Goal: Task Accomplishment & Management: Manage account settings

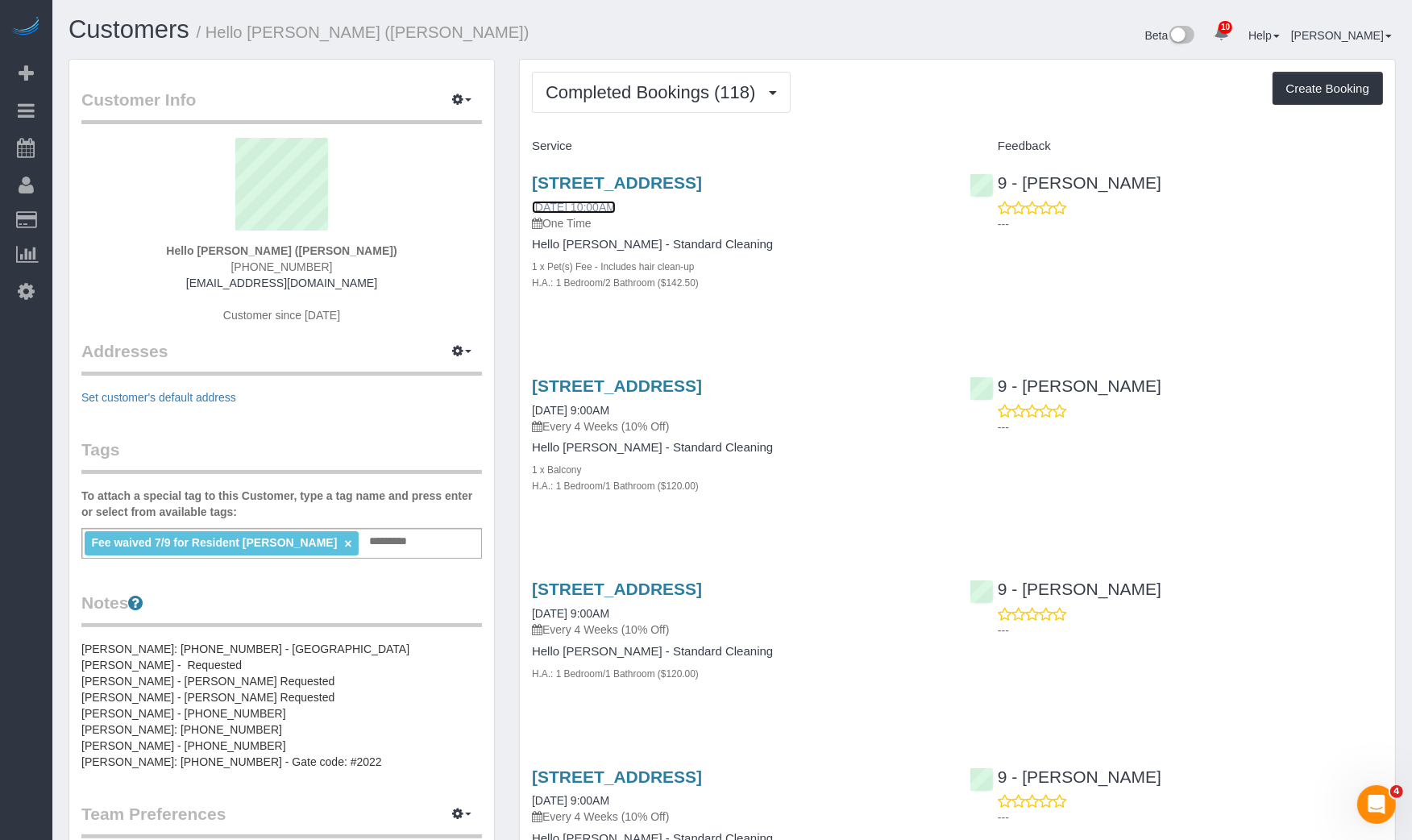
click at [616, 204] on link "08/30/2025 10:00AM" at bounding box center [574, 206] width 84 height 13
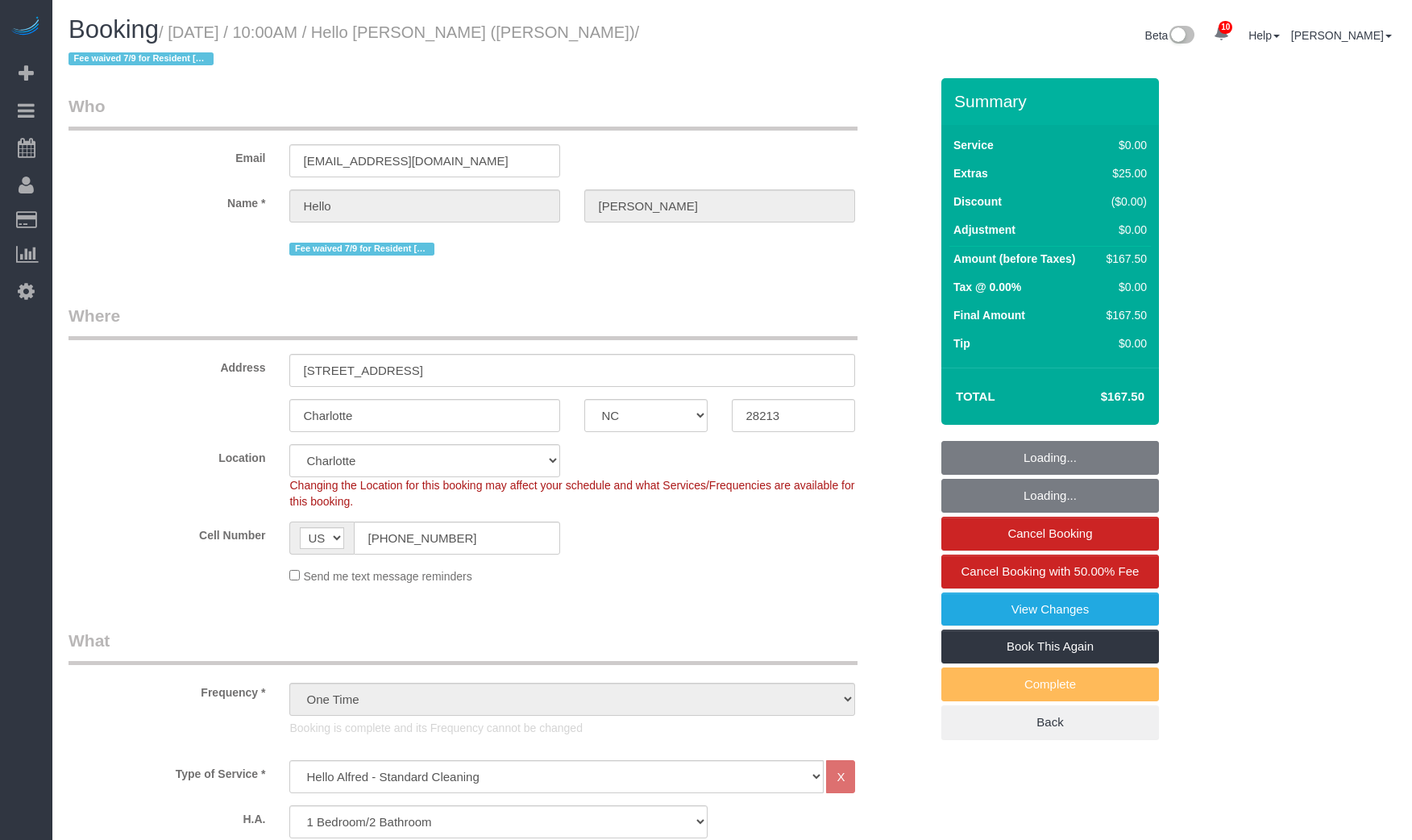
select select "NC"
select select "2"
select select "number:89"
select select "number:90"
select select "number:13"
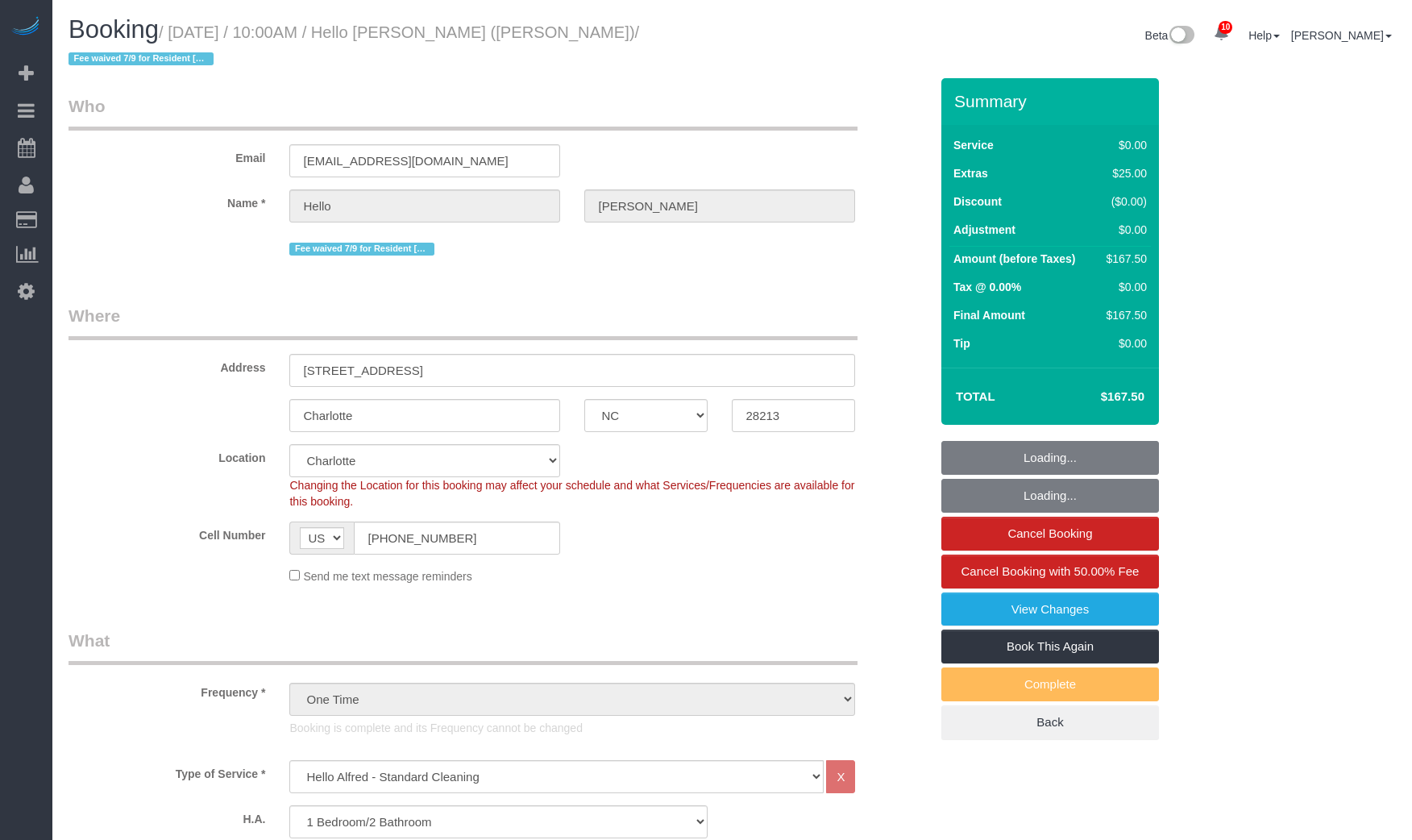
select select "number:5"
select select "object:1016"
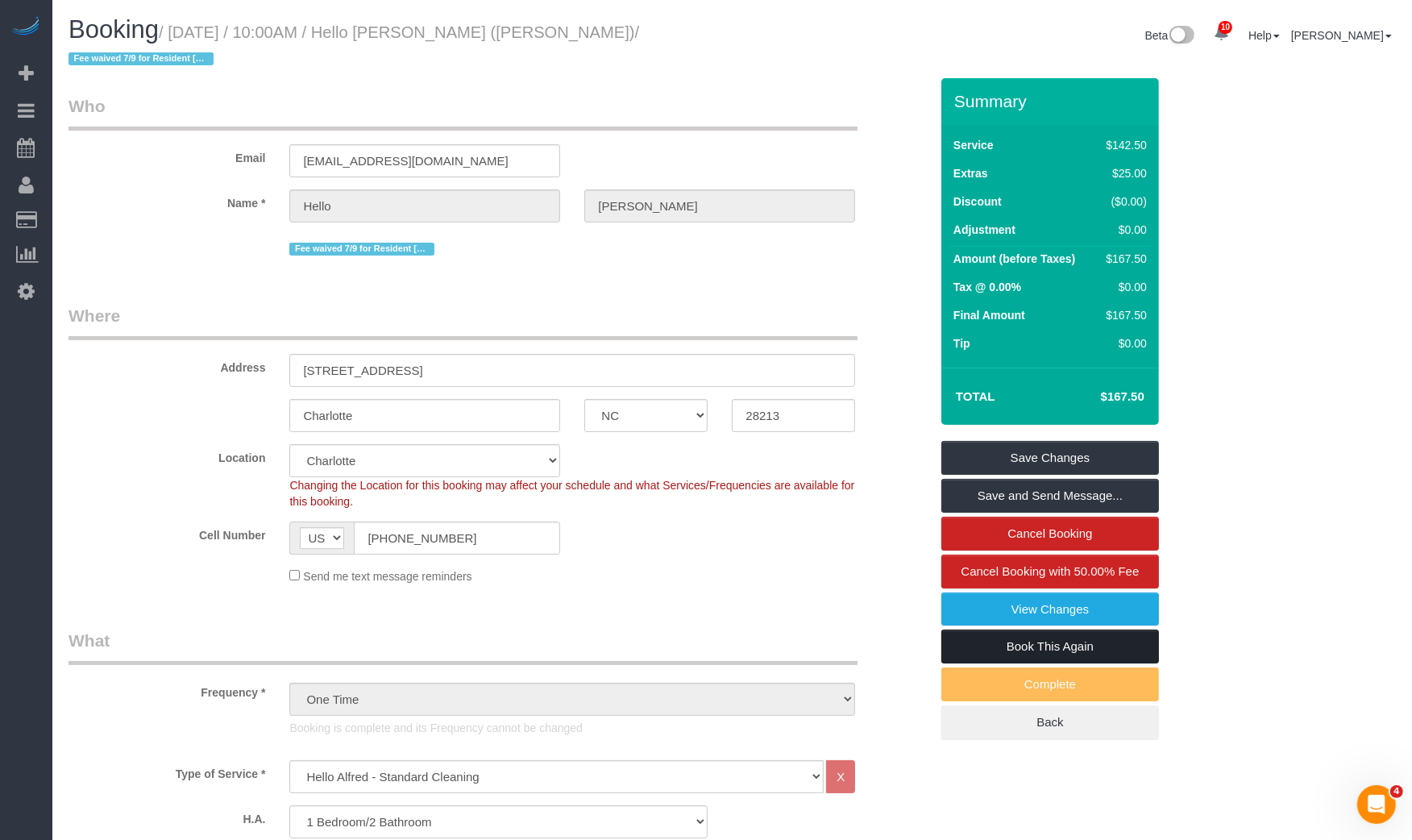
click at [1037, 642] on link "Book This Again" at bounding box center [1050, 646] width 217 height 34
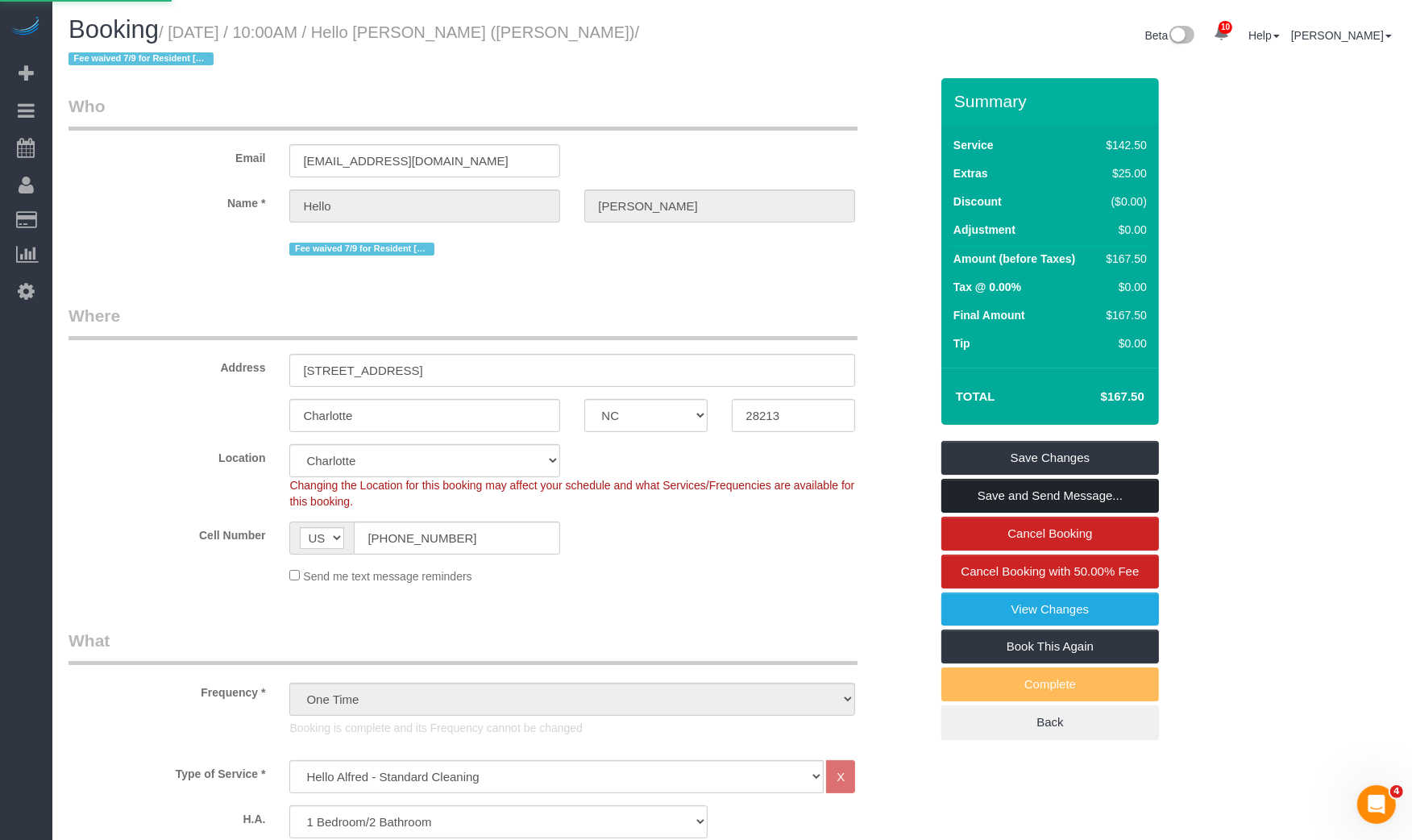
select select "NC"
select select "number:89"
select select "number:90"
select select "number:13"
select select "number:5"
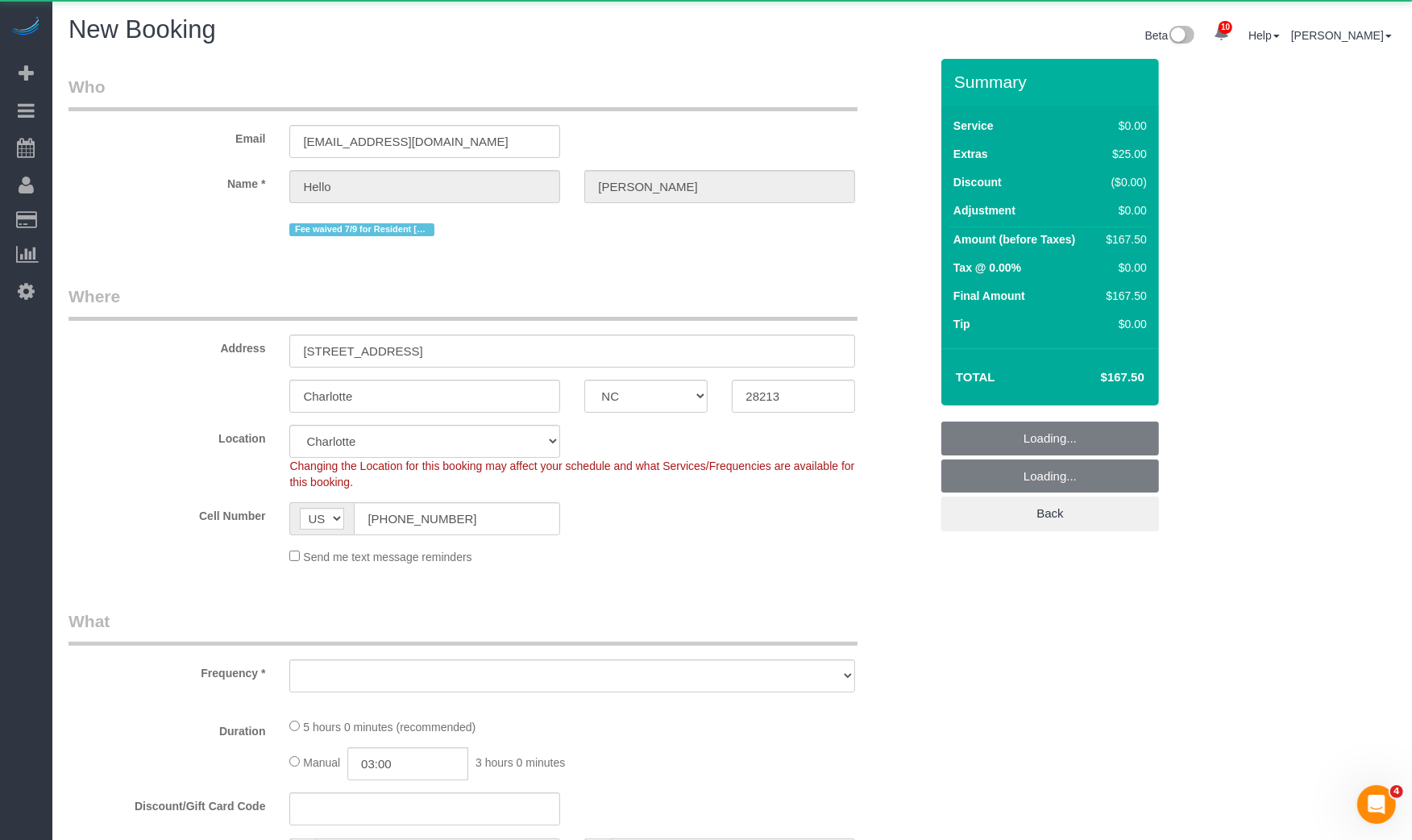
select select "object:1588"
select select "2"
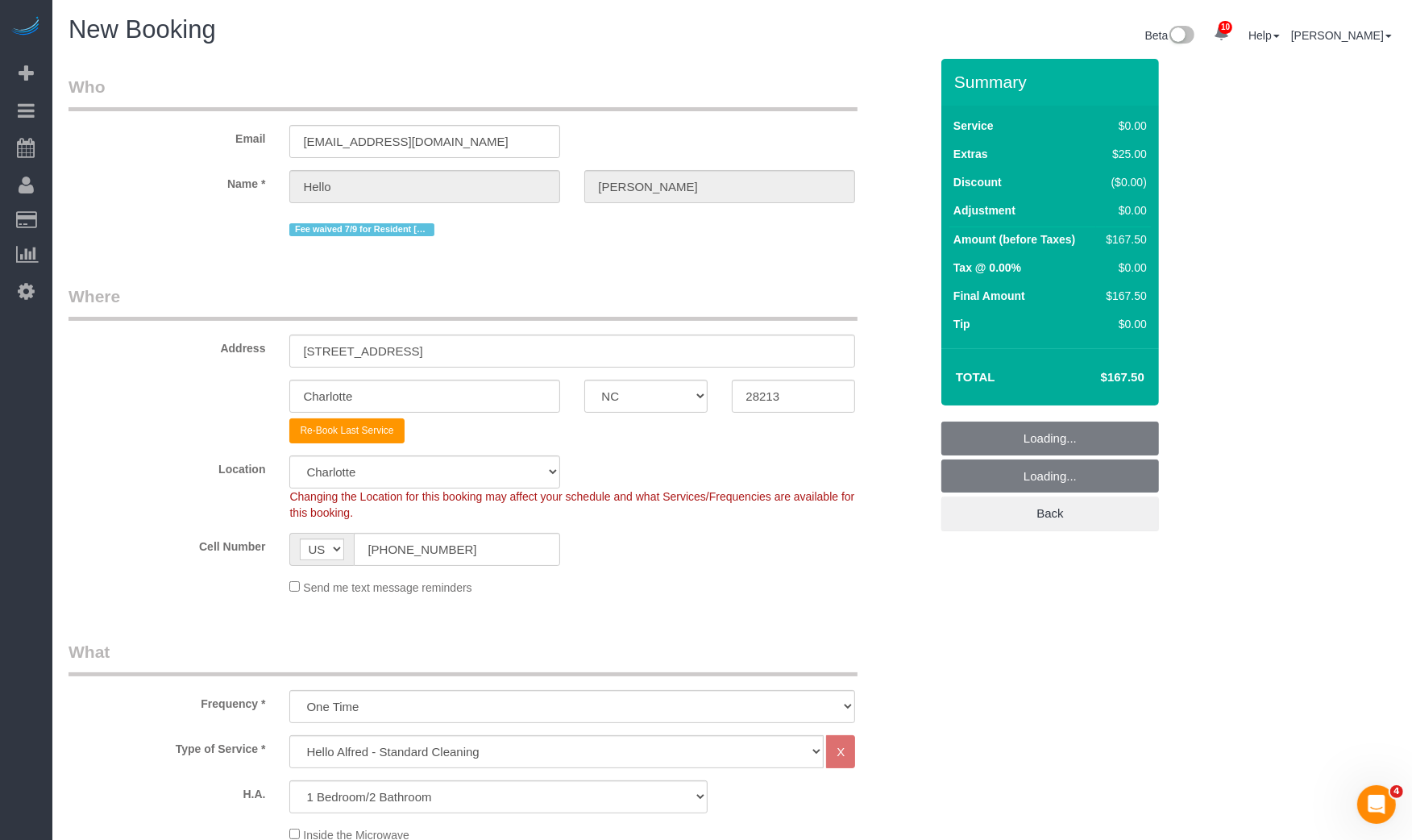
select select "object:1597"
select select "2"
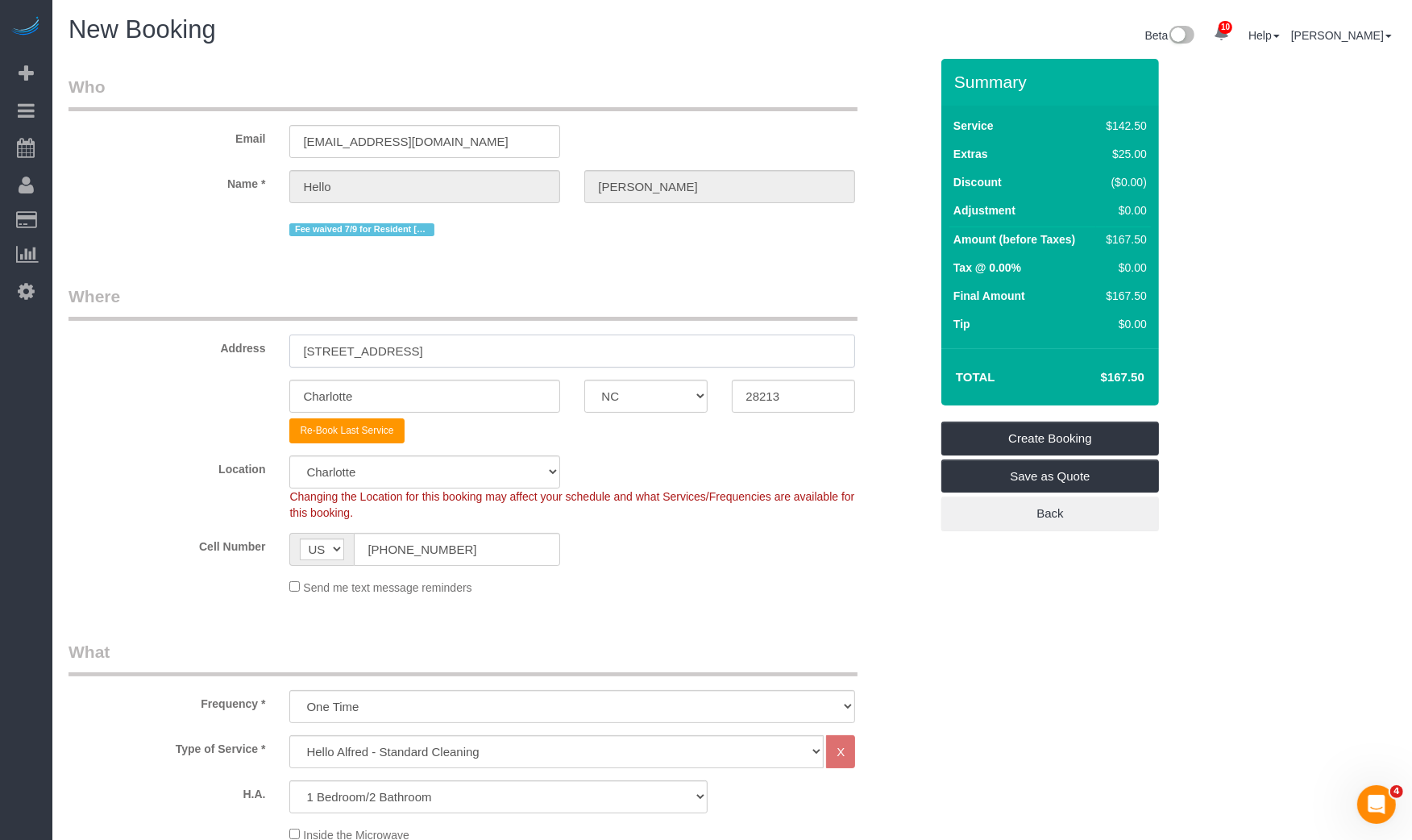
click at [411, 349] on input "[STREET_ADDRESS]" at bounding box center [572, 350] width 566 height 33
click at [420, 349] on input "[STREET_ADDRESS]" at bounding box center [572, 350] width 566 height 33
paste input "[STREET_ADDRESS]"
click at [528, 349] on input "[STREET_ADDRESS]" at bounding box center [572, 350] width 566 height 33
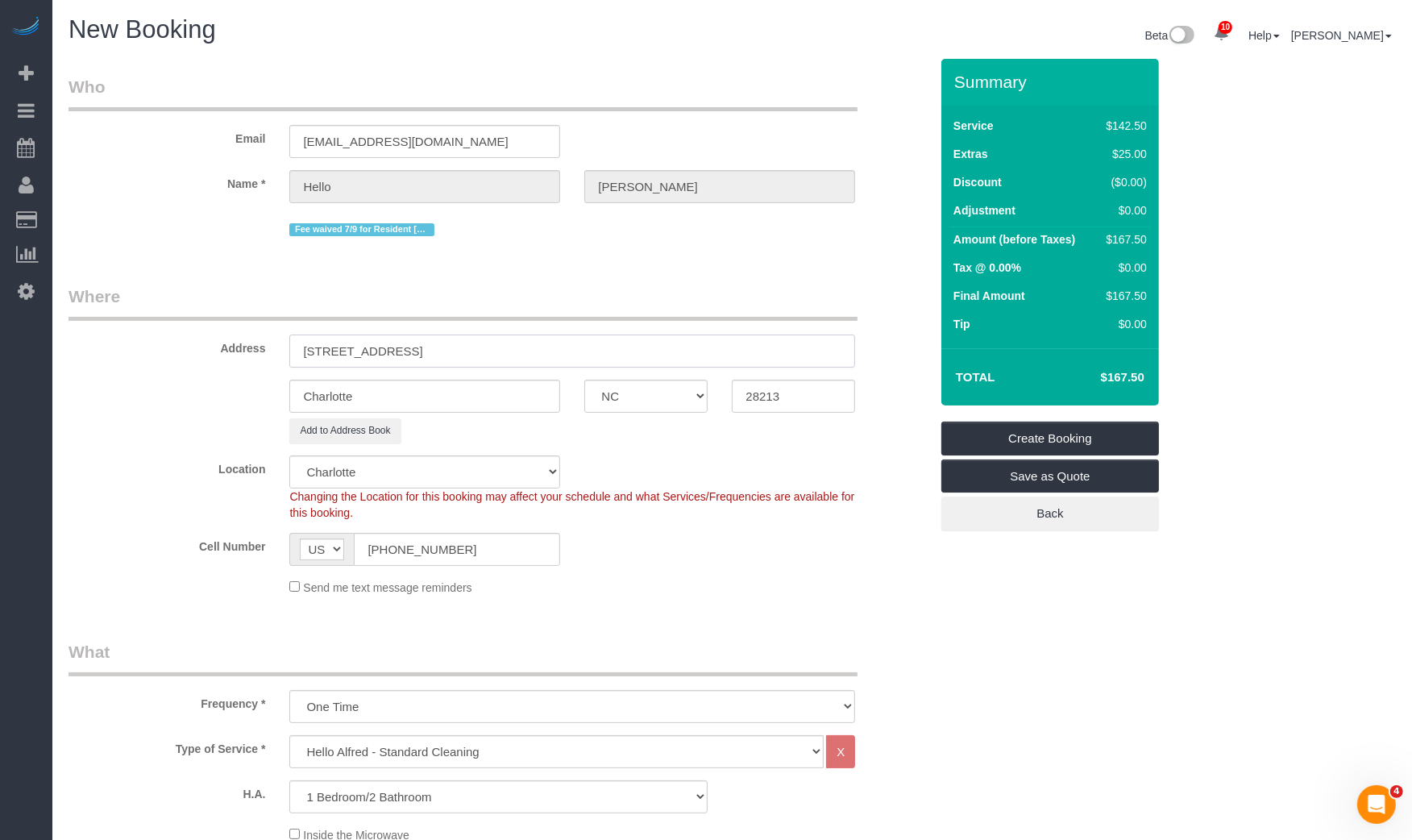
type input "[STREET_ADDRESS]"
click at [760, 392] on input "28213" at bounding box center [794, 396] width 124 height 33
paste input "82132"
paste input "text"
type input "28213"
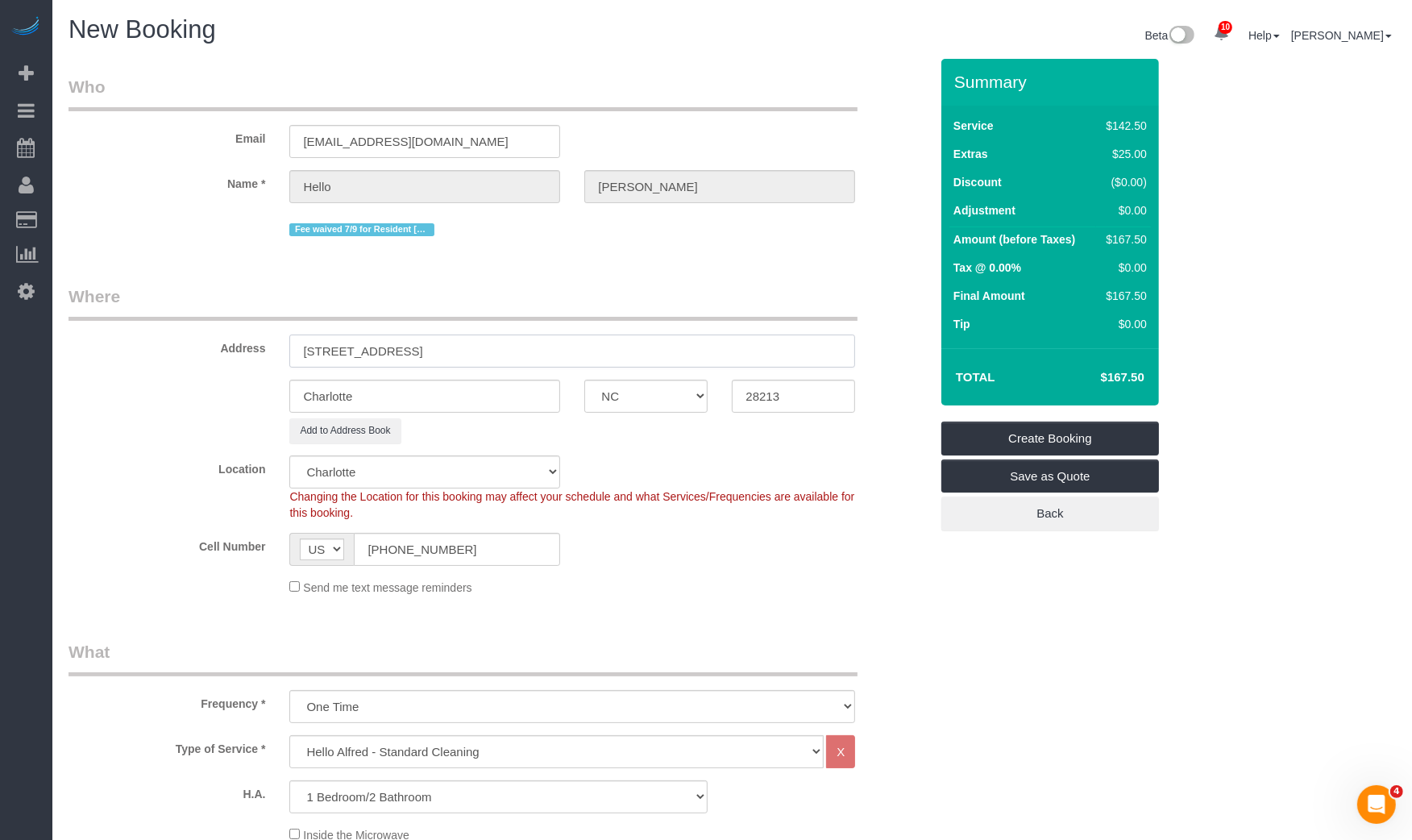
drag, startPoint x: 434, startPoint y: 352, endPoint x: 591, endPoint y: 352, distance: 157.0
click at [591, 352] on input "[STREET_ADDRESS]" at bounding box center [572, 350] width 566 height 33
type input "[STREET_ADDRESS]"
click at [234, 364] on div "Address [STREET_ADDRESS]" at bounding box center [499, 326] width 885 height 83
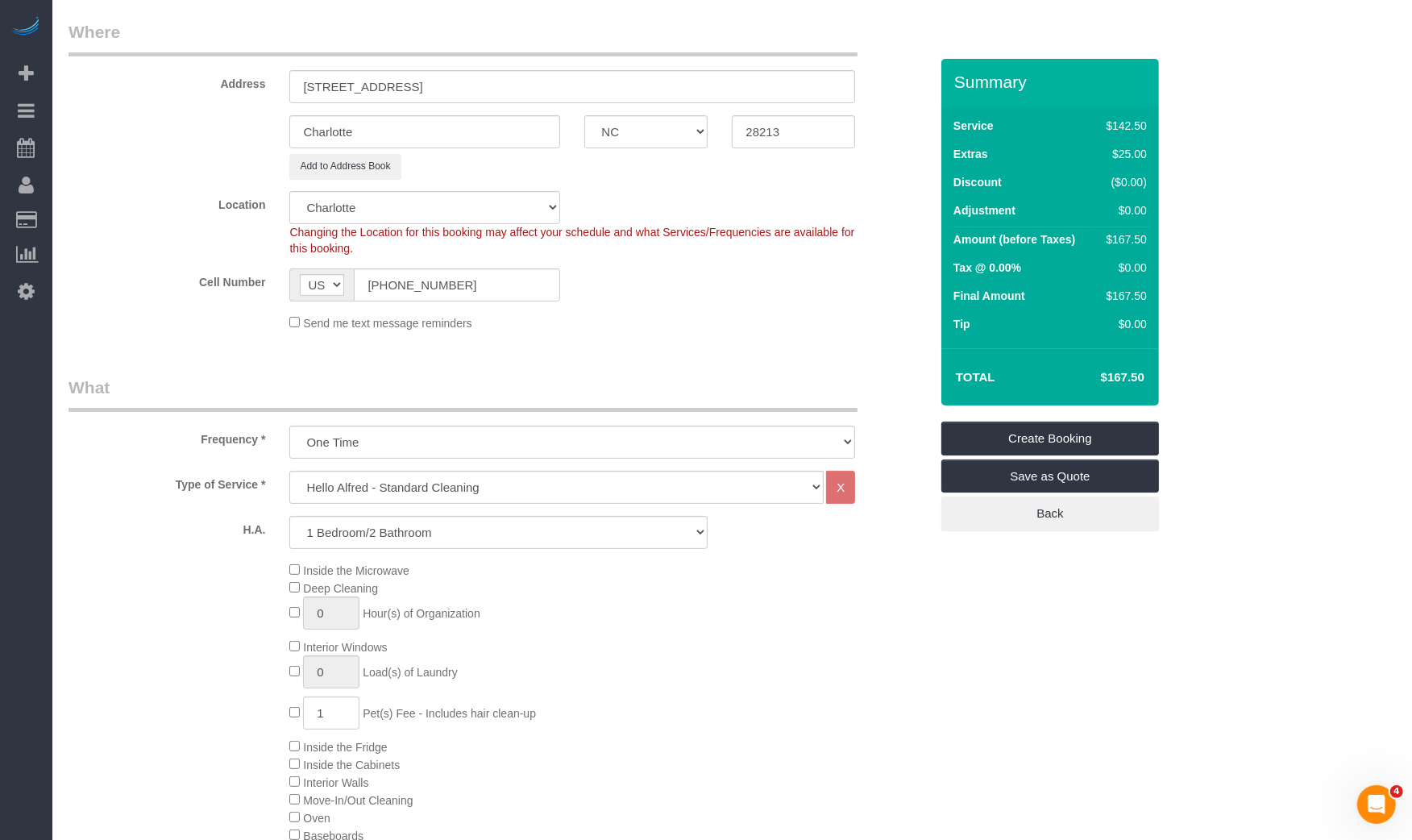
scroll to position [286, 0]
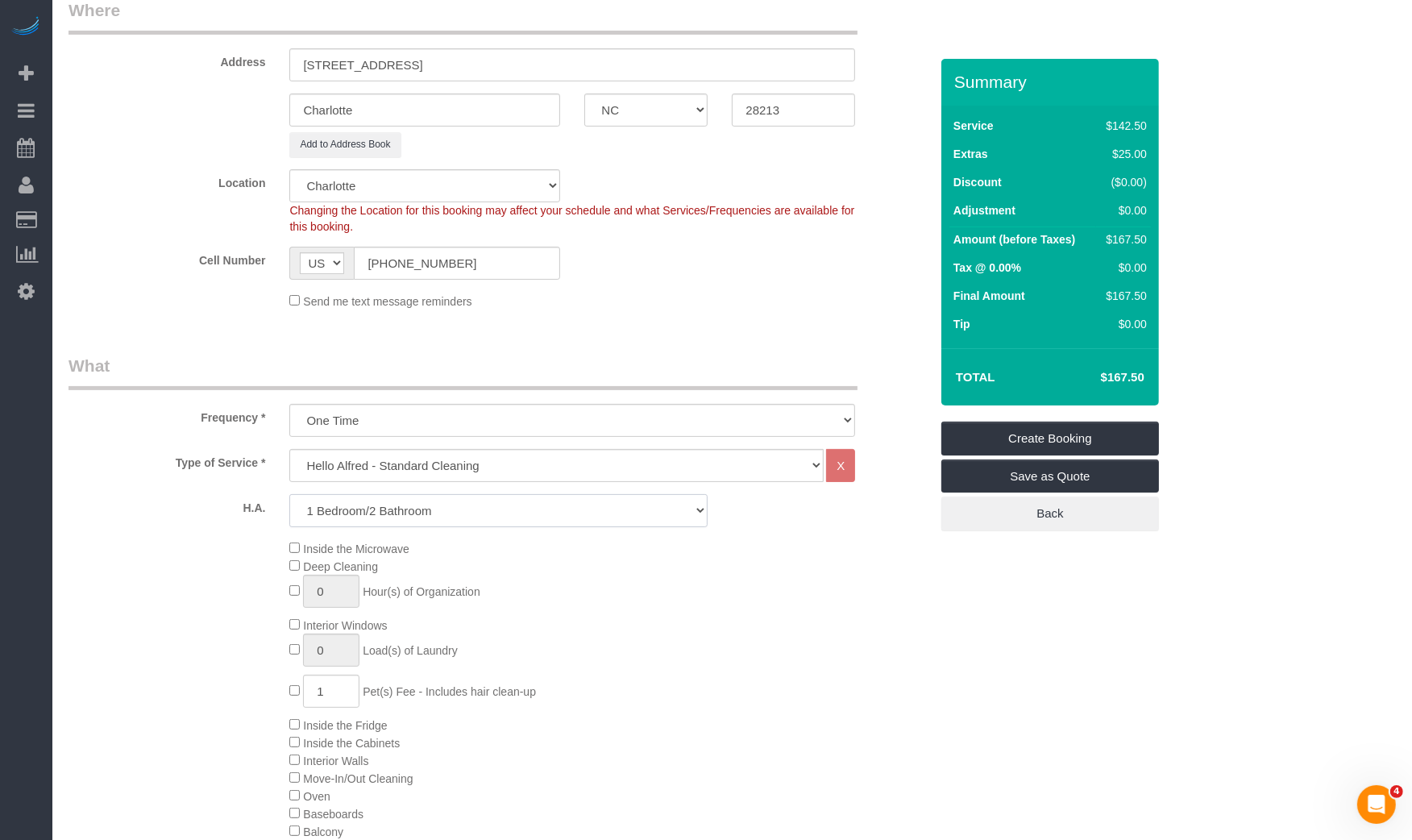
click at [467, 511] on select "Studio/1 Bathroom 1 Bedroom/1 Bathroom 1 Bedroom/2 Bathroom 2 Bedroom/1 Bathroo…" at bounding box center [498, 510] width 418 height 33
click at [460, 468] on select "Under 1,000 sq. ft. 1,001 - 1,500 sq. ft. 1,500+ sq. ft. Custom Cleaning Office…" at bounding box center [557, 465] width 535 height 33
select select "222"
click at [289, 449] on select "Under 1,000 sq. ft. 1,001 - 1,500 sq. ft. 1,500+ sq. ft. Custom Cleaning Office…" at bounding box center [557, 465] width 535 height 33
select select "1"
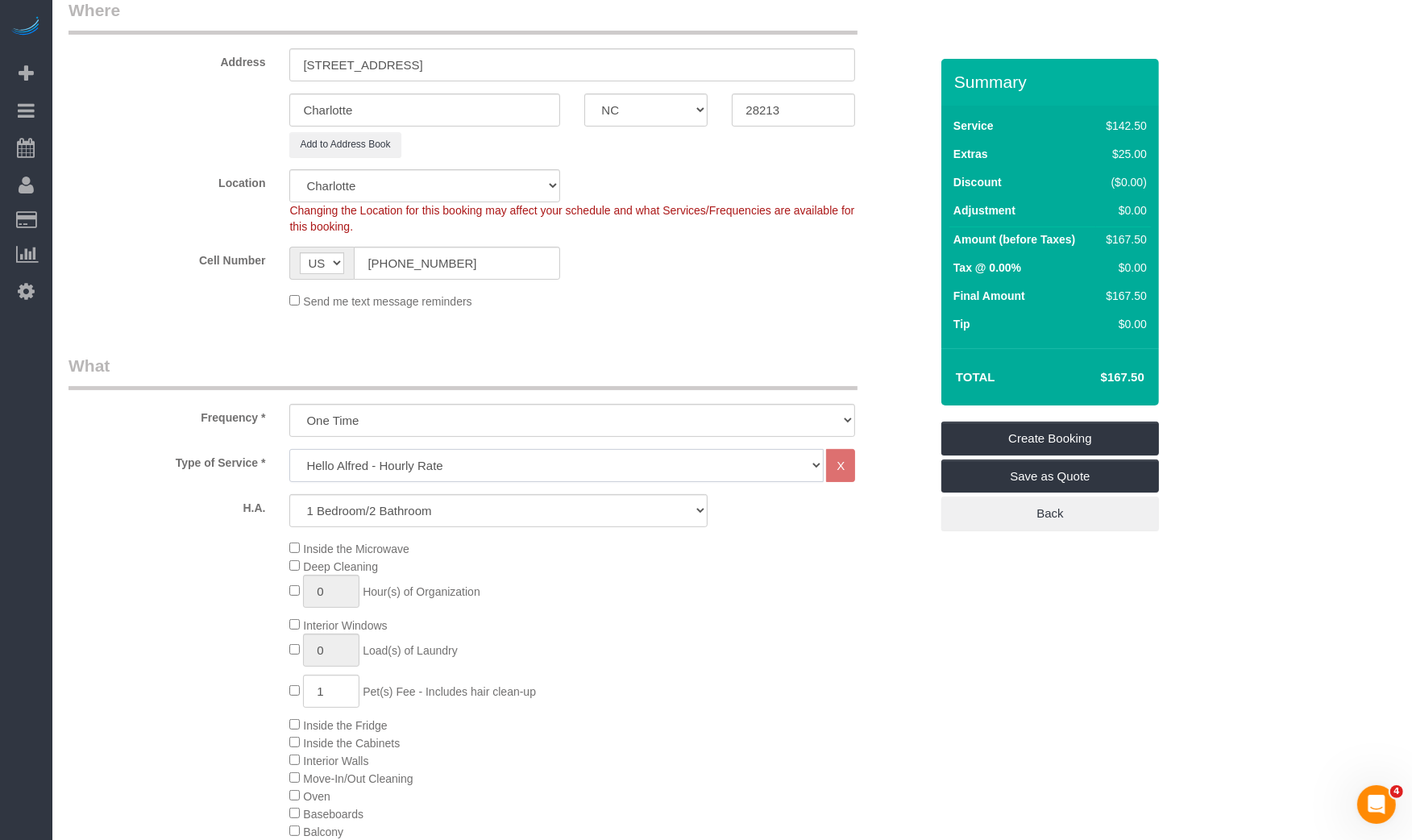
select select "60"
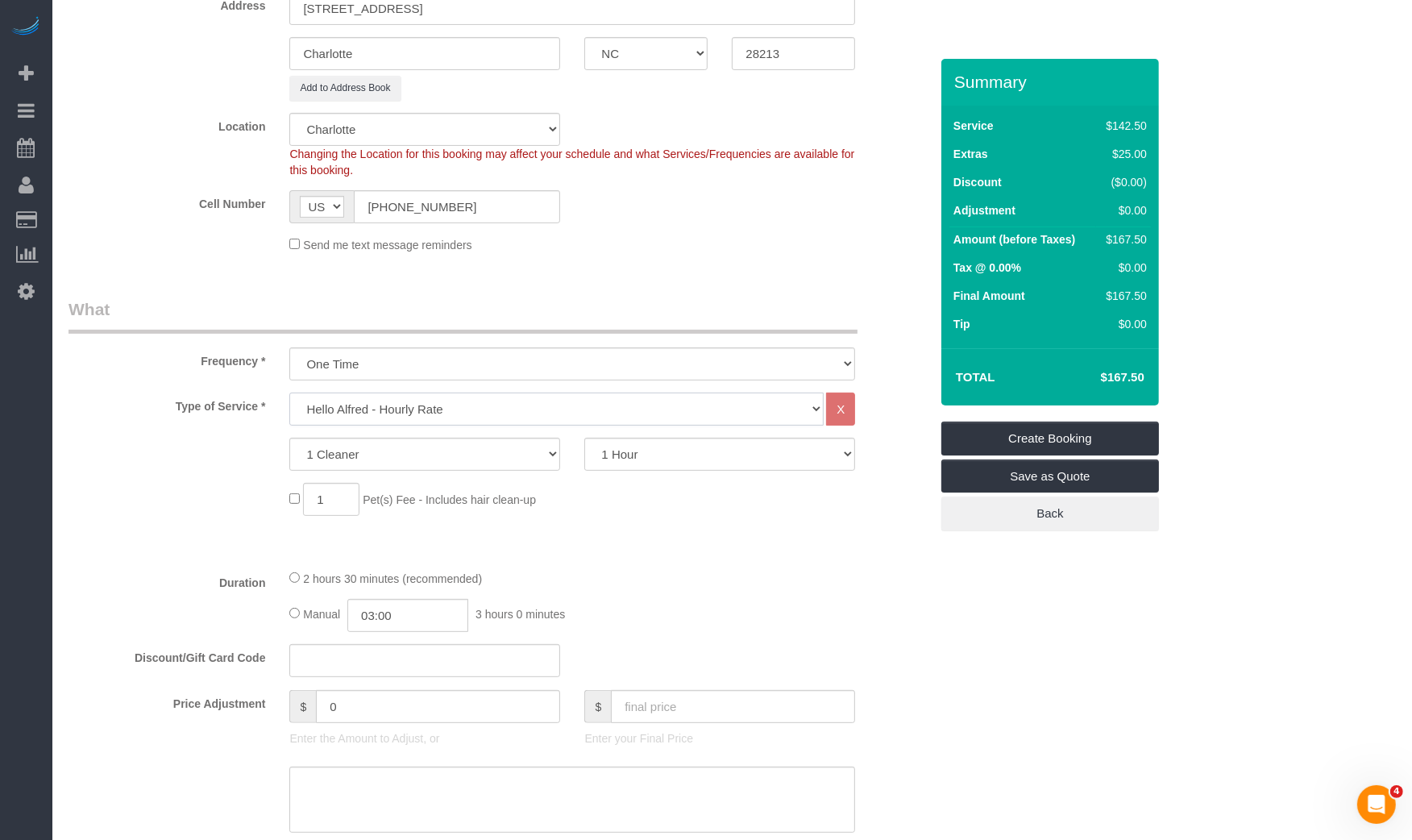
scroll to position [349, 0]
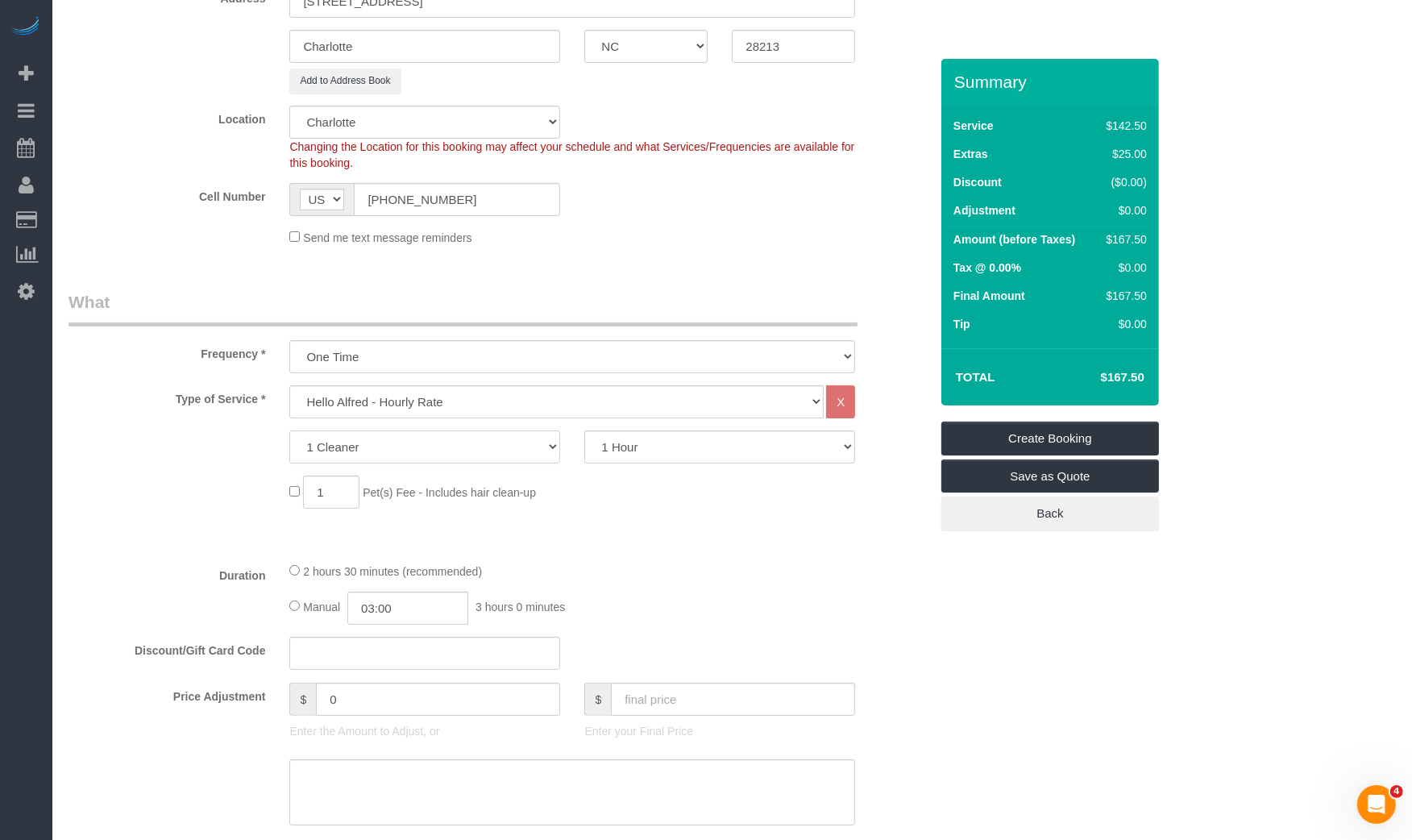
click at [492, 453] on select "1 Cleaner 2 Cleaners 3 Cleaners 4 Cleaners 5 Cleaners" at bounding box center [425, 447] width 271 height 33
select select "2"
click at [289, 431] on select "1 Cleaner 2 Cleaners 3 Cleaners 4 Cleaners 5 Cleaners" at bounding box center [425, 447] width 271 height 33
click at [646, 449] on select "1 Hour 1.5 Hour 2 Hours 2.5 Hours 3 Hours 3.5 Hours 4 Hours 4.5 Hours 5 Hours 5…" at bounding box center [720, 447] width 271 height 33
select select "180"
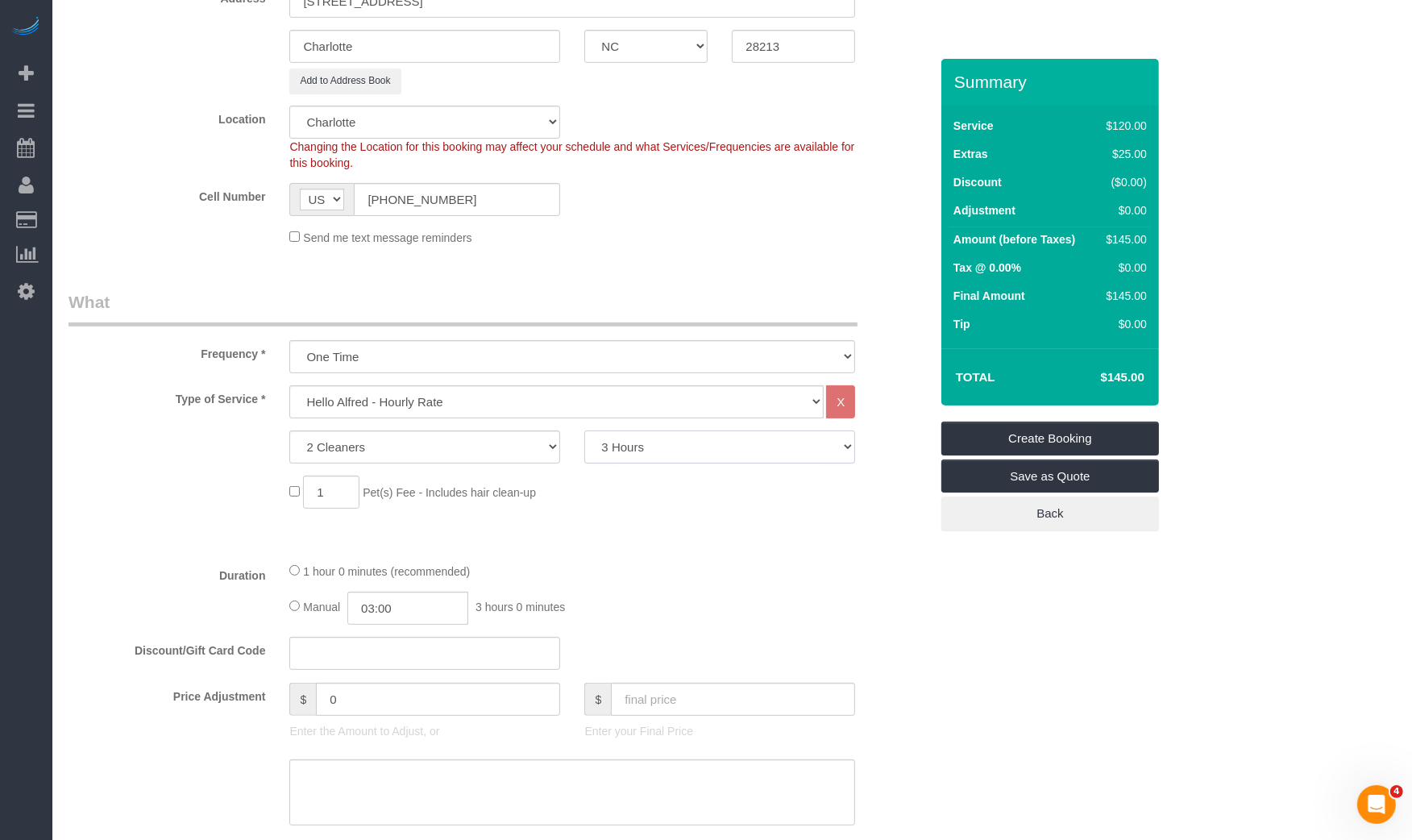
click at [585, 431] on select "1 Hour 1.5 Hour 2 Hours 2.5 Hours 3 Hours 3.5 Hours 4 Hours 4.5 Hours 5 Hours 5…" at bounding box center [720, 447] width 271 height 33
type input "0"
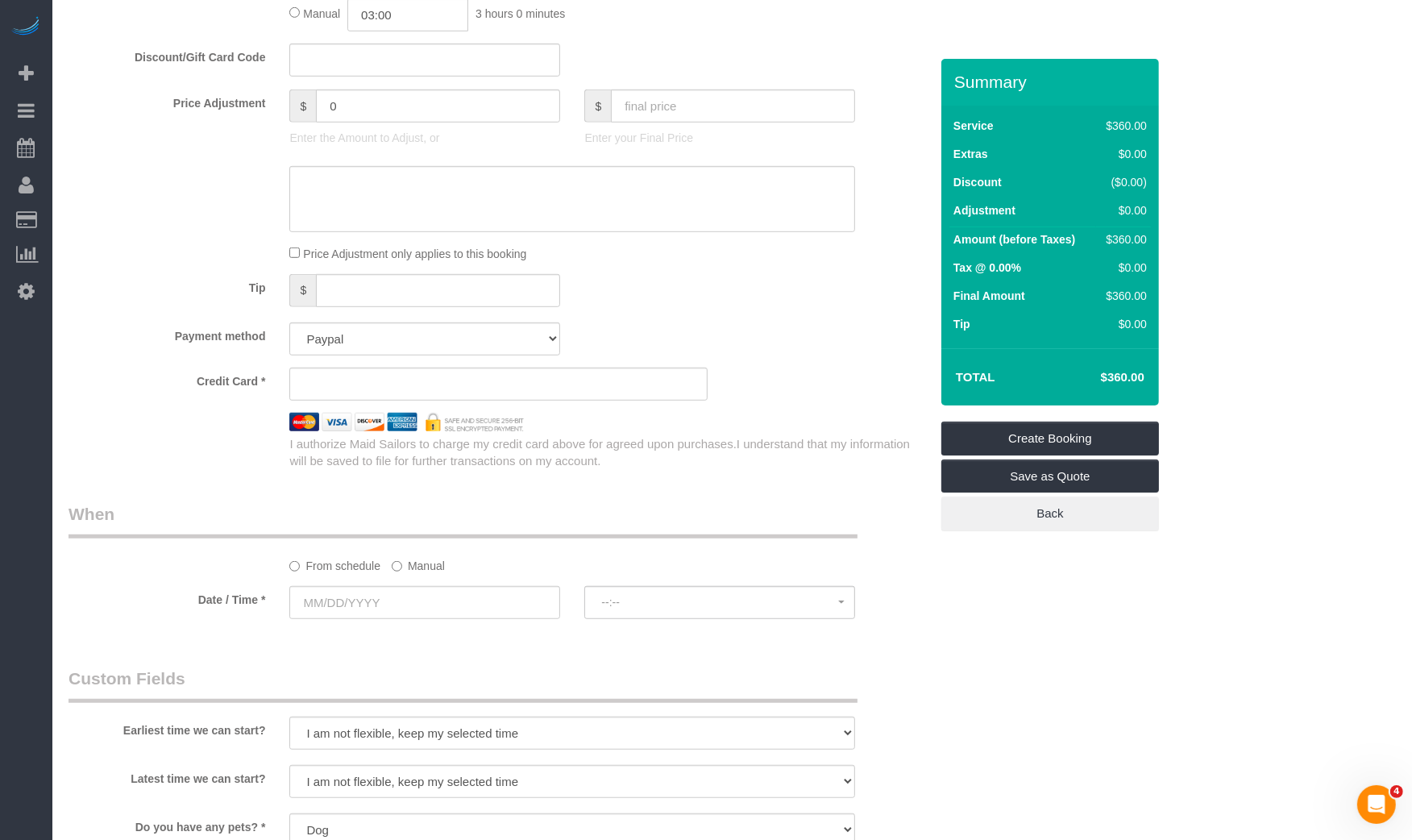
scroll to position [952, 0]
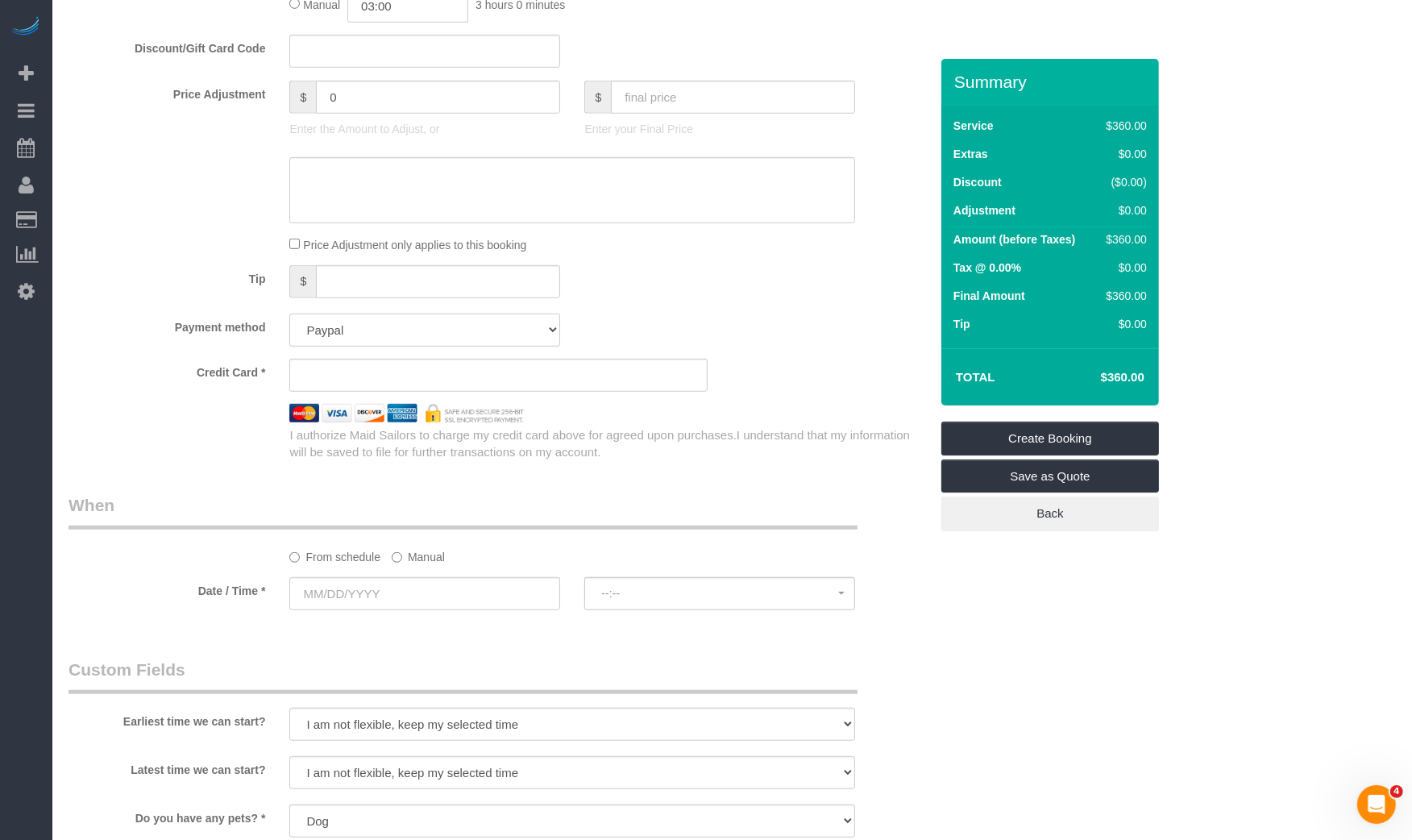
click at [513, 328] on select "Add Credit Card Cash Check Paypal" at bounding box center [425, 330] width 271 height 33
select select "string:paypal"
click at [289, 314] on select "Add Credit Card Cash Check Paypal" at bounding box center [425, 330] width 271 height 33
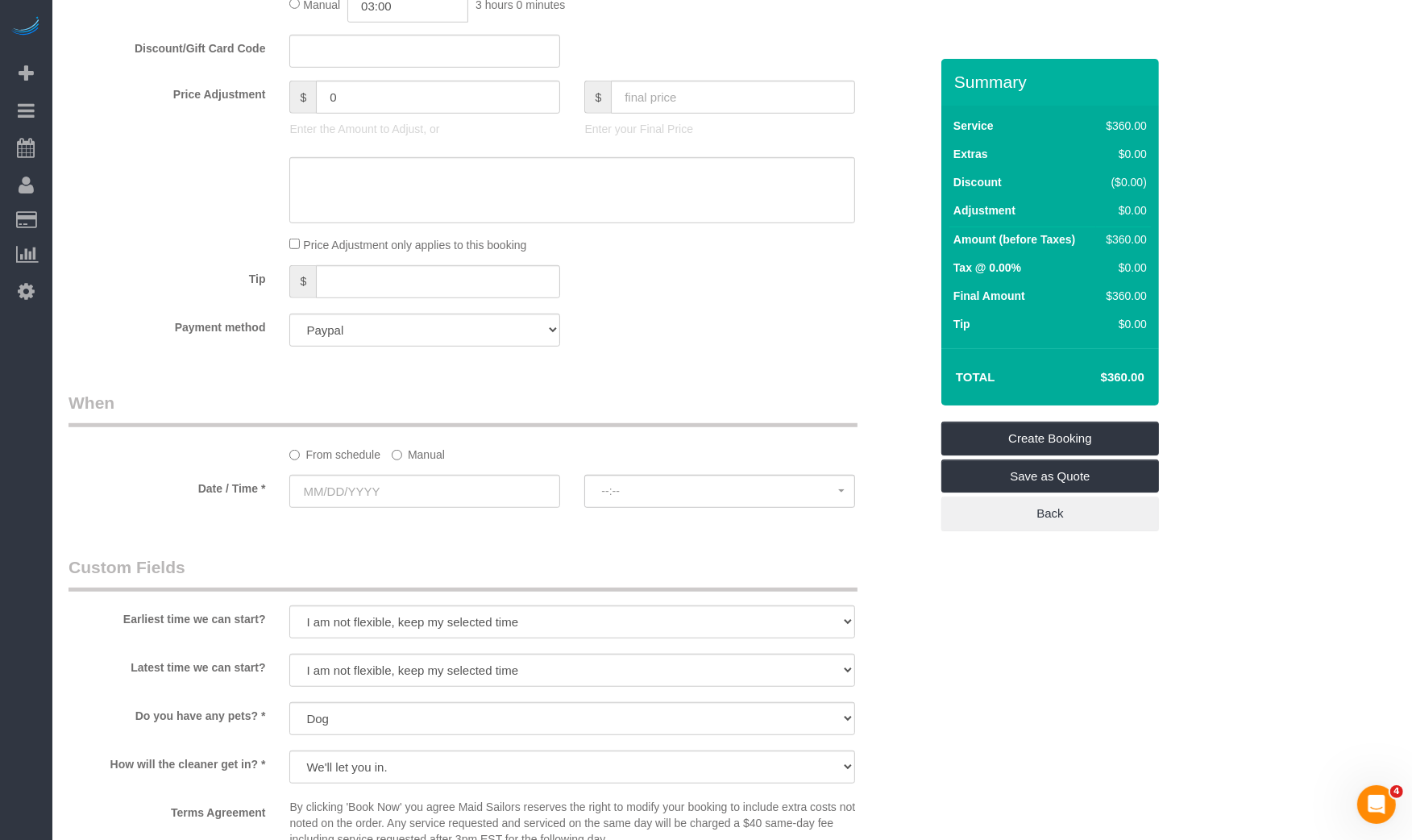
click at [424, 450] on label "Manual" at bounding box center [418, 452] width 53 height 22
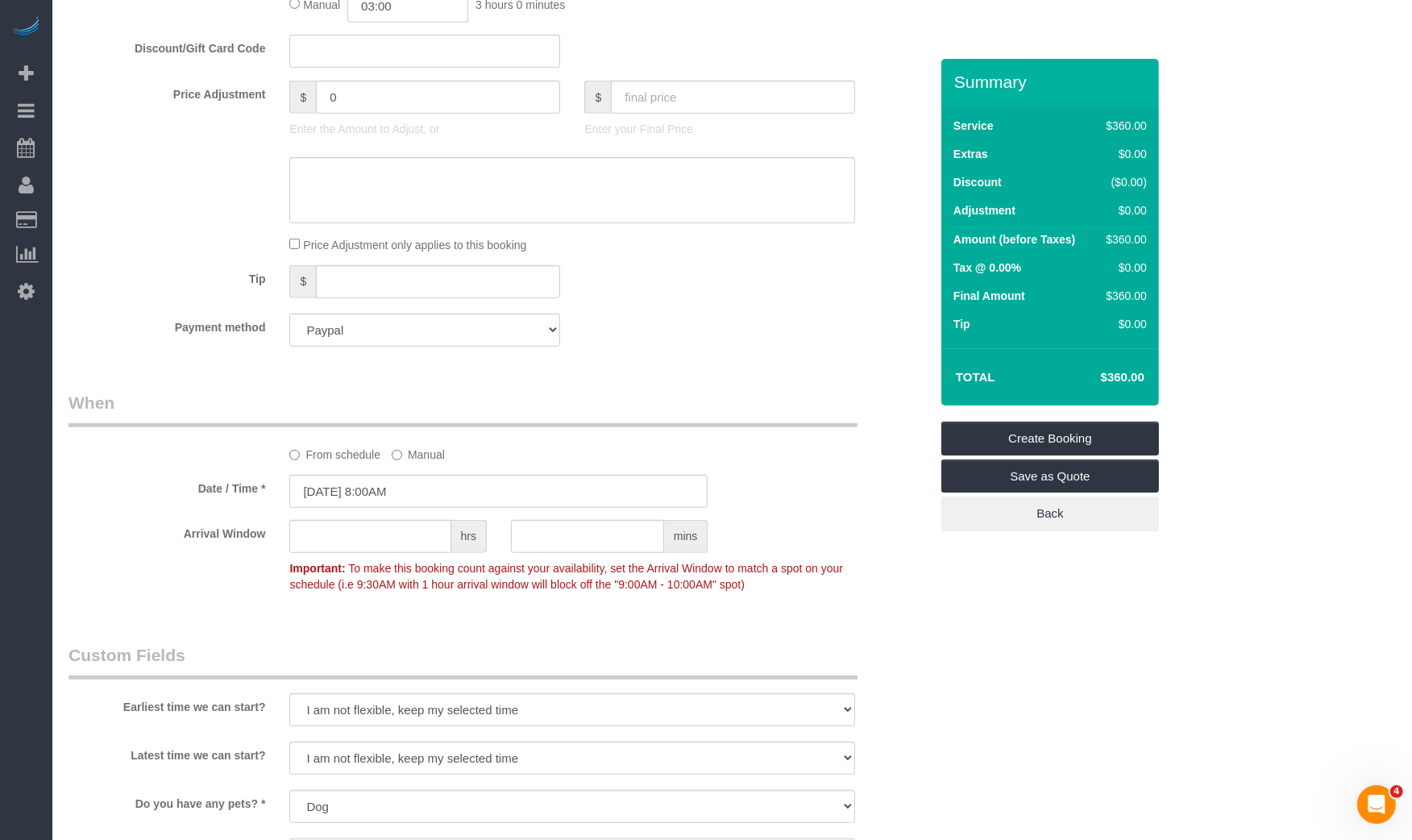
click at [470, 469] on sui-booking-spot "From schedule Manual Date / Time * [DATE] 8:00AM Arrival Window hrs mins Import…" at bounding box center [498, 495] width 860 height 209
click at [468, 491] on input "[DATE] 8:00AM" at bounding box center [498, 491] width 418 height 33
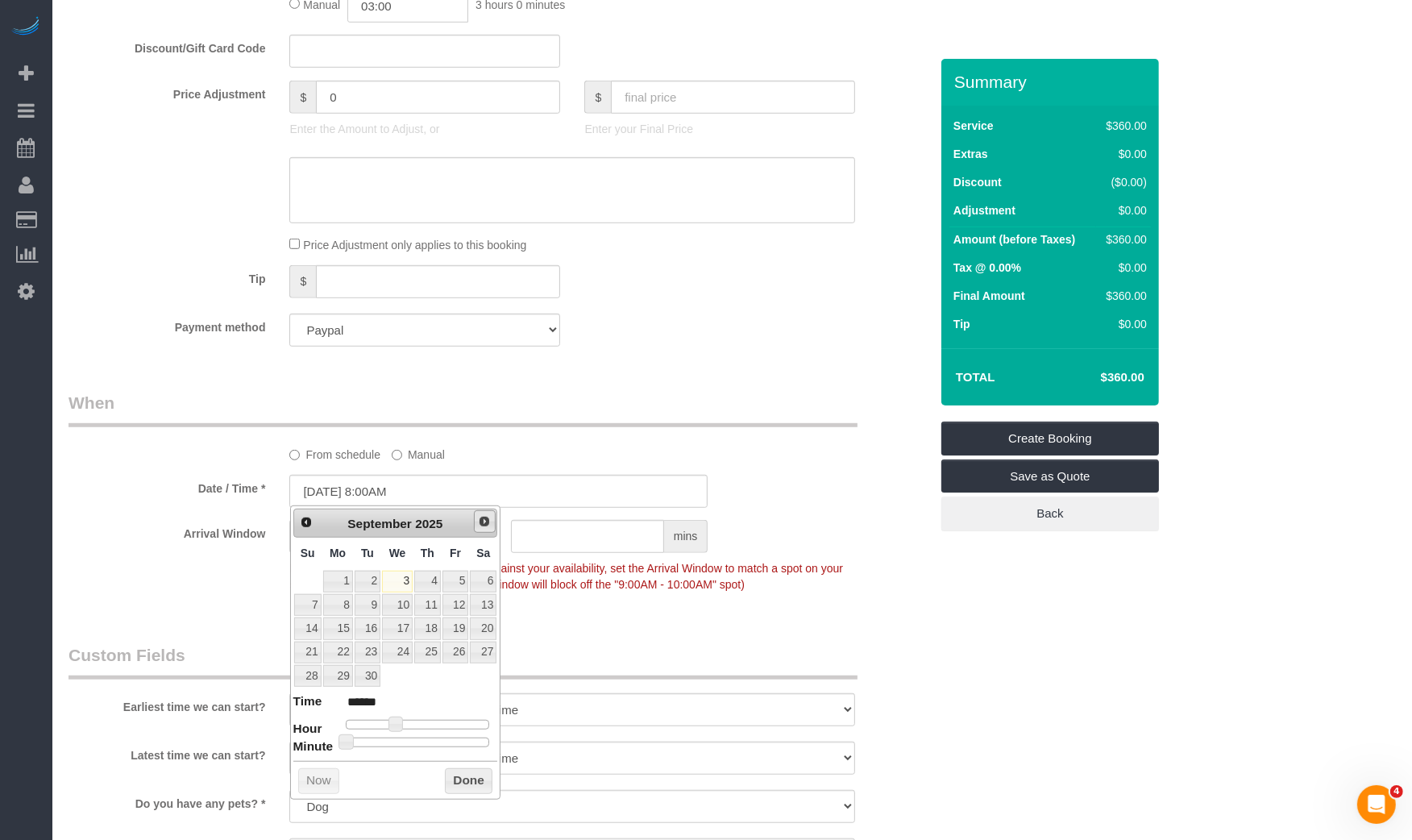
click at [483, 526] on span "Next" at bounding box center [484, 521] width 13 height 13
click at [315, 525] on link "Prev" at bounding box center [306, 521] width 23 height 23
click at [460, 579] on link "5" at bounding box center [455, 581] width 25 height 22
type input "[DATE] 11:00AM"
type input "*******"
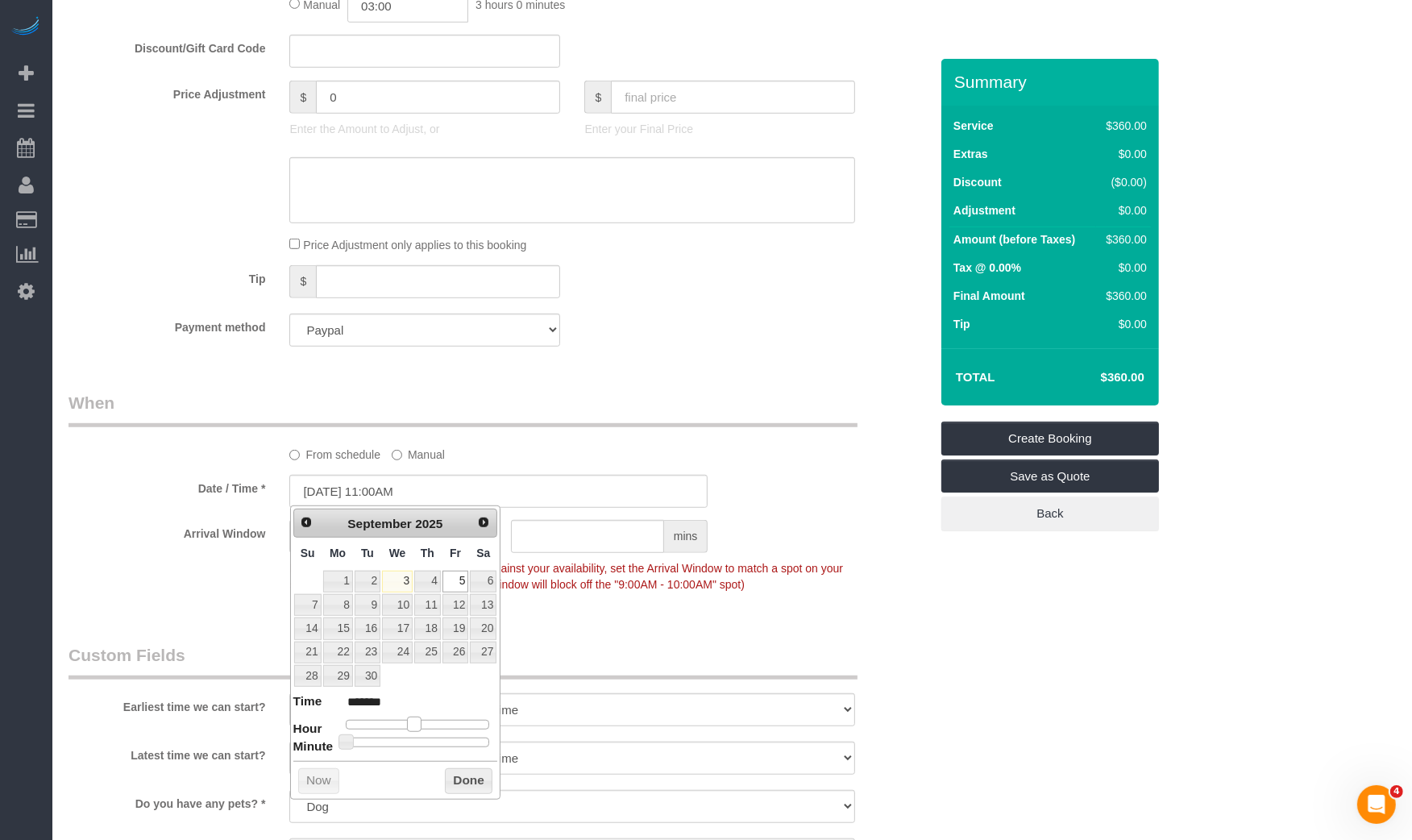
type input "[DATE] 10:00AM"
type input "*******"
click at [405, 720] on div at bounding box center [418, 724] width 145 height 9
click at [459, 769] on button "Done" at bounding box center [469, 781] width 47 height 25
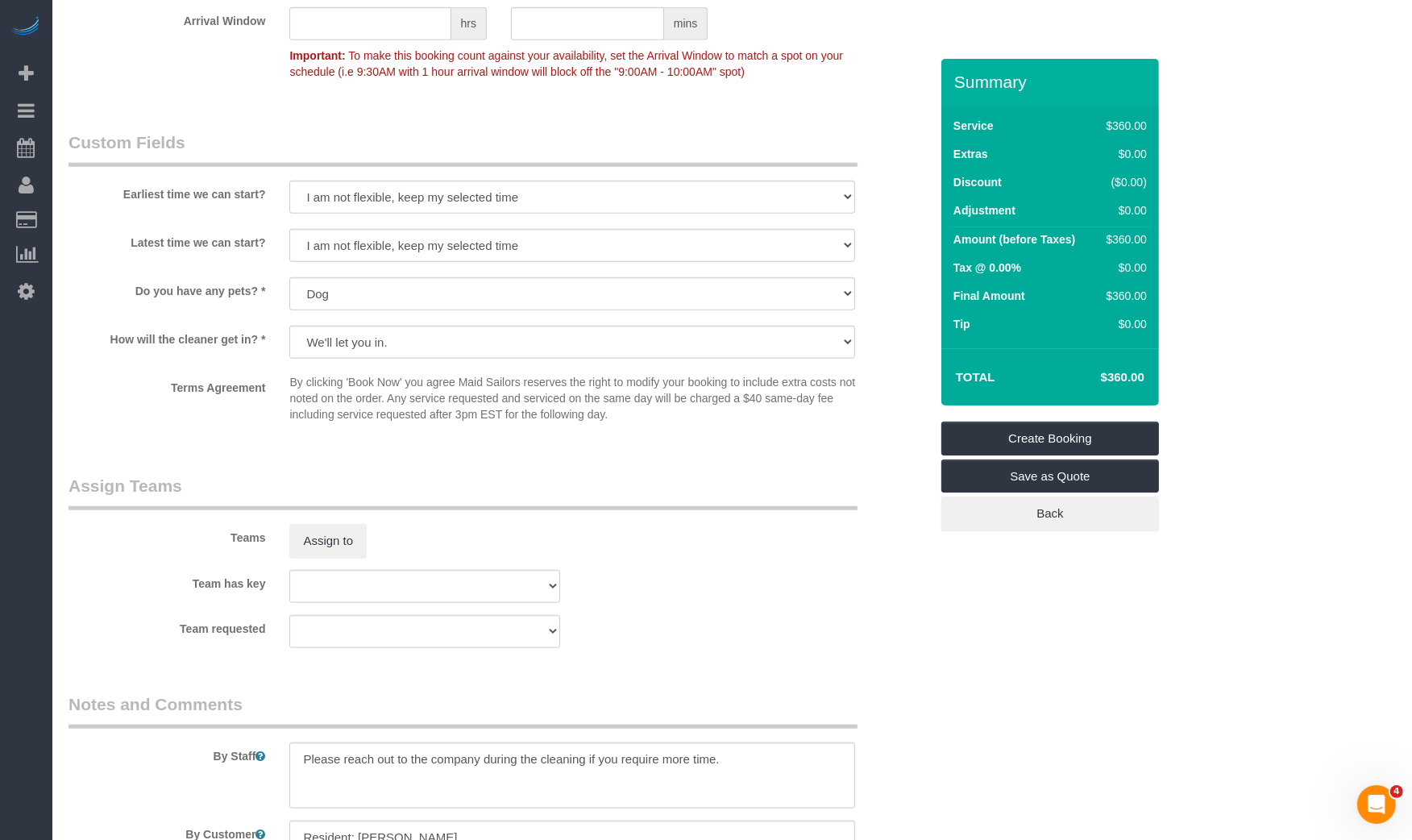
scroll to position [1534, 0]
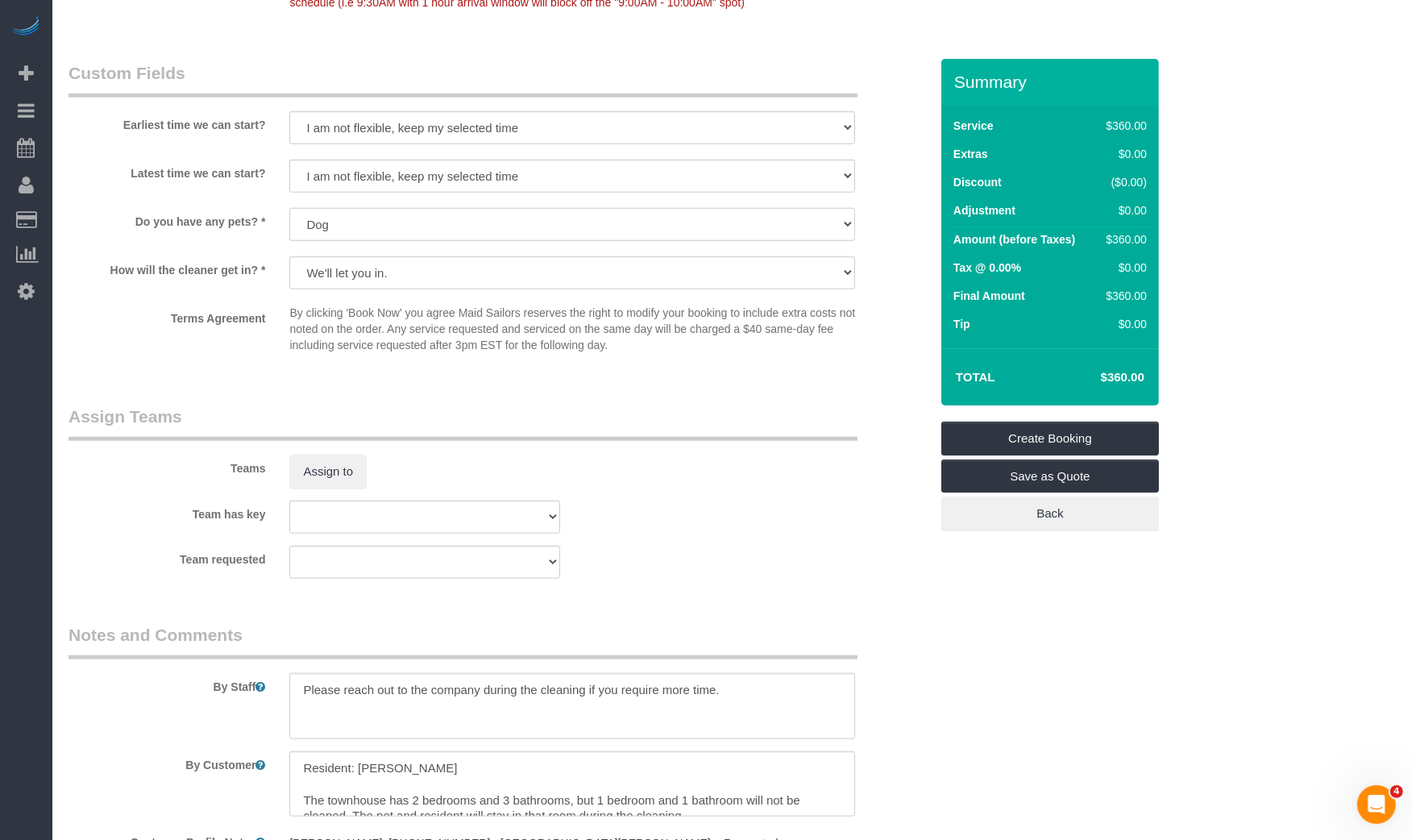
click at [518, 224] on select "Dog Cat None" at bounding box center [572, 224] width 566 height 33
select select "number:15"
click at [289, 208] on select "Dog Cat None" at bounding box center [572, 224] width 566 height 33
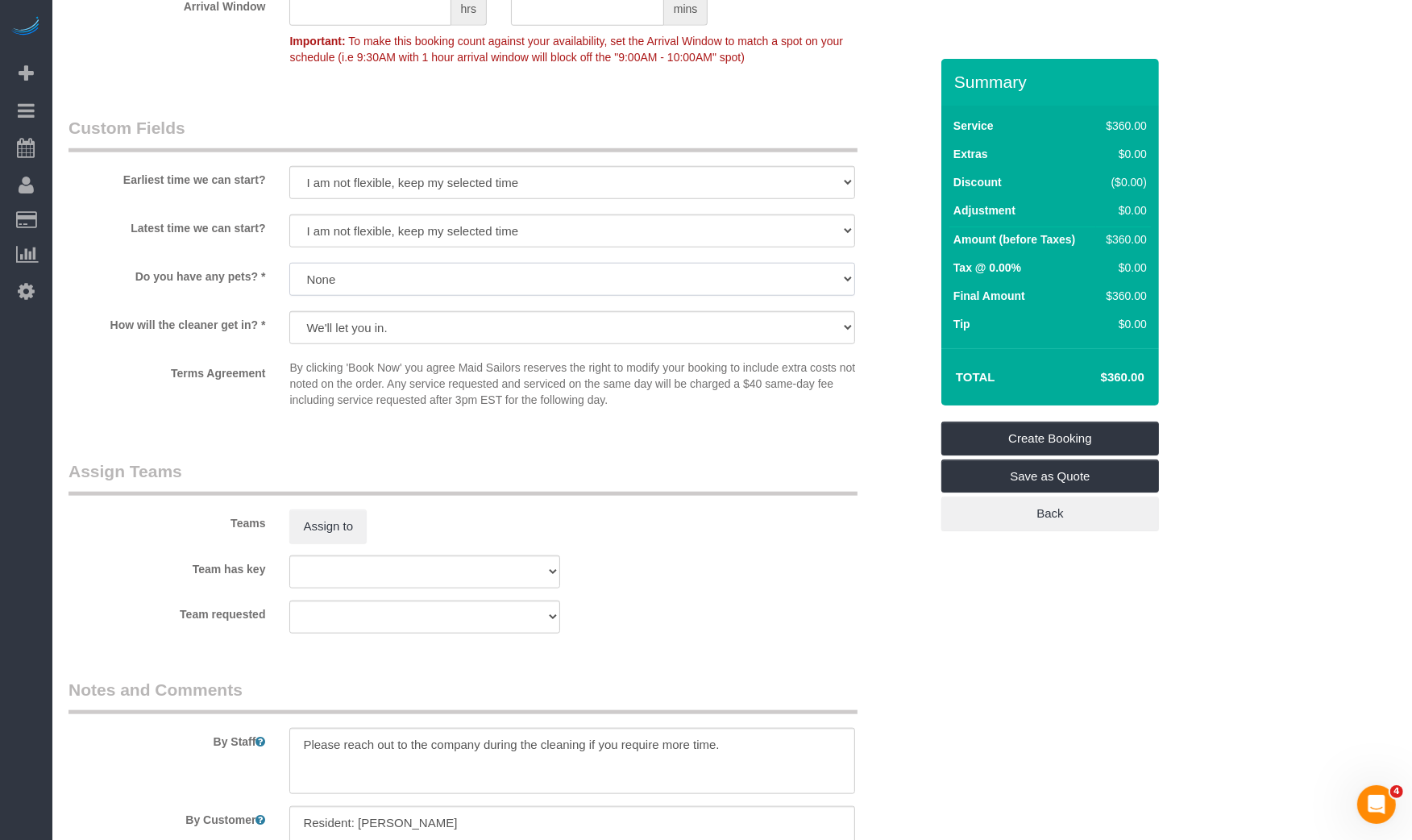
scroll to position [1746, 0]
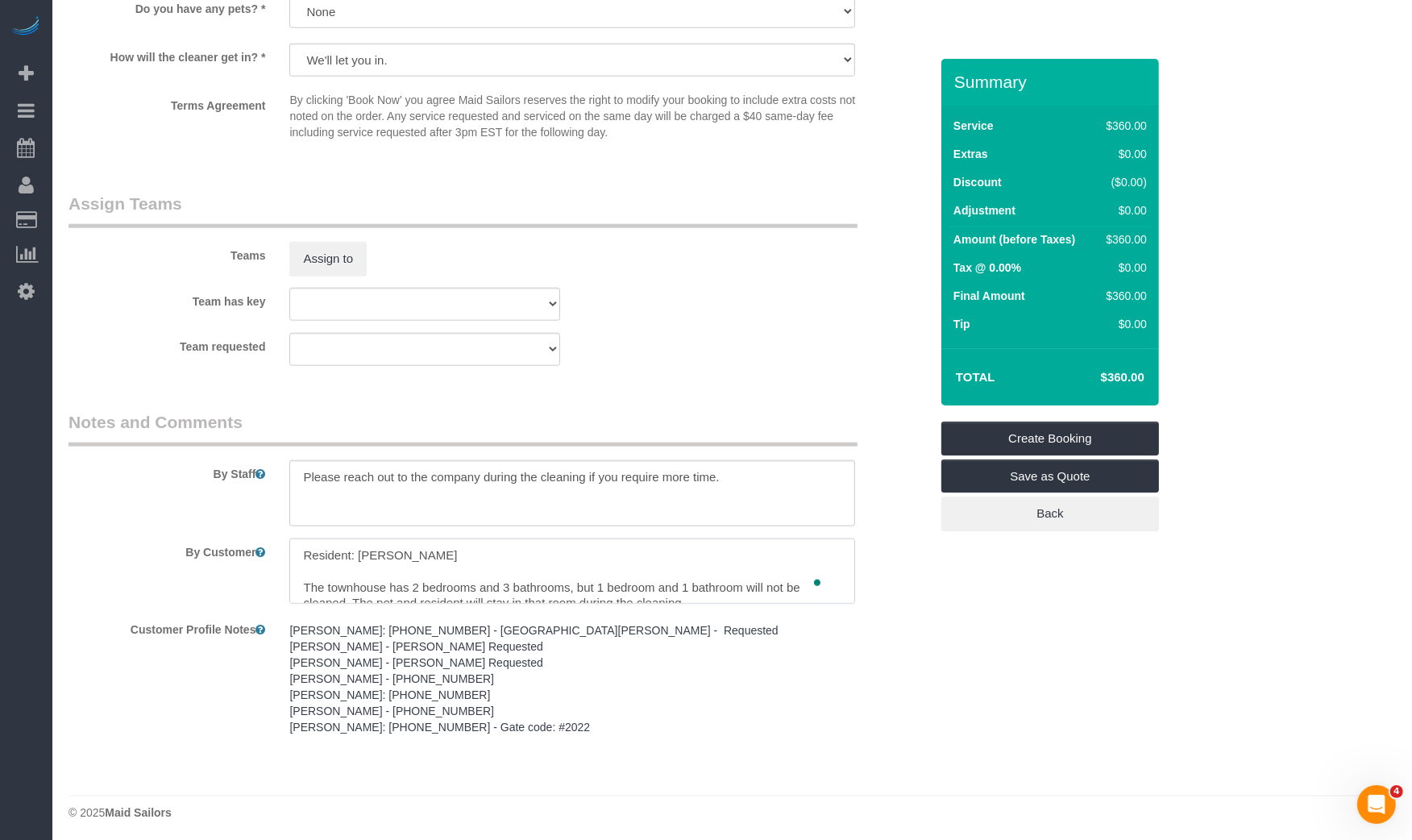
drag, startPoint x: 437, startPoint y: 548, endPoint x: 447, endPoint y: 548, distance: 10.0
click at [447, 548] on textarea "To enrich screen reader interactions, please activate Accessibility in Grammarl…" at bounding box center [572, 571] width 566 height 66
paste textarea "[PERSON_NAME]"
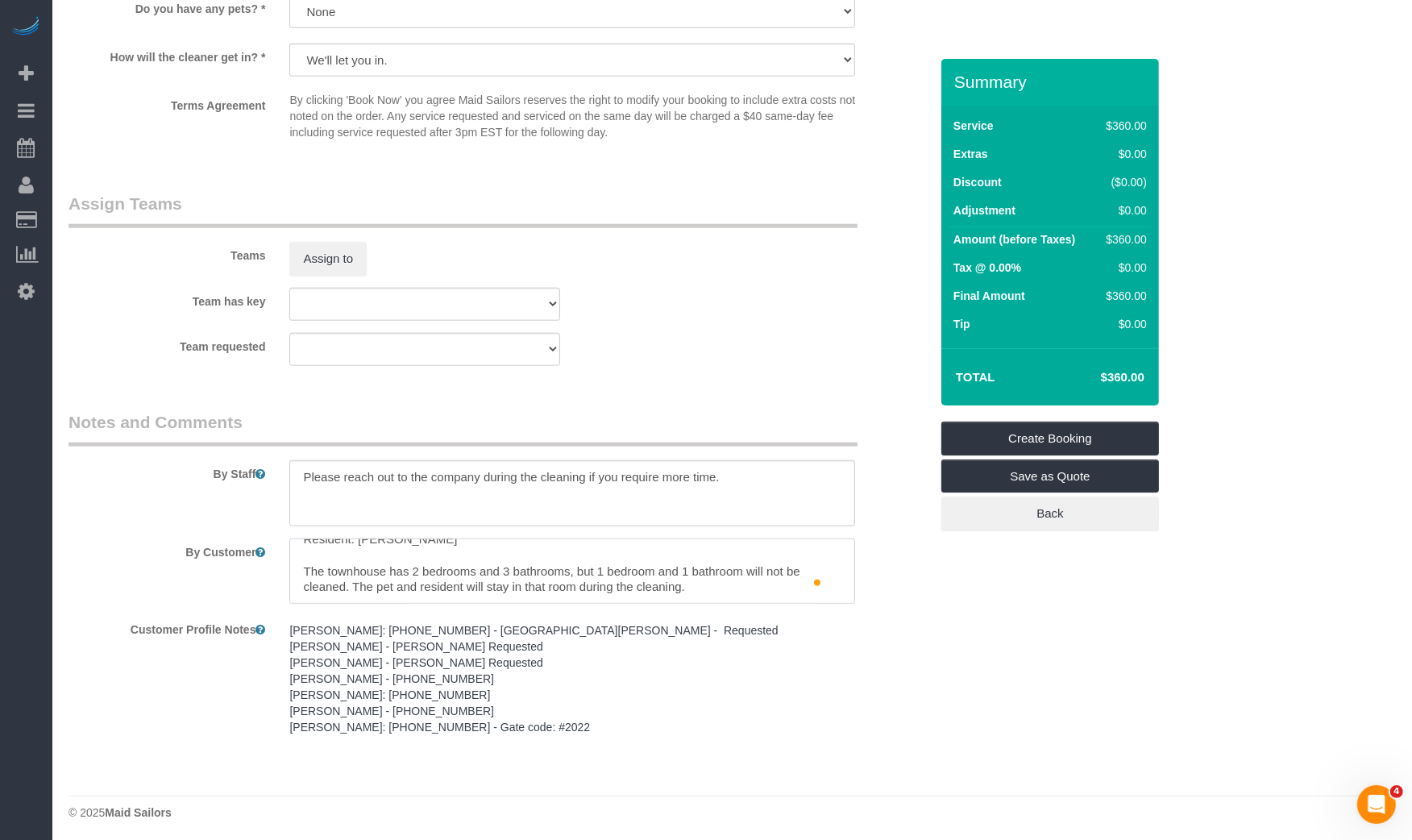
scroll to position [16, 0]
drag, startPoint x: 387, startPoint y: 568, endPoint x: 737, endPoint y: 578, distance: 350.1
click at [737, 578] on textarea "To enrich screen reader interactions, please activate Accessibility in Grammarl…" at bounding box center [572, 571] width 566 height 66
drag, startPoint x: 725, startPoint y: 579, endPoint x: 391, endPoint y: 567, distance: 334.2
click at [391, 567] on textarea "To enrich screen reader interactions, please activate Accessibility in Grammarl…" at bounding box center [572, 571] width 566 height 66
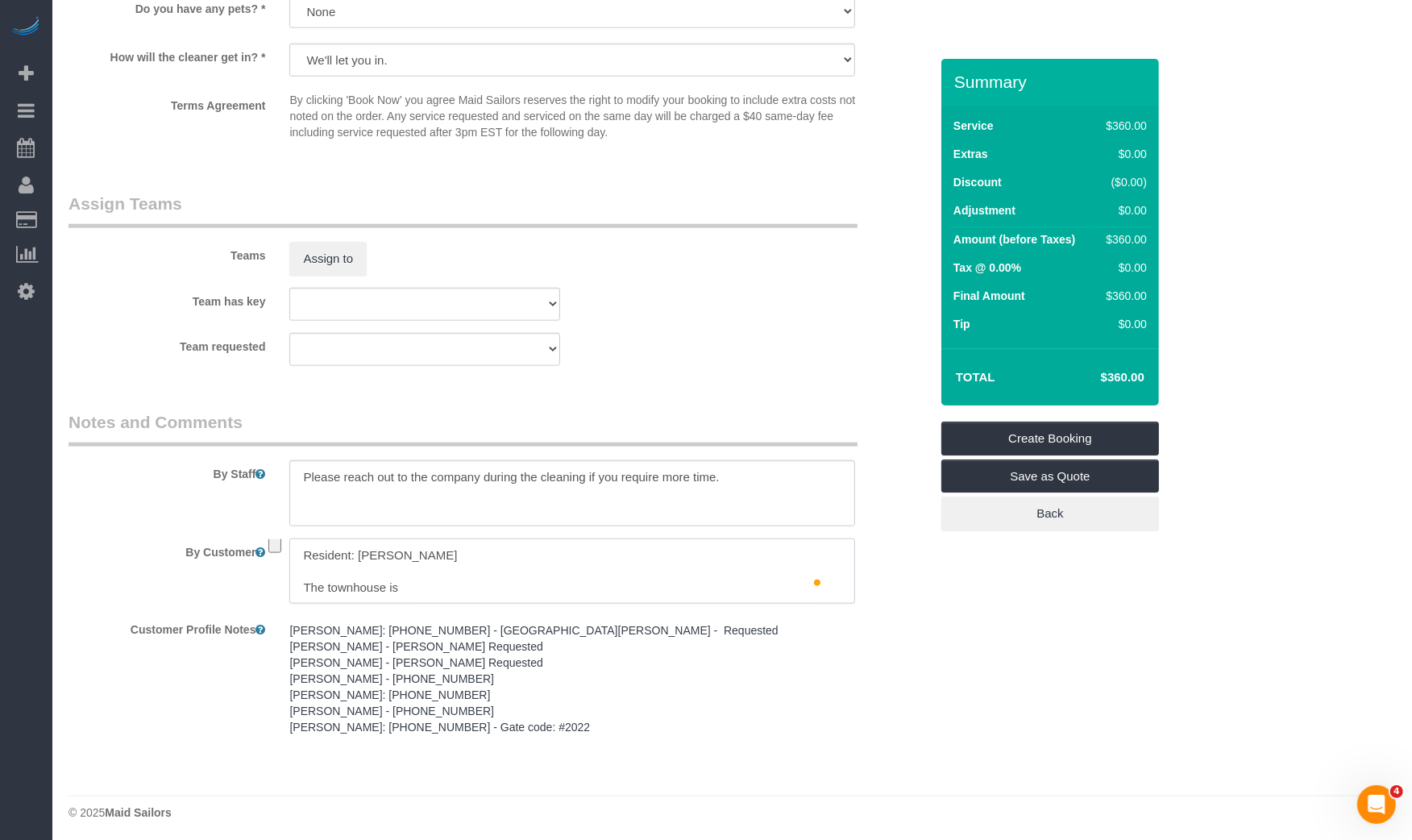
scroll to position [0, 0]
paste textarea "1,588 square foot townhous"
click at [350, 584] on textarea "To enrich screen reader interactions, please activate Accessibility in Grammarl…" at bounding box center [572, 571] width 566 height 66
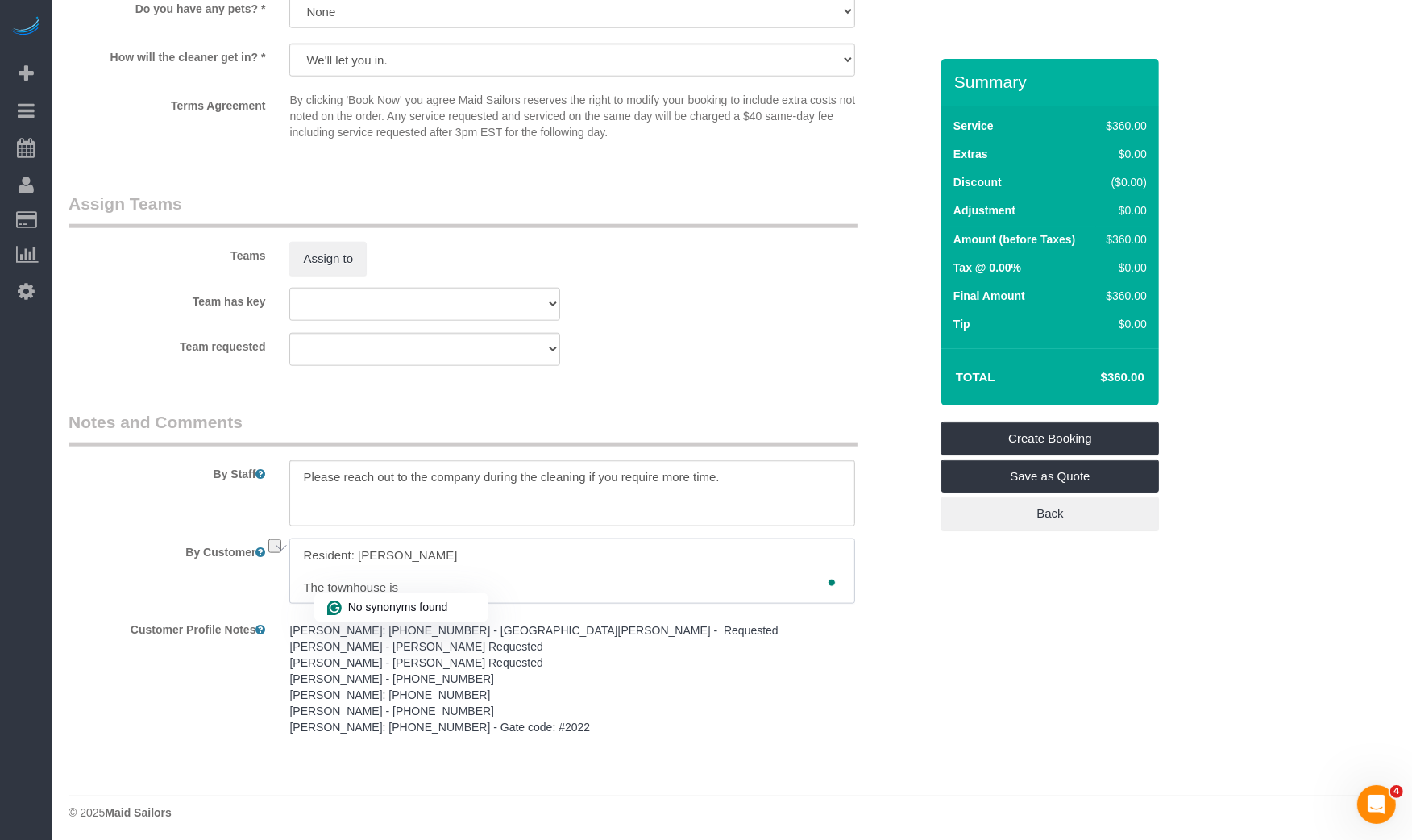
paste textarea "1,588 square foot townhous"
click at [616, 584] on textarea "To enrich screen reader interactions, please activate Accessibility in Grammarl…" at bounding box center [572, 571] width 566 height 66
paste textarea "with 3 bedrooms and 3.5 bathrooms."
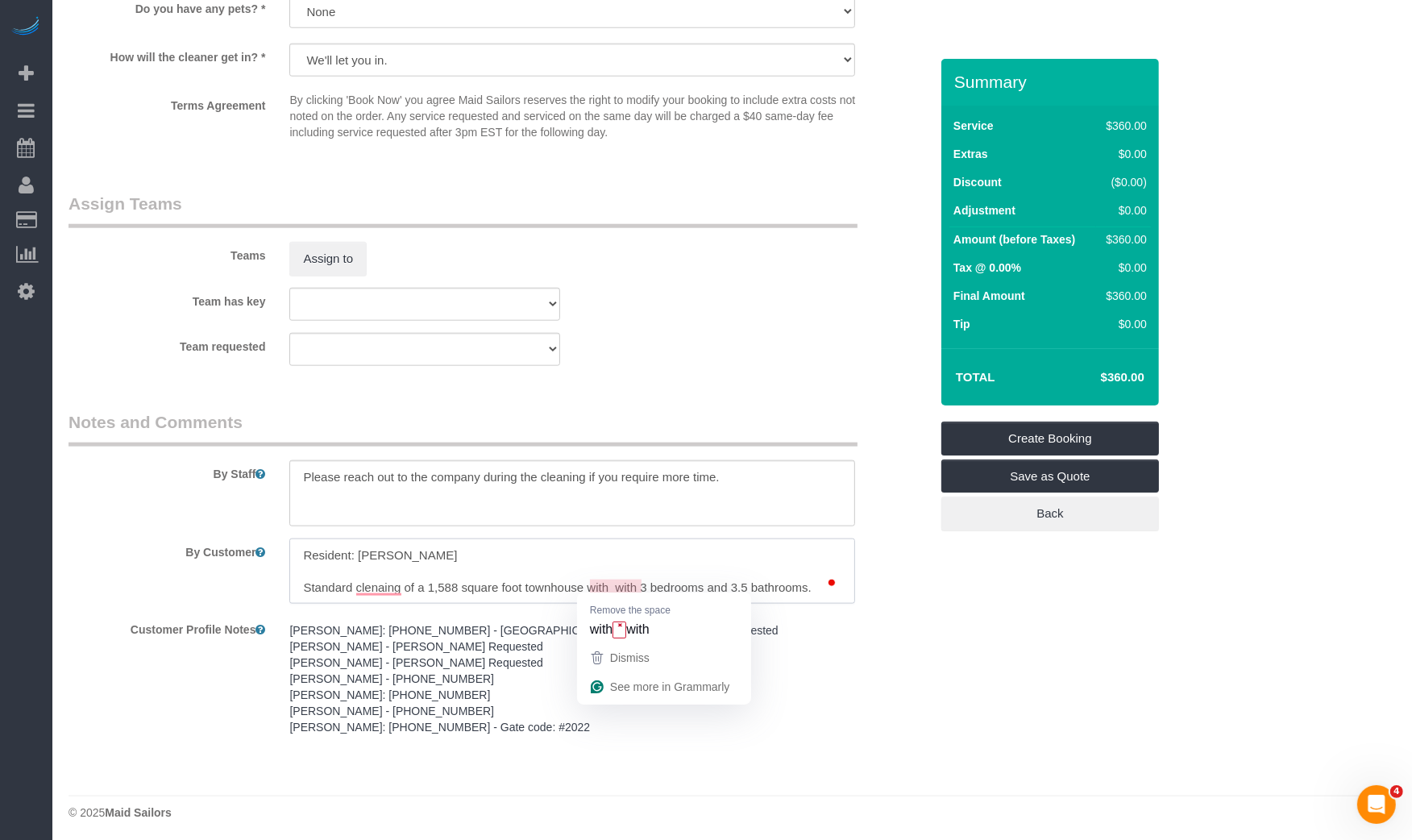
click at [604, 580] on textarea "To enrich screen reader interactions, please activate Accessibility in Grammarl…" at bounding box center [572, 571] width 566 height 66
type textarea "Resident: [PERSON_NAME] Standard clenaing of a 1,588 square foot townhouse with…"
click at [792, 372] on fieldset "Assign Teams Teams Assign to Team has key 9 - [PERSON_NAME] 9 - [PERSON_NAME] […" at bounding box center [498, 285] width 860 height 186
click at [563, 475] on textarea at bounding box center [572, 493] width 566 height 66
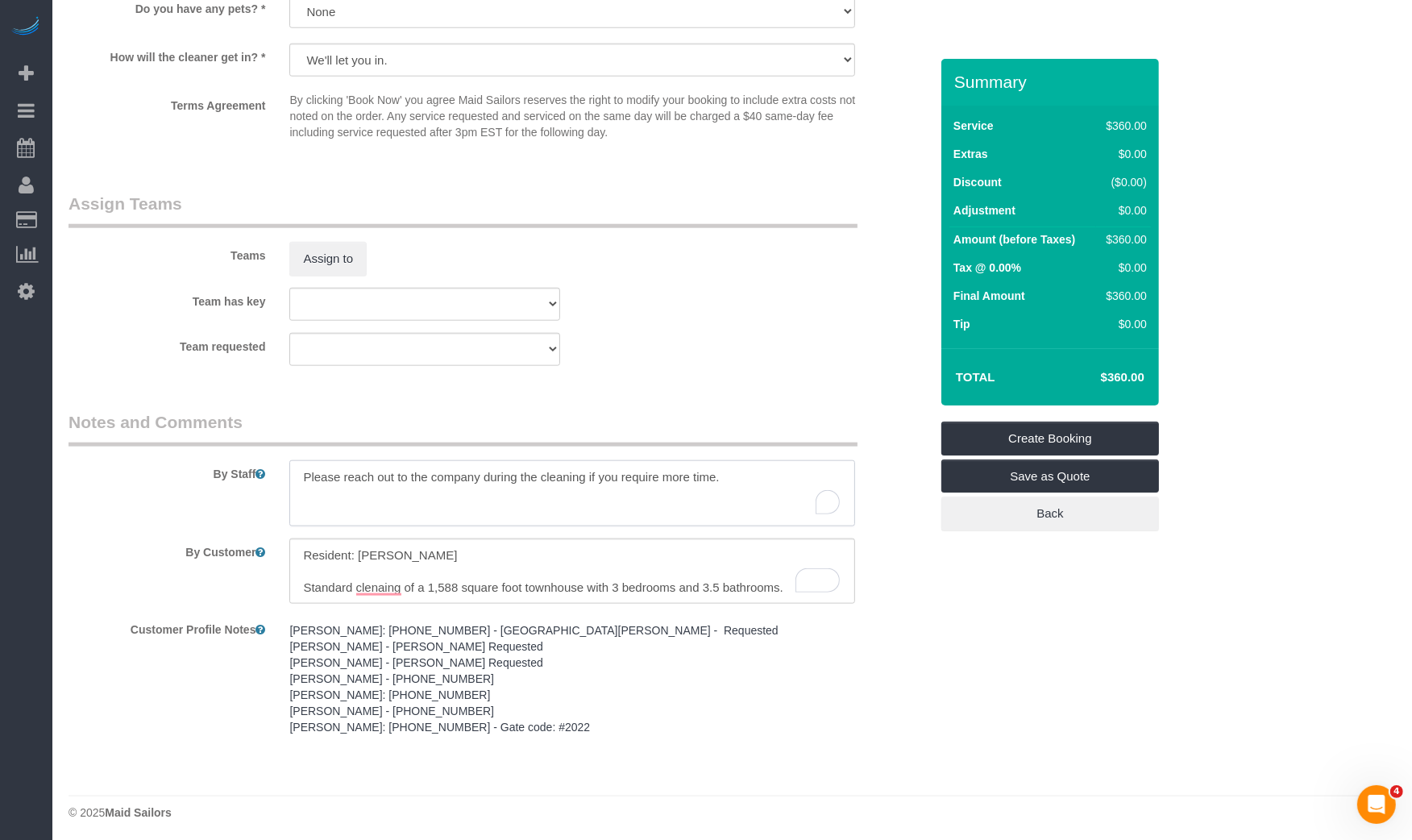
click at [563, 475] on textarea "To enrich screen reader interactions, please activate Accessibility in Grammarl…" at bounding box center [572, 493] width 566 height 66
drag, startPoint x: 398, startPoint y: 476, endPoint x: 475, endPoint y: 476, distance: 77.0
click at [475, 476] on textarea "To enrich screen reader interactions, please activate Accessibility in Grammarl…" at bounding box center [572, 493] width 566 height 66
click at [399, 474] on textarea "To enrich screen reader interactions, please activate Accessibility in Grammarl…" at bounding box center [572, 493] width 566 height 66
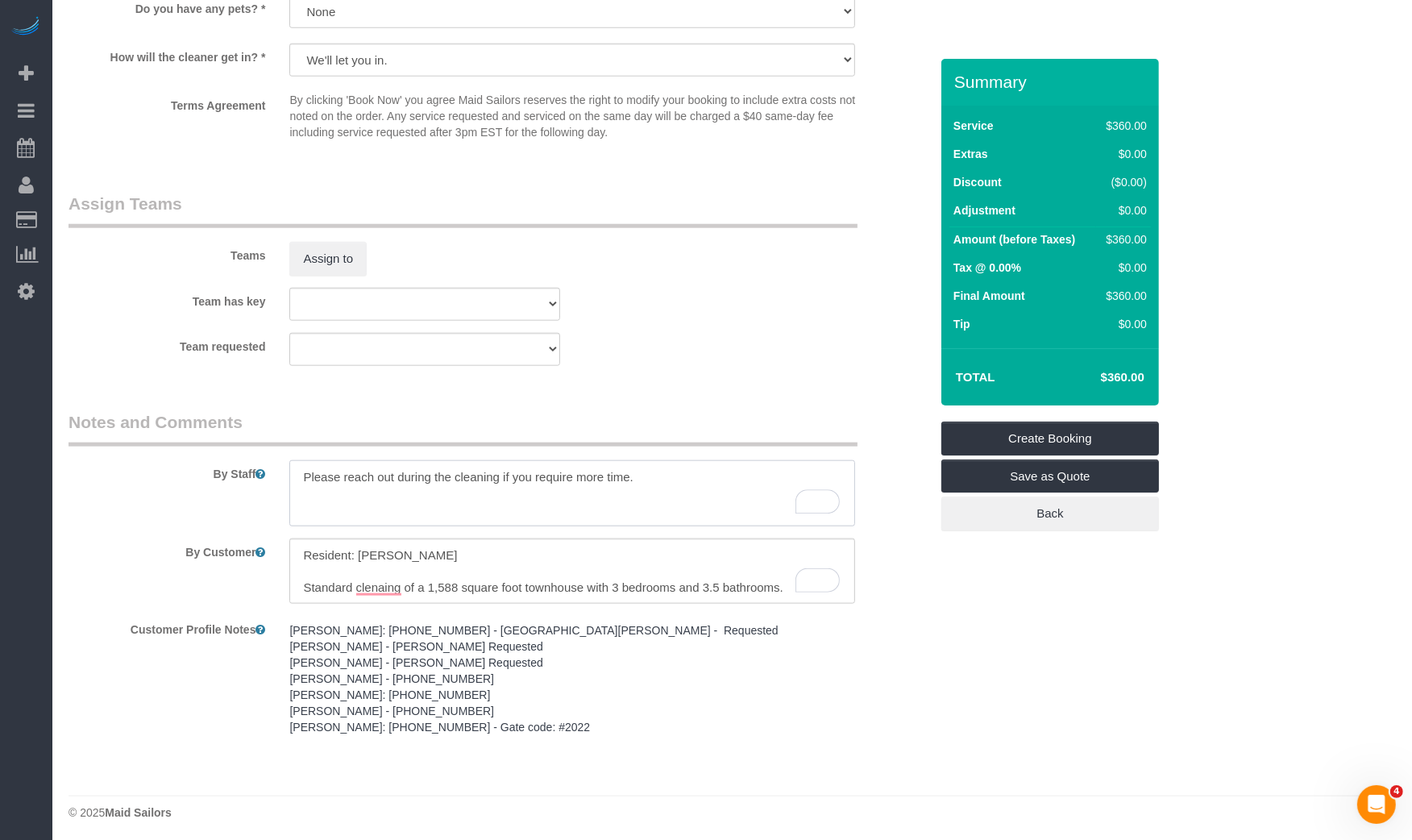
type textarea "Please reach out during the cleaning if you require more time."
click at [635, 354] on div "Team requested 9 - [PERSON_NAME] 9 - [PERSON_NAME] [PERSON_NAME]" at bounding box center [499, 349] width 885 height 33
click at [347, 261] on button "Assign to" at bounding box center [327, 259] width 77 height 34
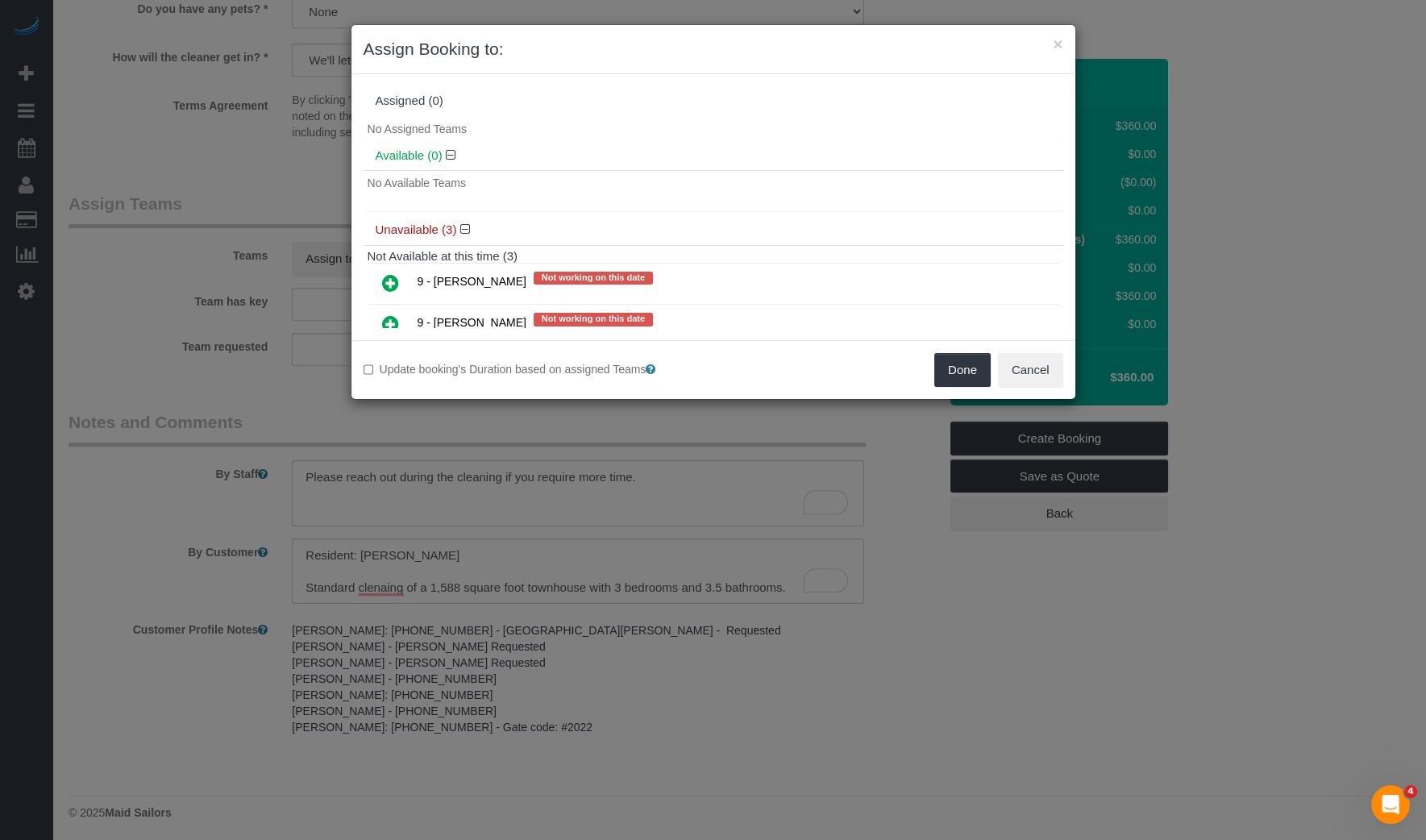
click at [383, 285] on icon at bounding box center [391, 283] width 17 height 19
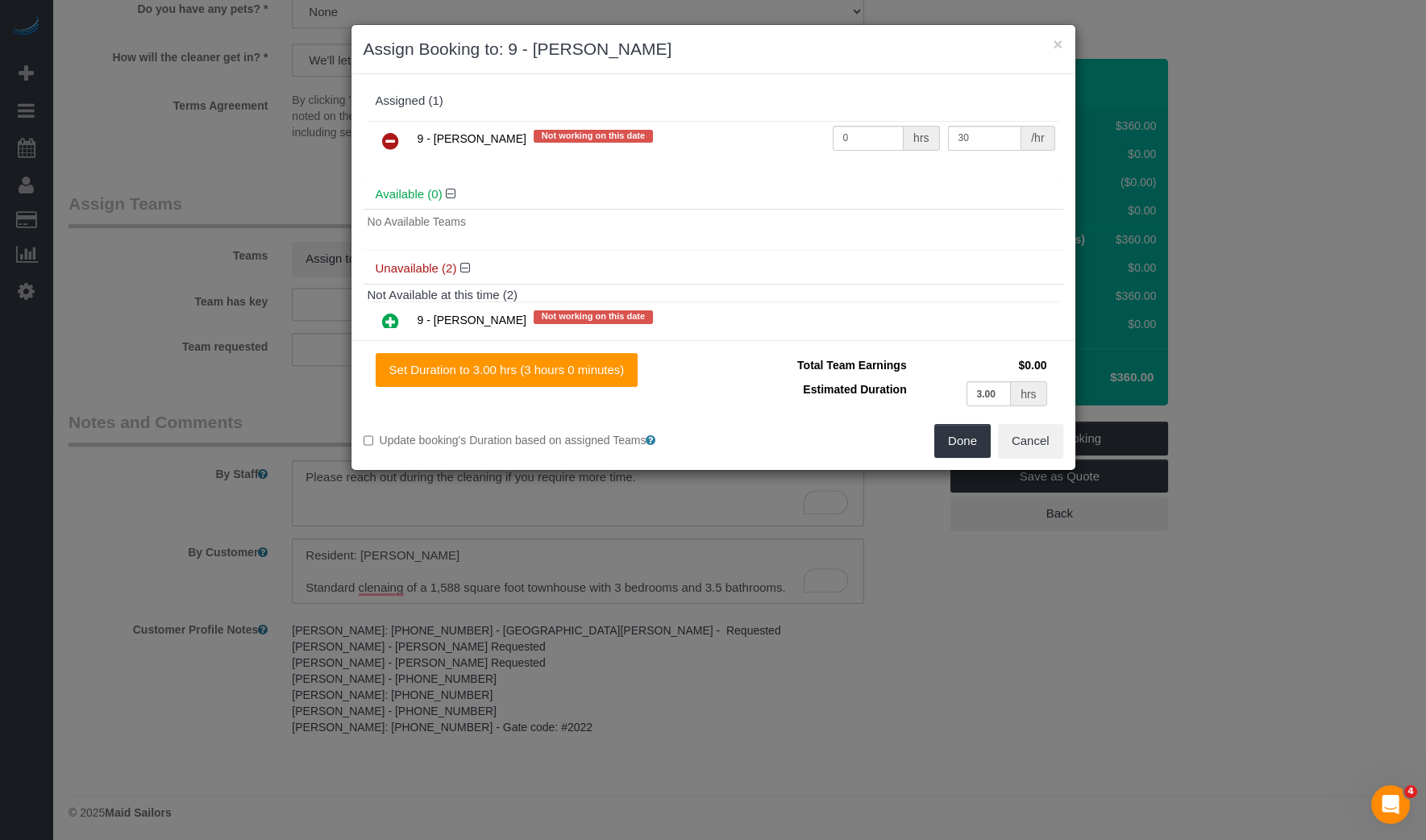
click at [386, 322] on icon at bounding box center [391, 321] width 17 height 19
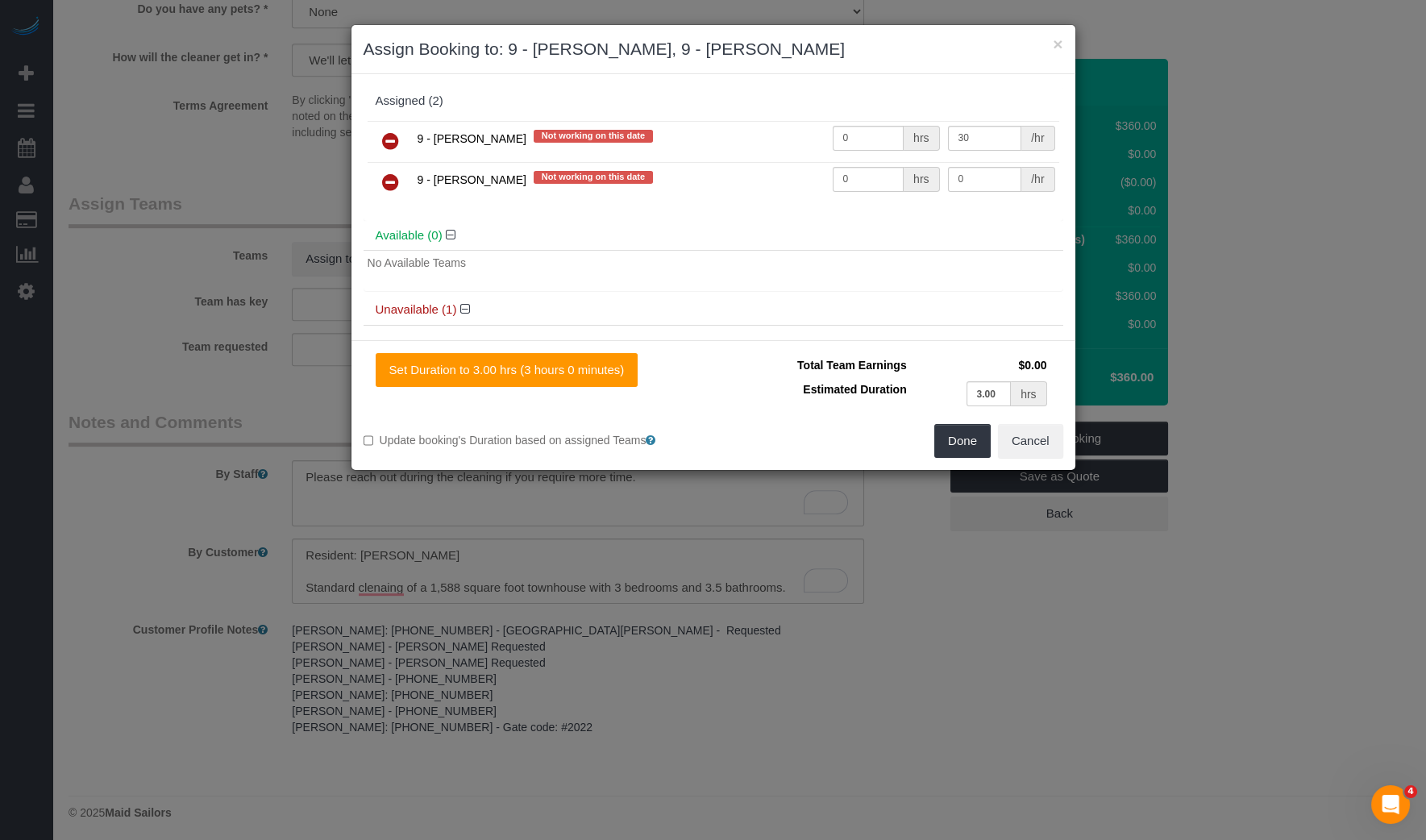
click at [389, 131] on icon at bounding box center [391, 140] width 17 height 19
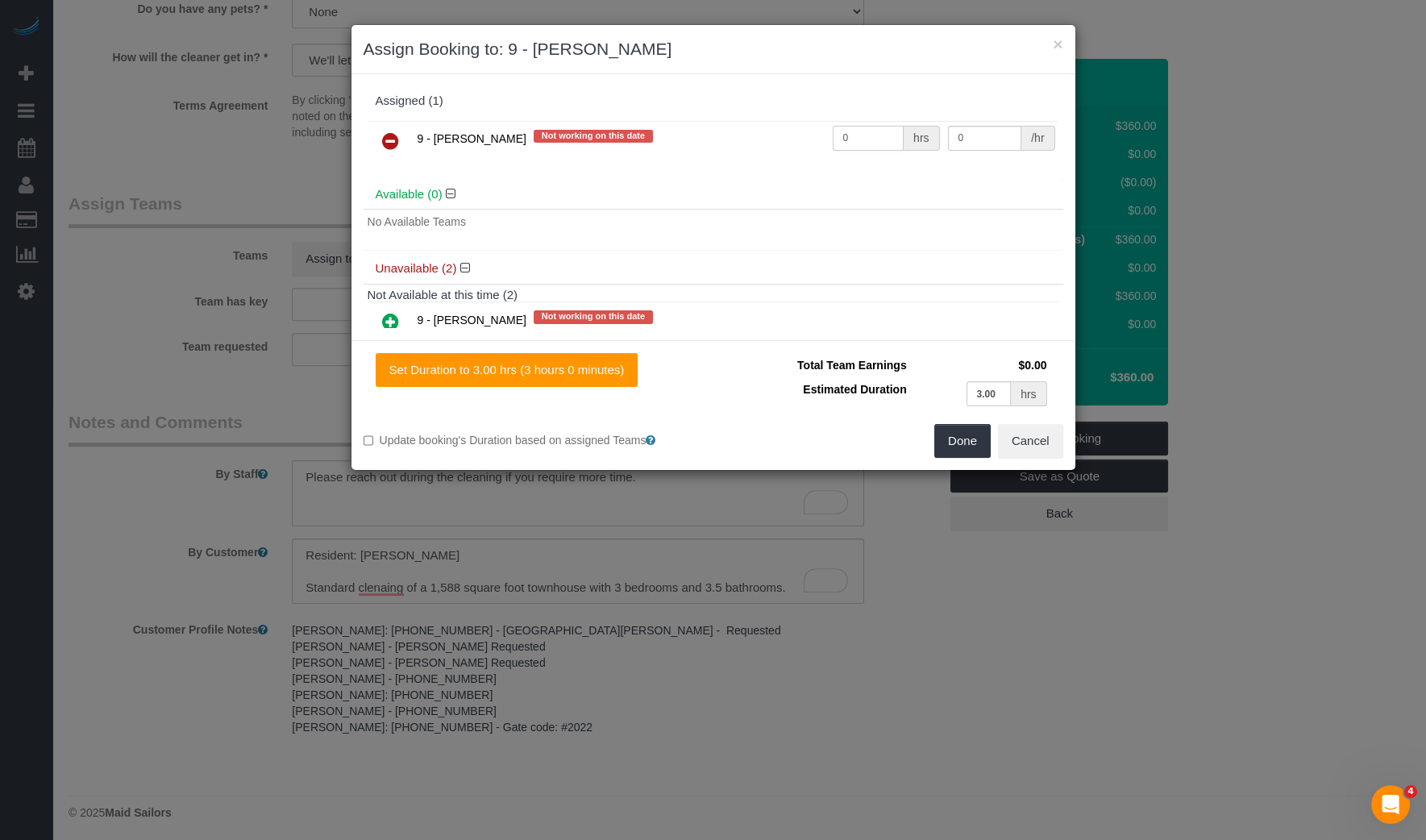
click at [882, 135] on input "0" at bounding box center [868, 139] width 72 height 25
type input "1"
click at [966, 132] on input "0" at bounding box center [985, 139] width 74 height 25
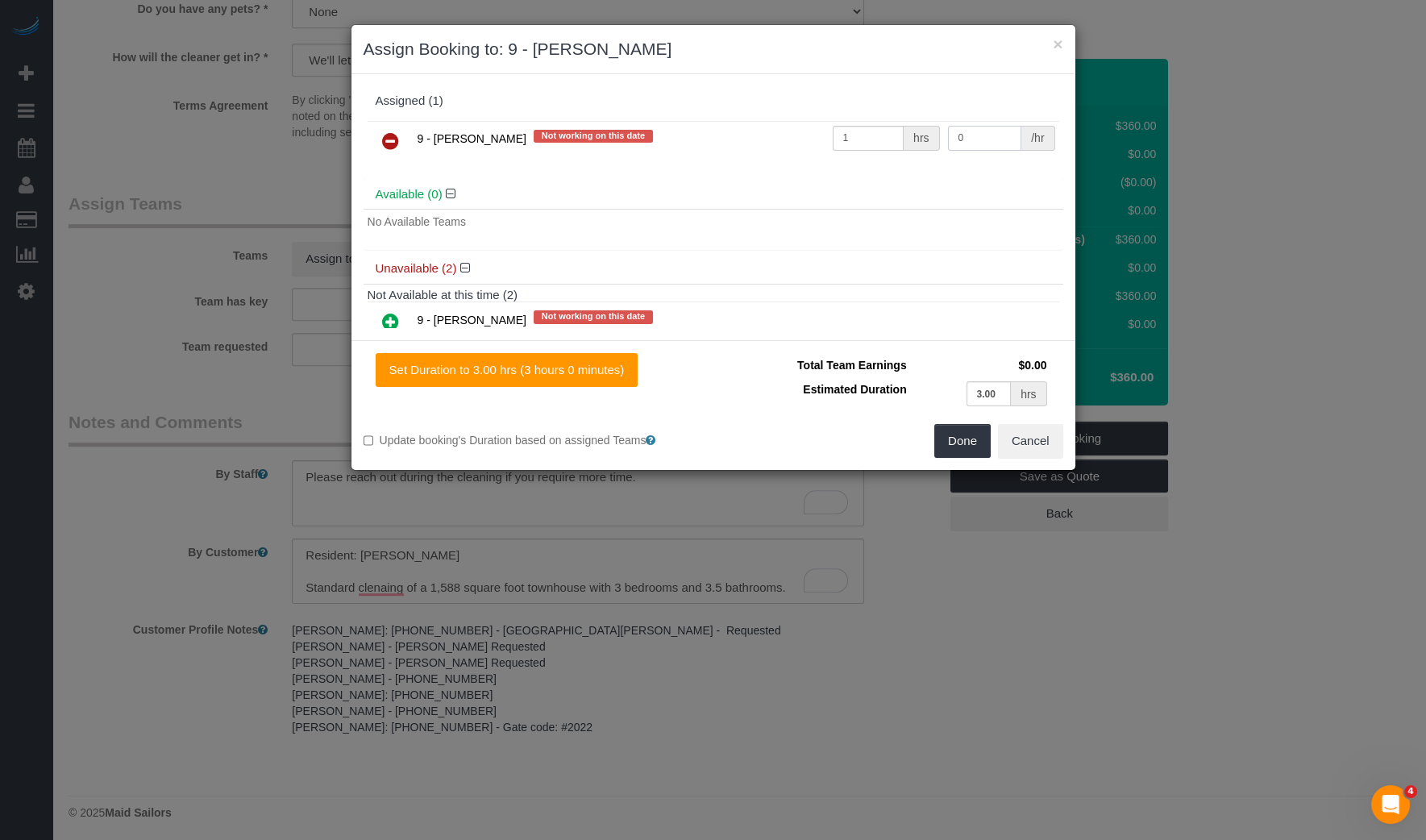
click at [966, 132] on input "0" at bounding box center [985, 139] width 74 height 25
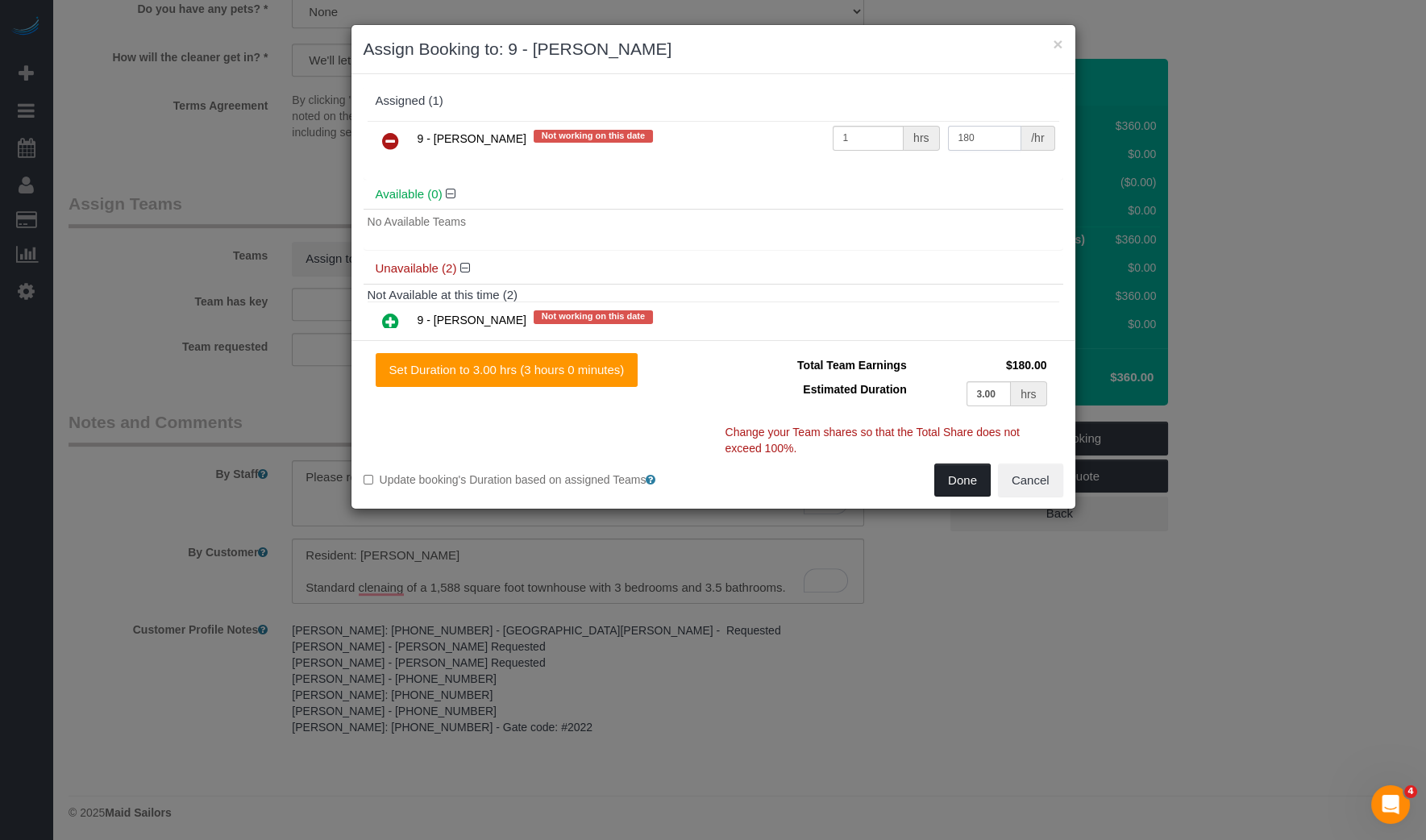
type input "180"
click at [983, 481] on button "Done" at bounding box center [962, 480] width 57 height 34
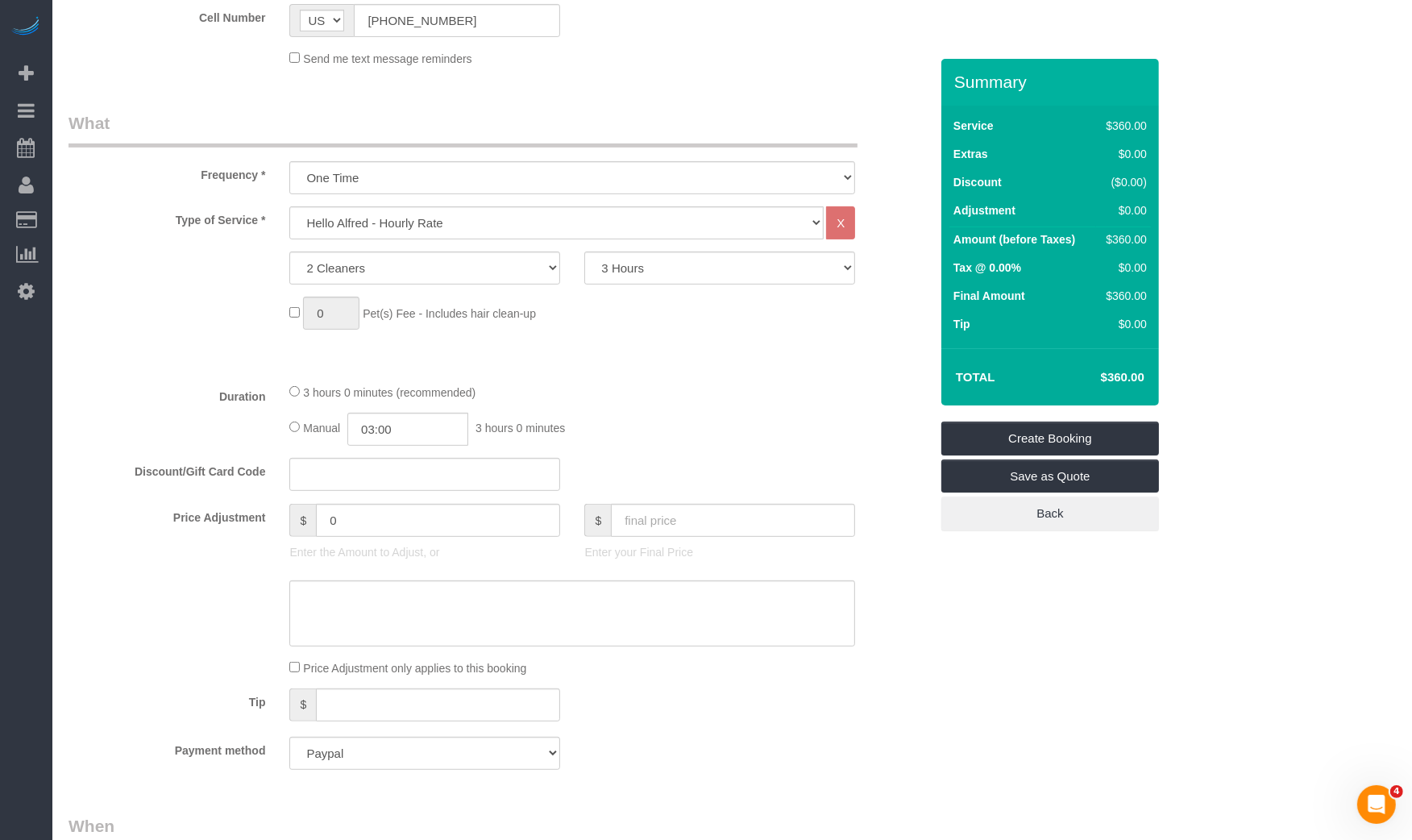
scroll to position [1746, 0]
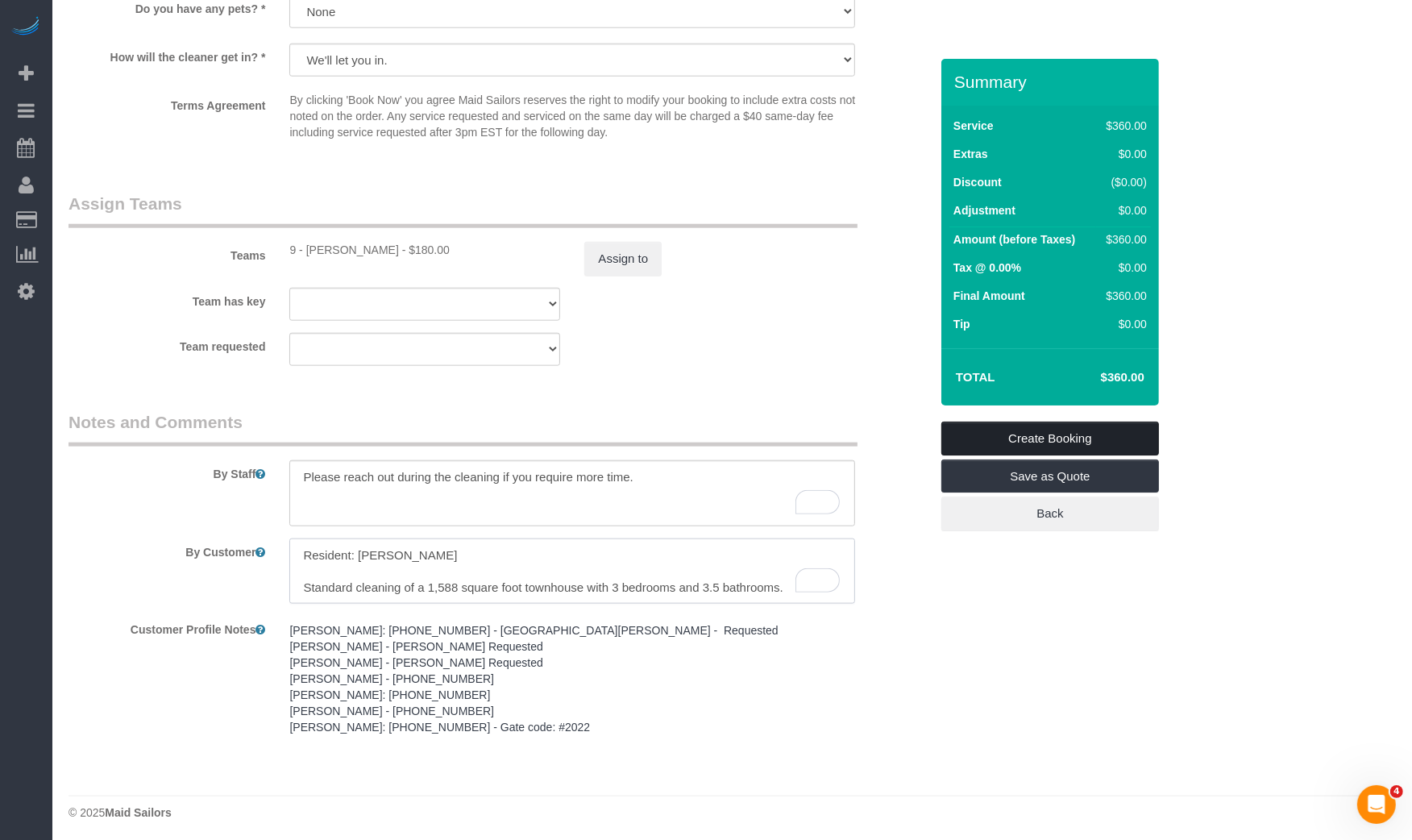
type textarea "Resident: [PERSON_NAME] Standard cleaning of a 1,588 square foot townhouse with…"
click at [1020, 434] on link "Create Booking" at bounding box center [1050, 438] width 217 height 34
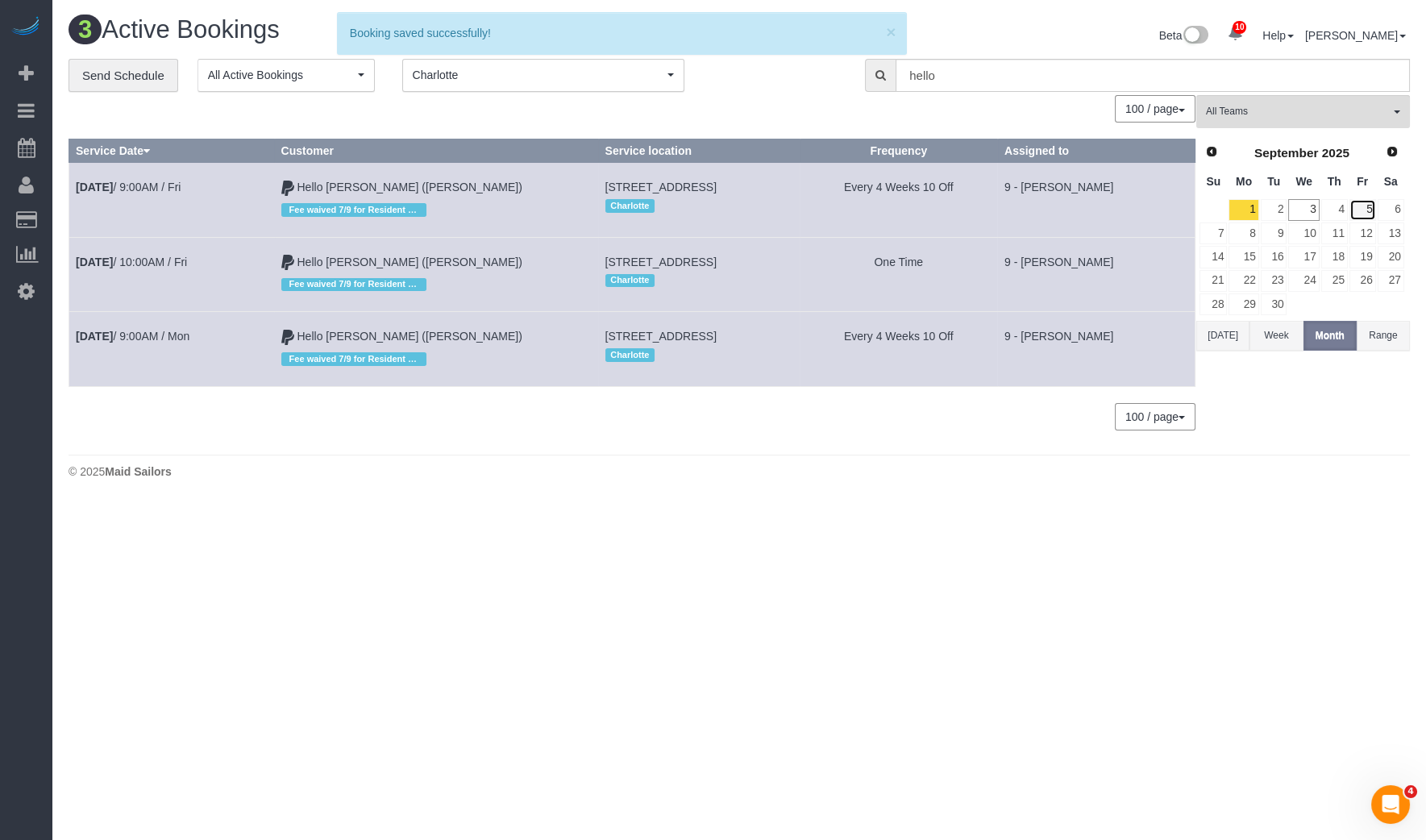
click at [1371, 211] on link "5" at bounding box center [1363, 210] width 26 height 22
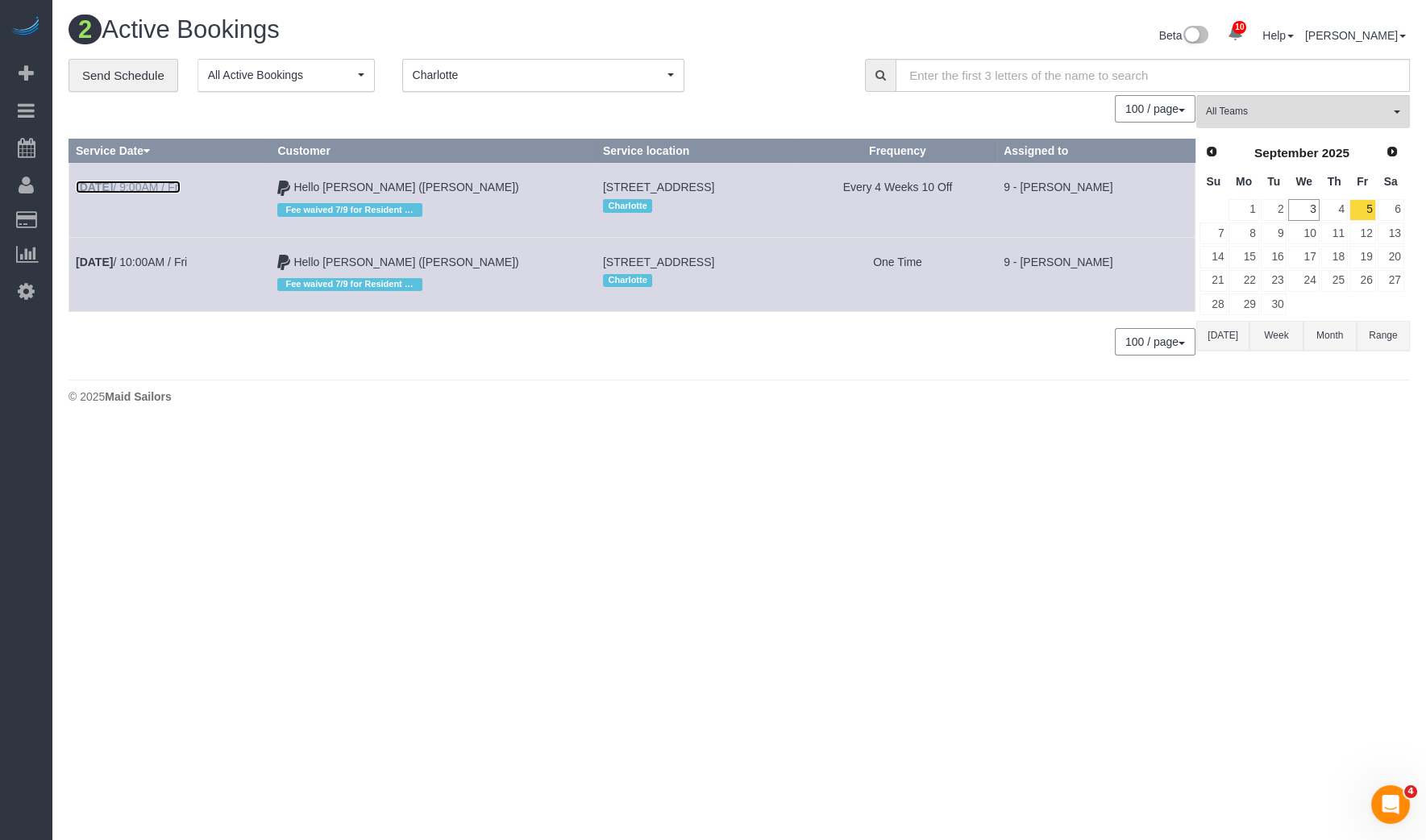
click at [159, 189] on link "[DATE] 9:00AM / Fri" at bounding box center [129, 186] width 105 height 13
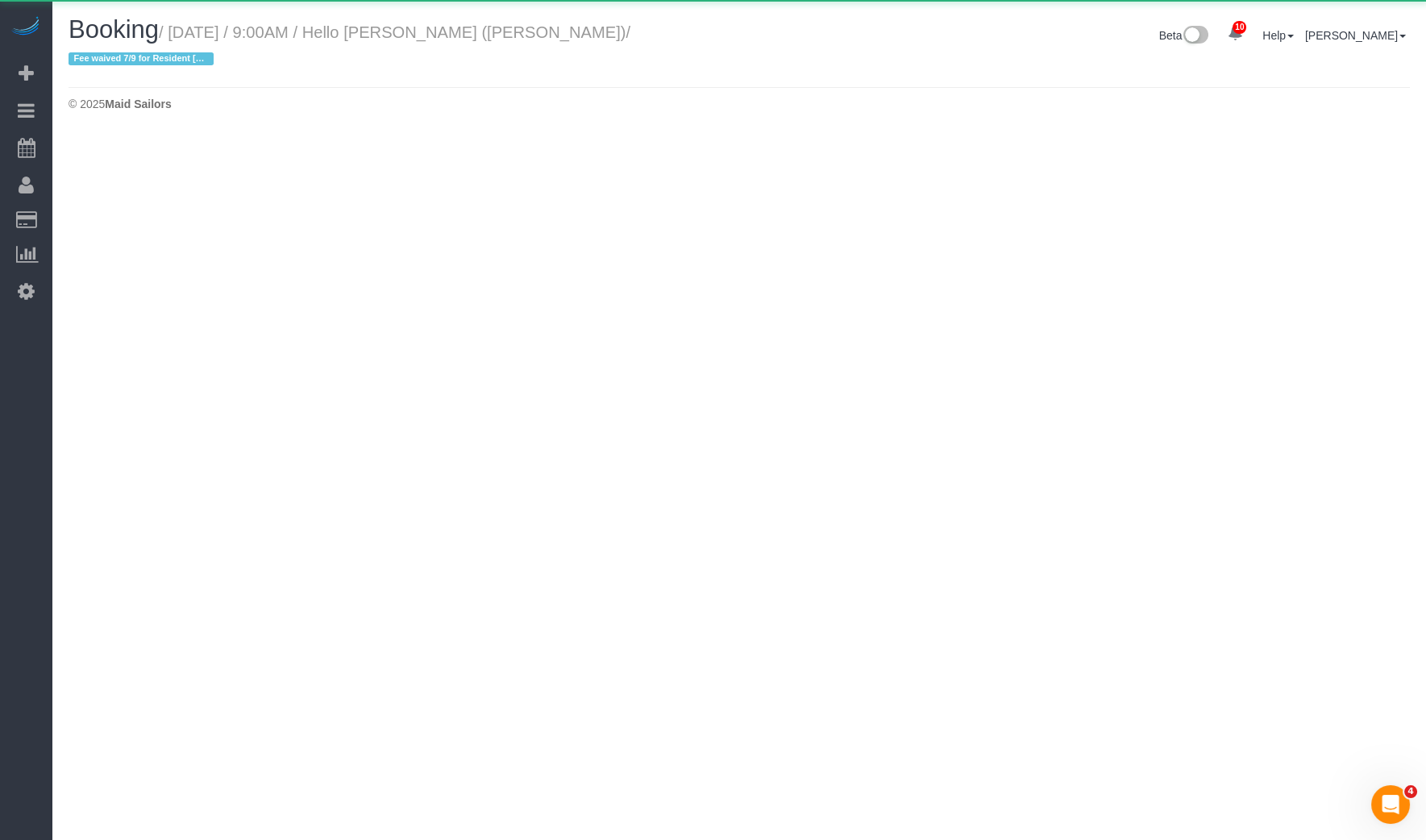
select select "NC"
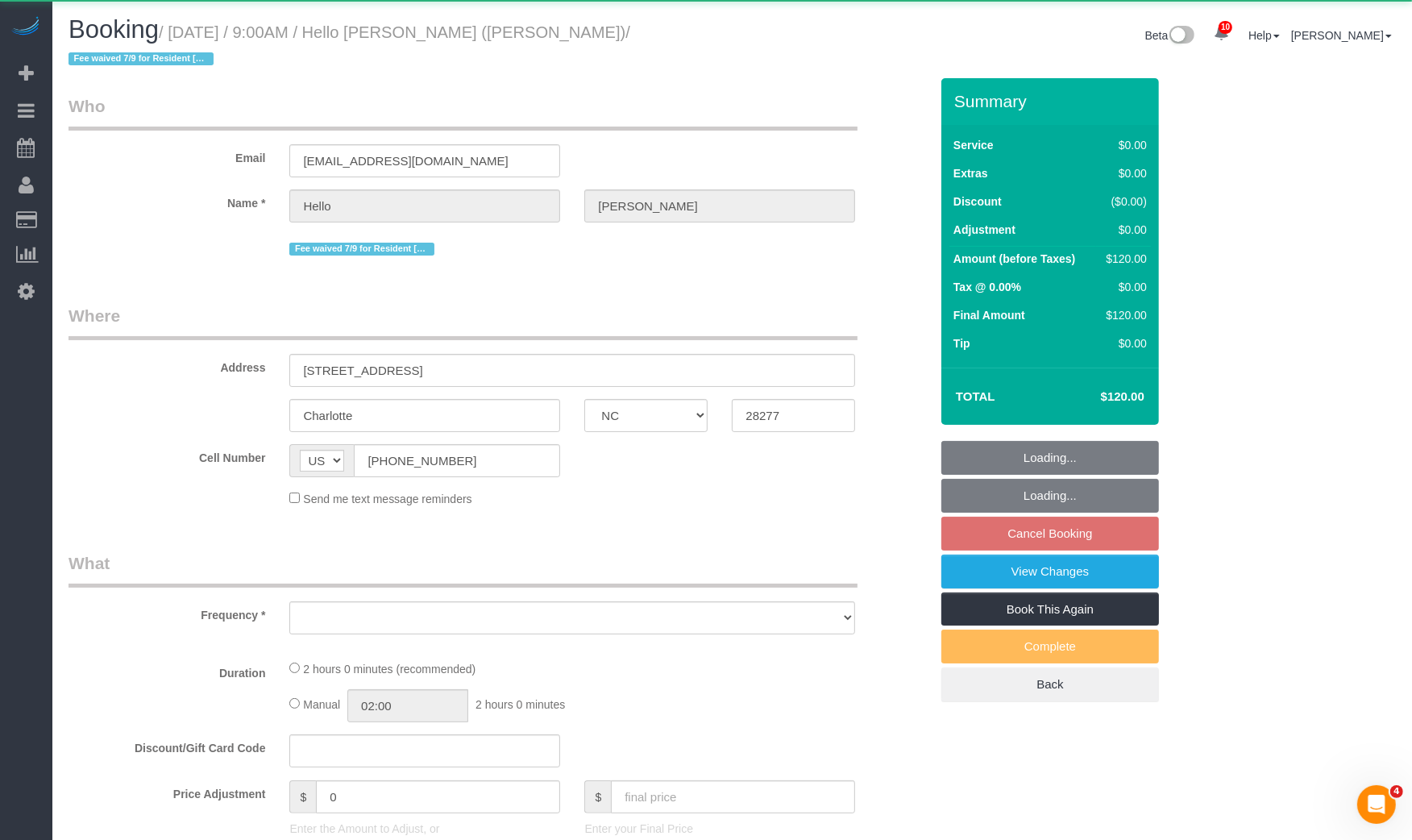
select select "object:2526"
select select "1"
select select "spot7"
select select "number:89"
select select "number:90"
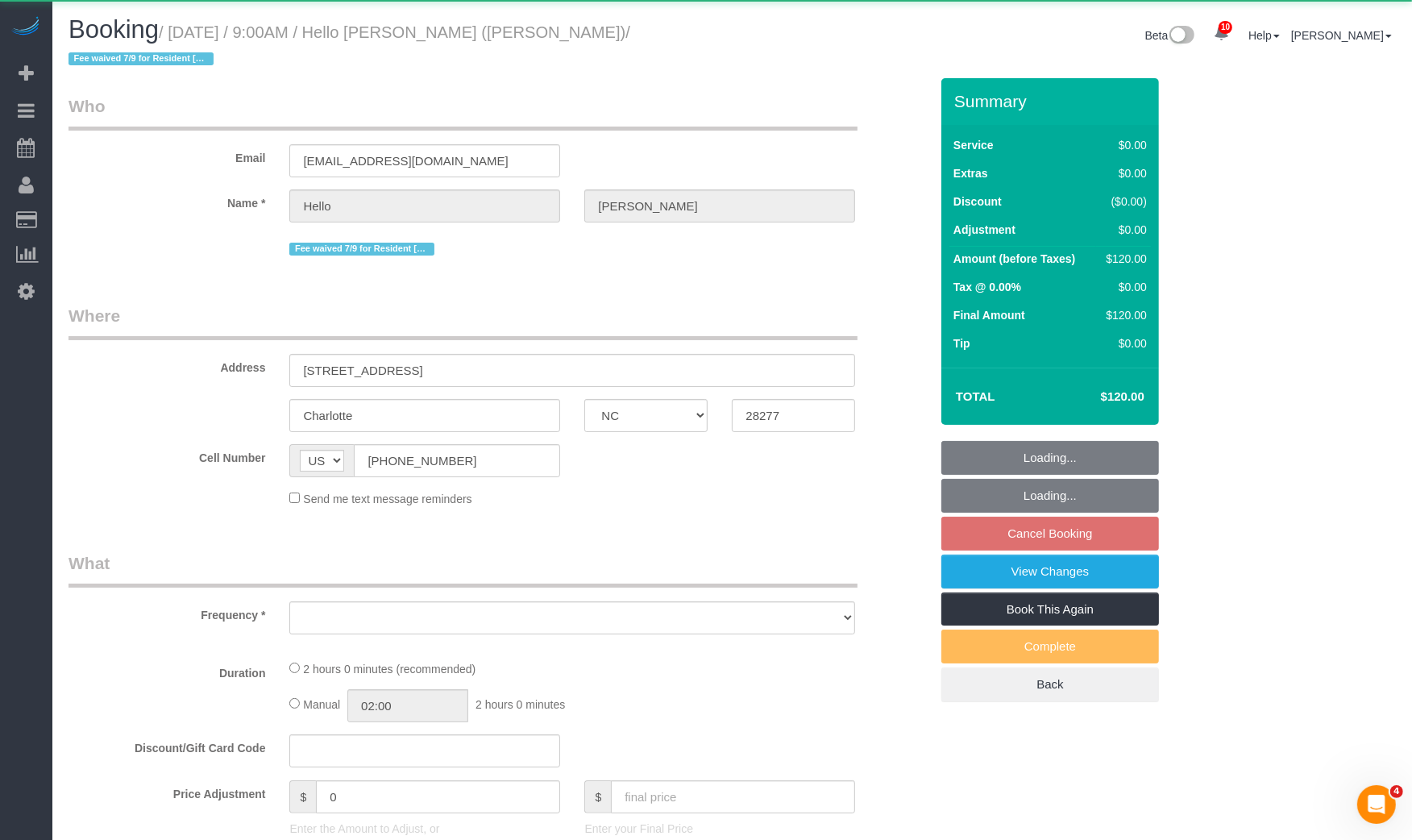
select select "number:15"
select select "number:6"
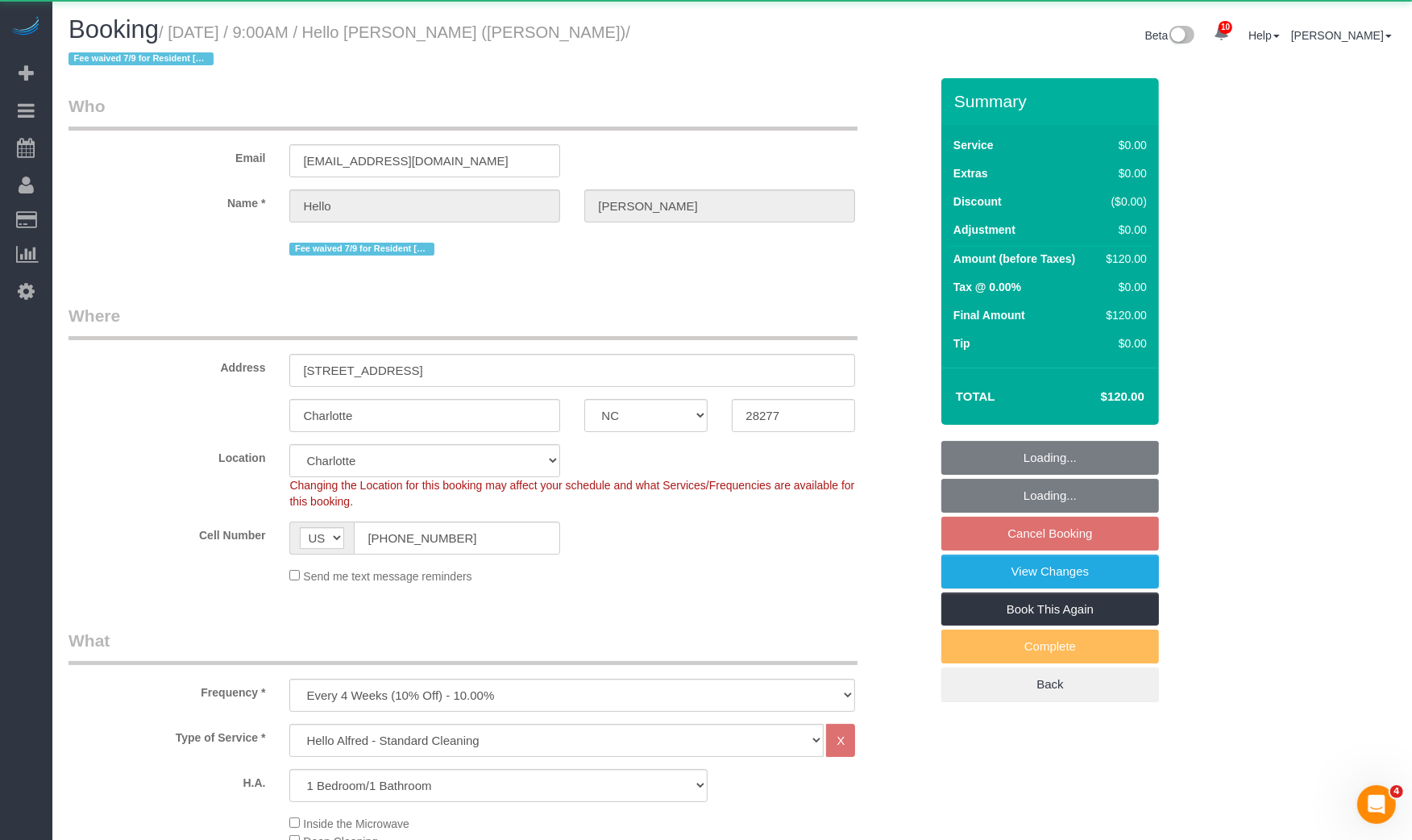
select select "object:2798"
select select "spot33"
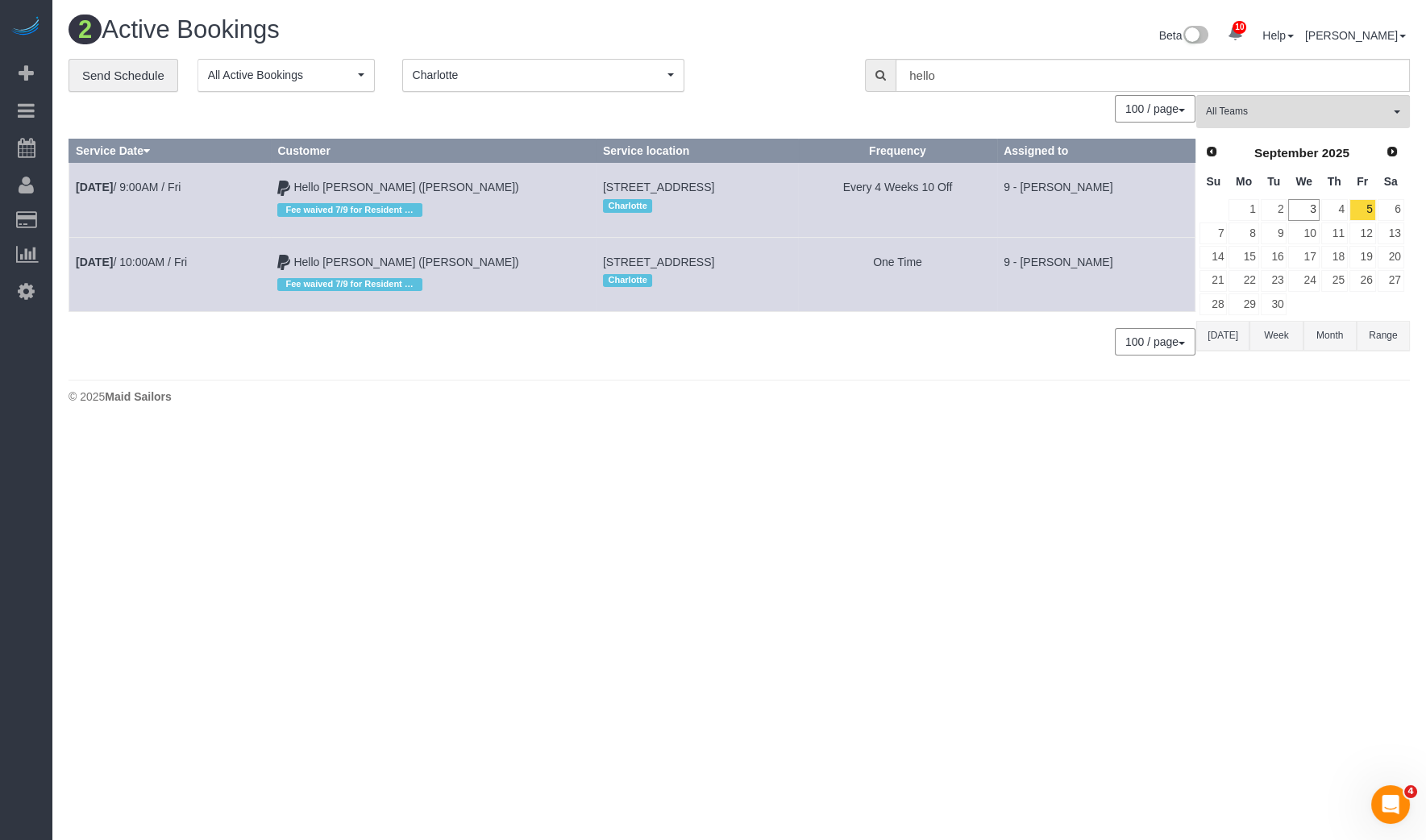
drag, startPoint x: 523, startPoint y: 178, endPoint x: 743, endPoint y: 195, distance: 220.7
click at [743, 195] on td "[STREET_ADDRESS] [GEOGRAPHIC_DATA]" at bounding box center [696, 200] width 202 height 74
copy span "[STREET_ADDRESS]"
click at [748, 290] on div "Charlotte" at bounding box center [697, 280] width 189 height 21
click at [620, 78] on span "Charlotte" at bounding box center [538, 74] width 251 height 16
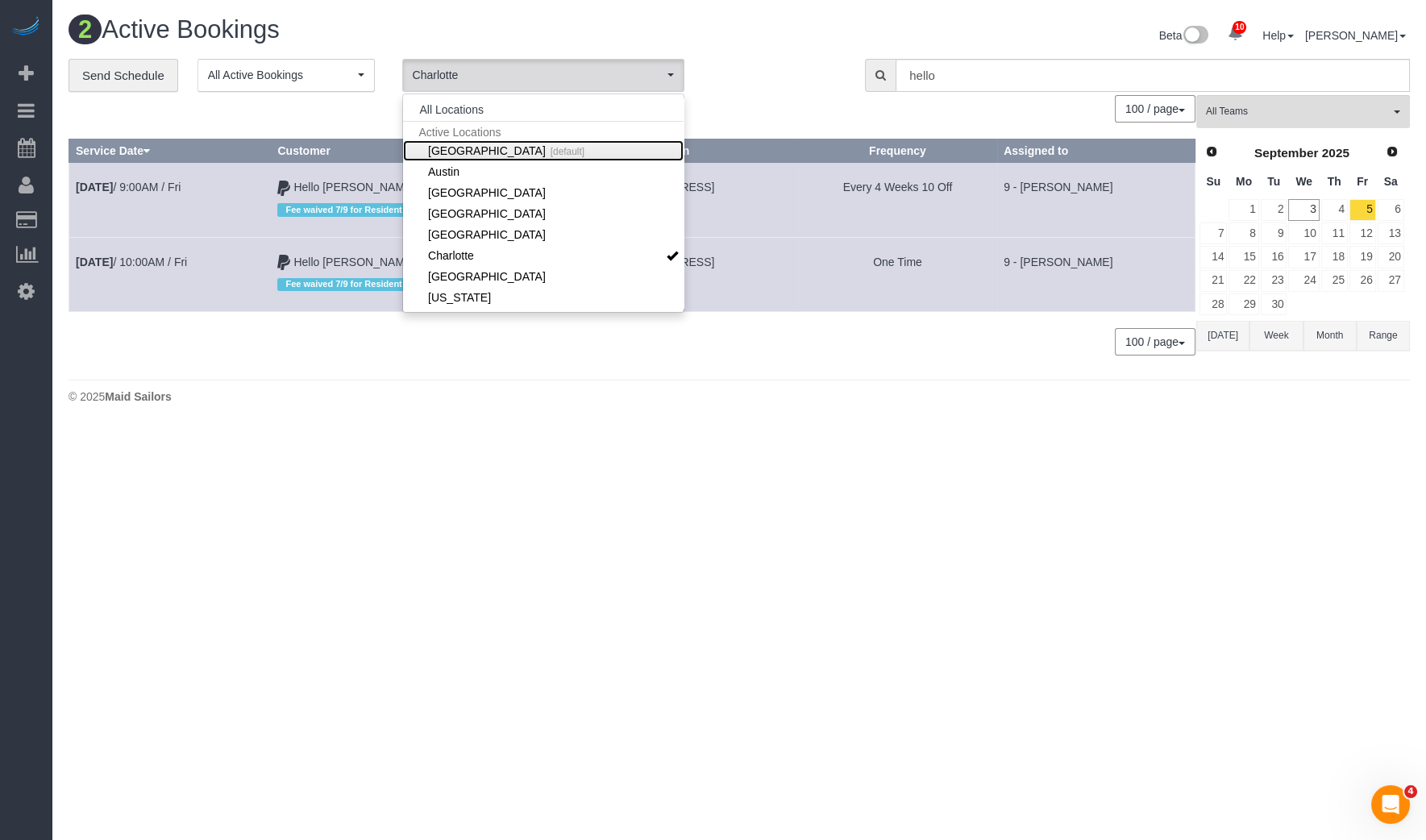
click at [476, 150] on link "Manhattan [default]" at bounding box center [542, 151] width 280 height 21
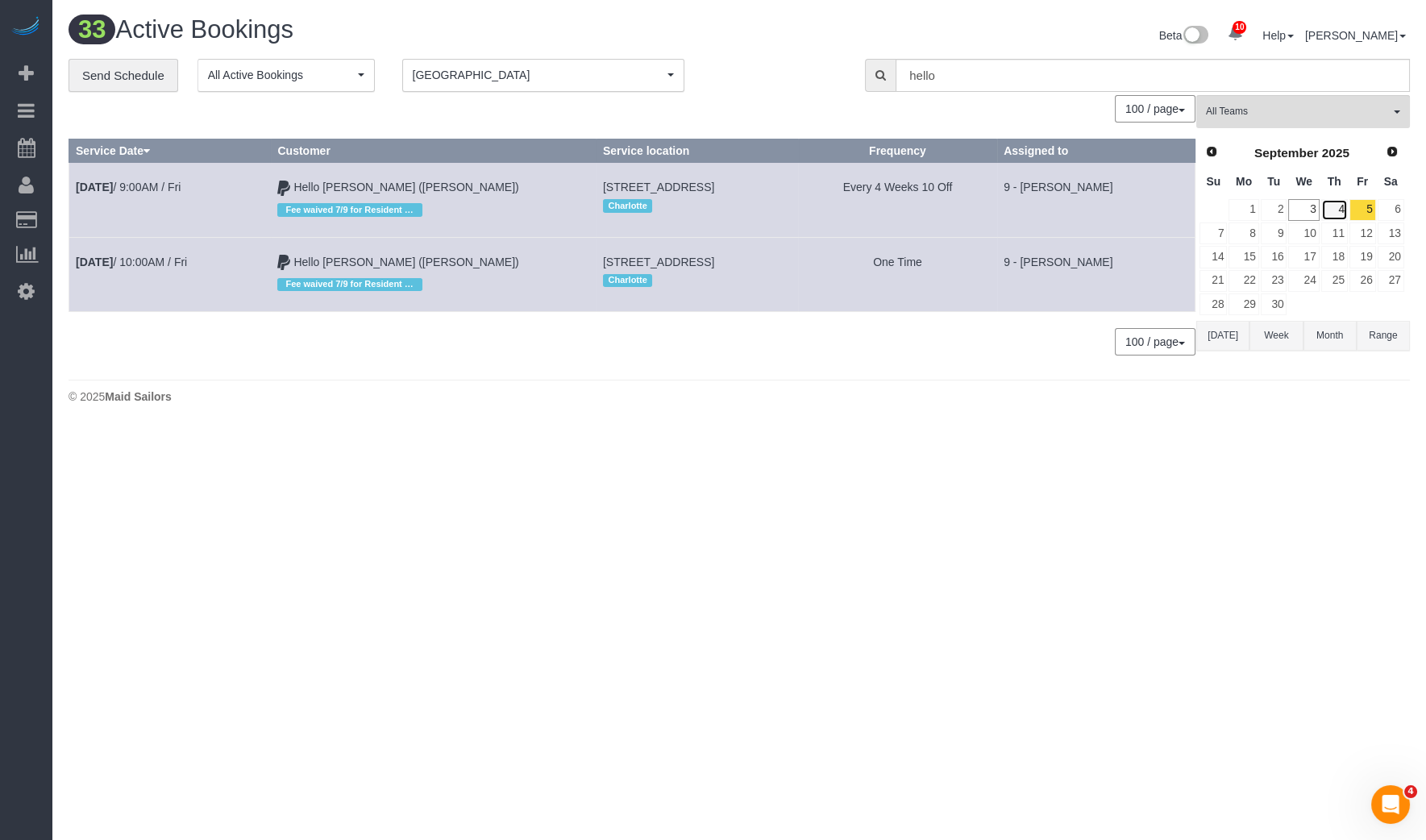
click at [1321, 202] on link "4" at bounding box center [1334, 210] width 26 height 22
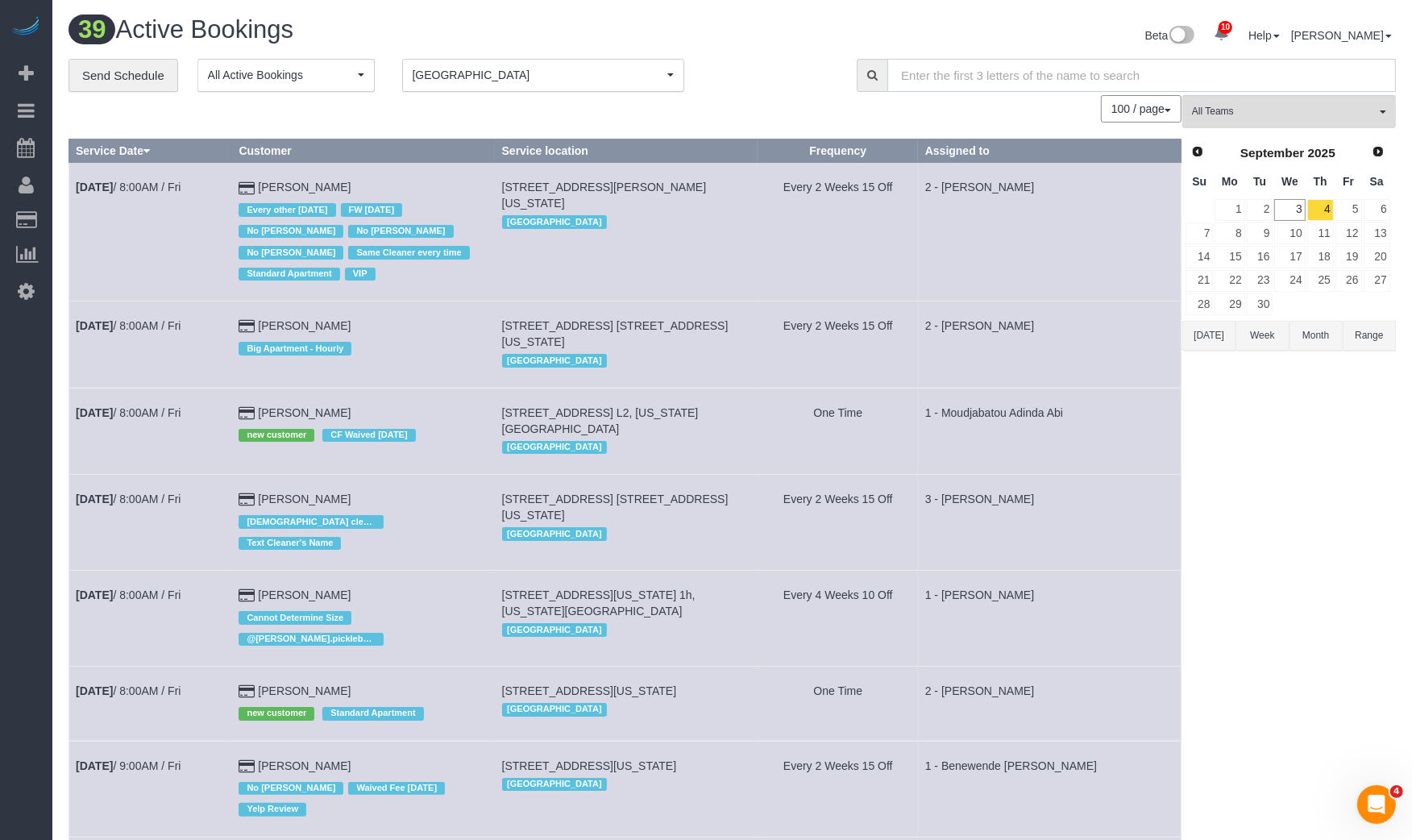
click at [1057, 75] on input "text" at bounding box center [1141, 75] width 508 height 33
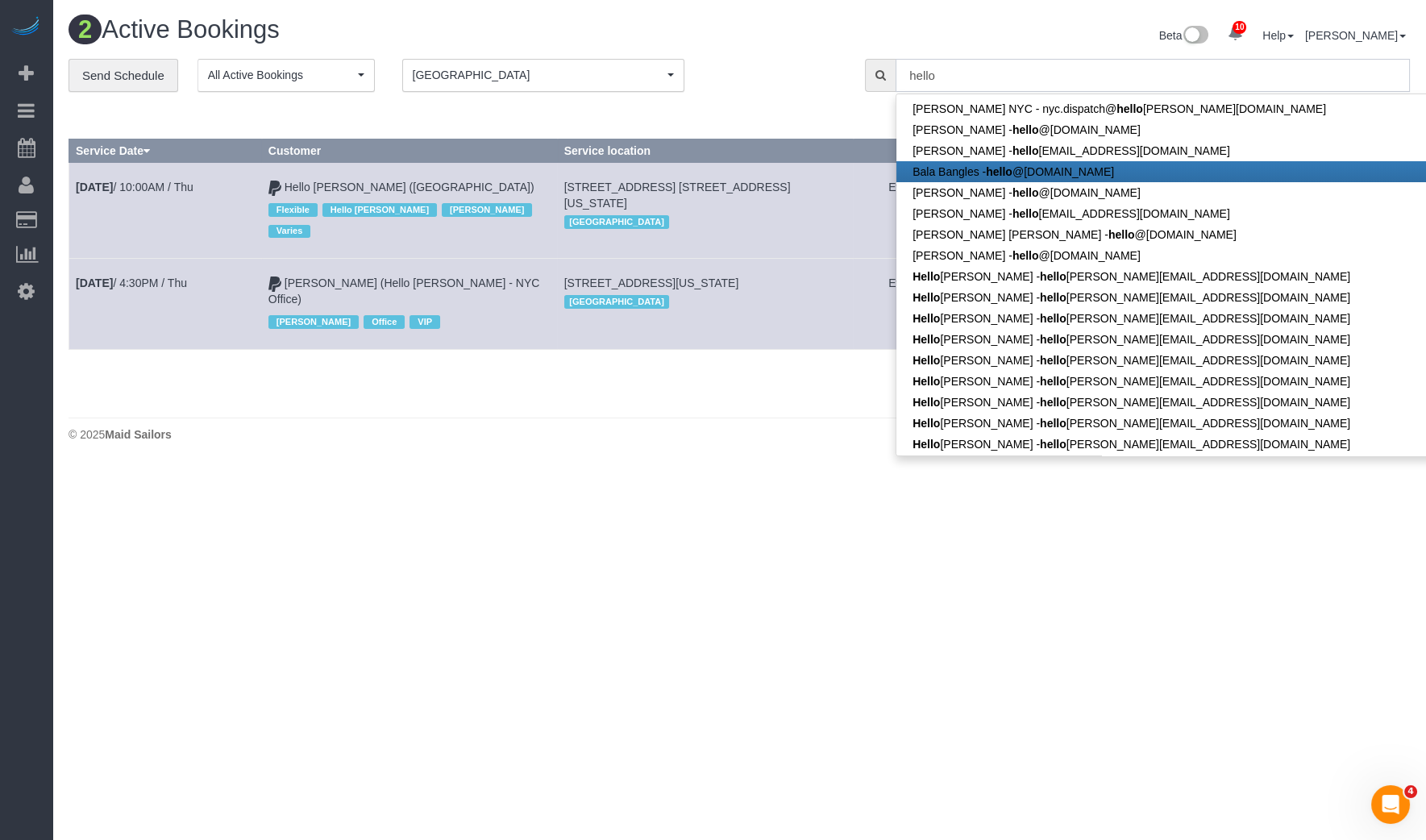
type input "hello"
click at [745, 266] on td "[STREET_ADDRESS][US_STATE] [GEOGRAPHIC_DATA]" at bounding box center [705, 304] width 296 height 91
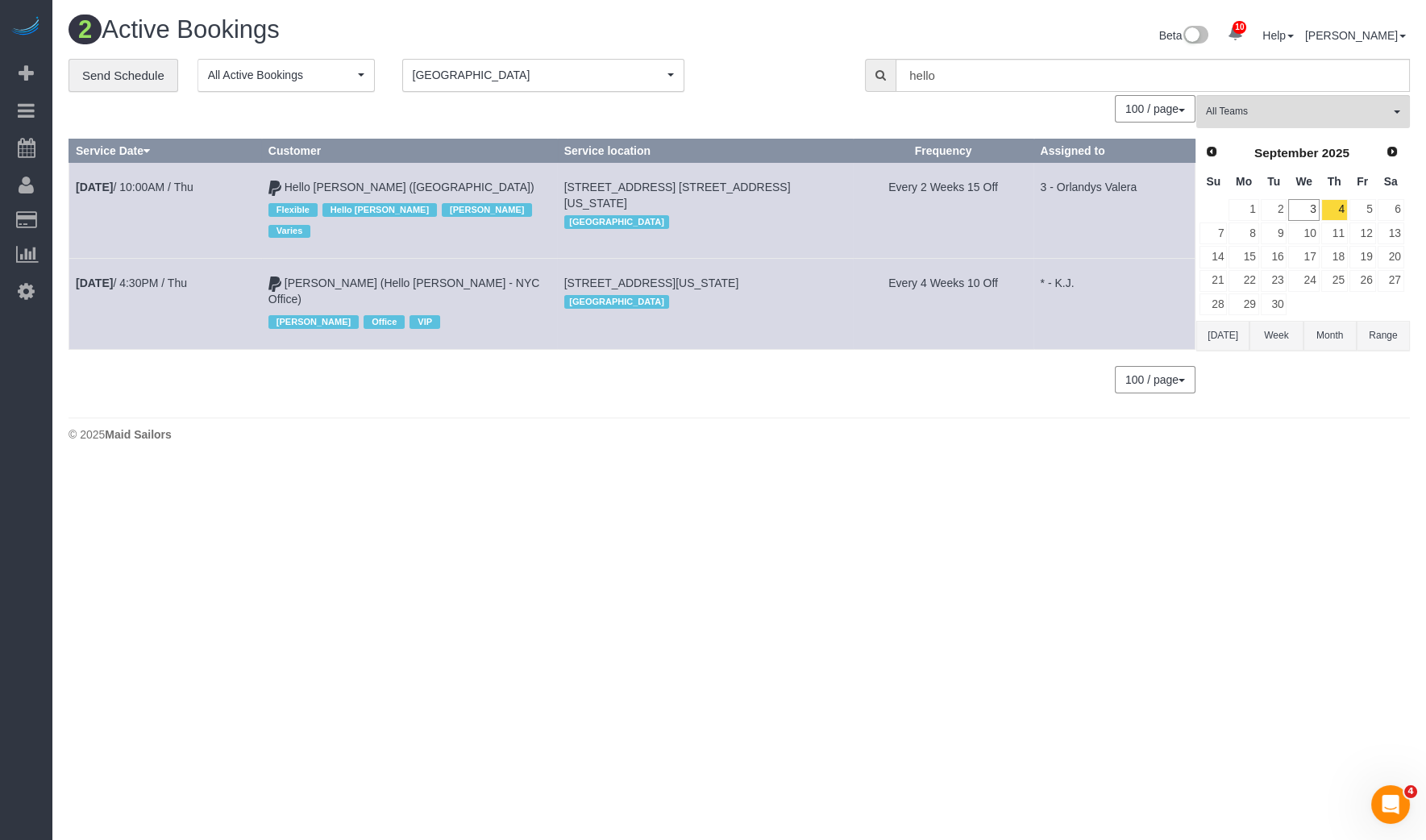
click at [1275, 330] on button "Week" at bounding box center [1275, 335] width 53 height 30
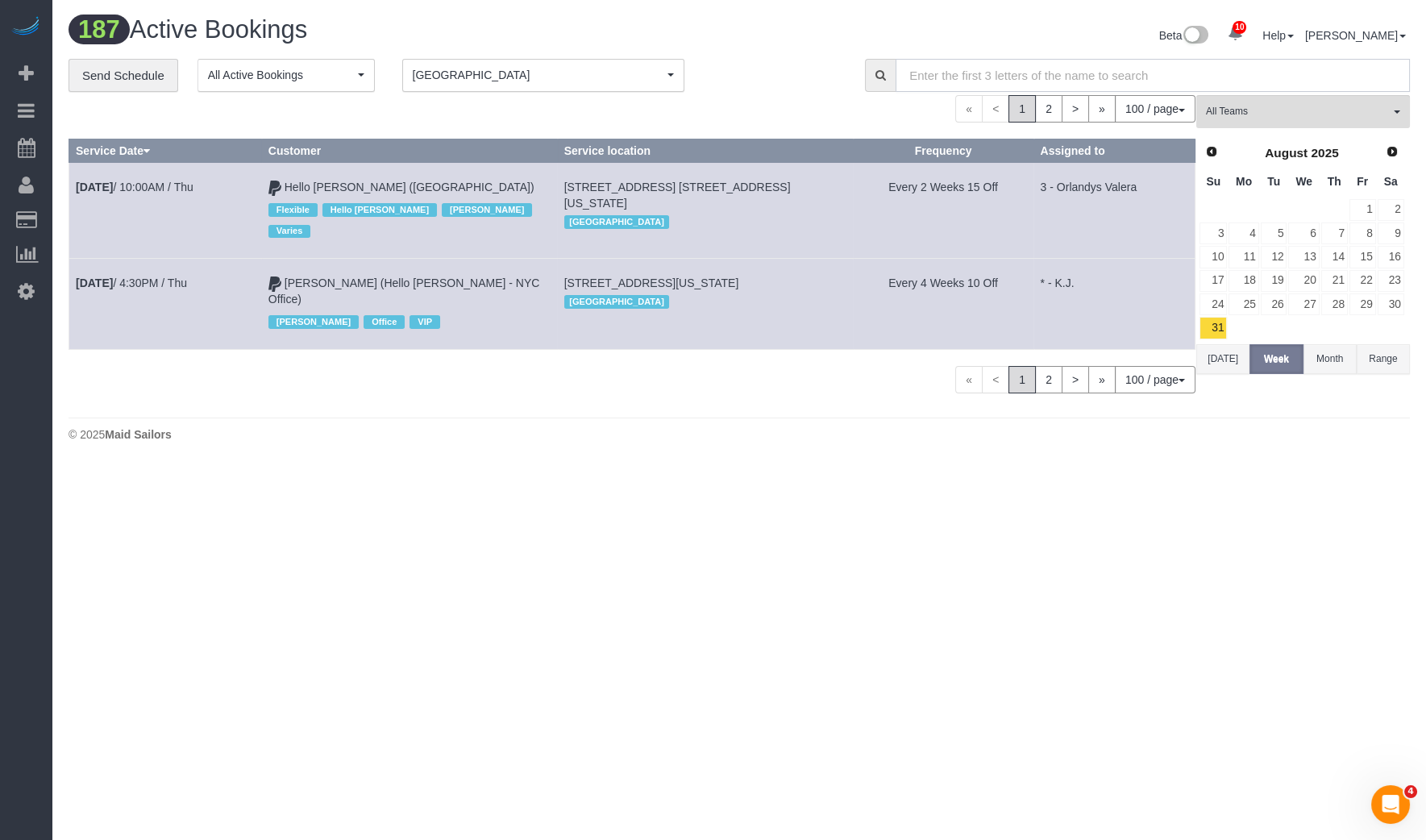
click at [1165, 59] on input "text" at bounding box center [1153, 75] width 515 height 33
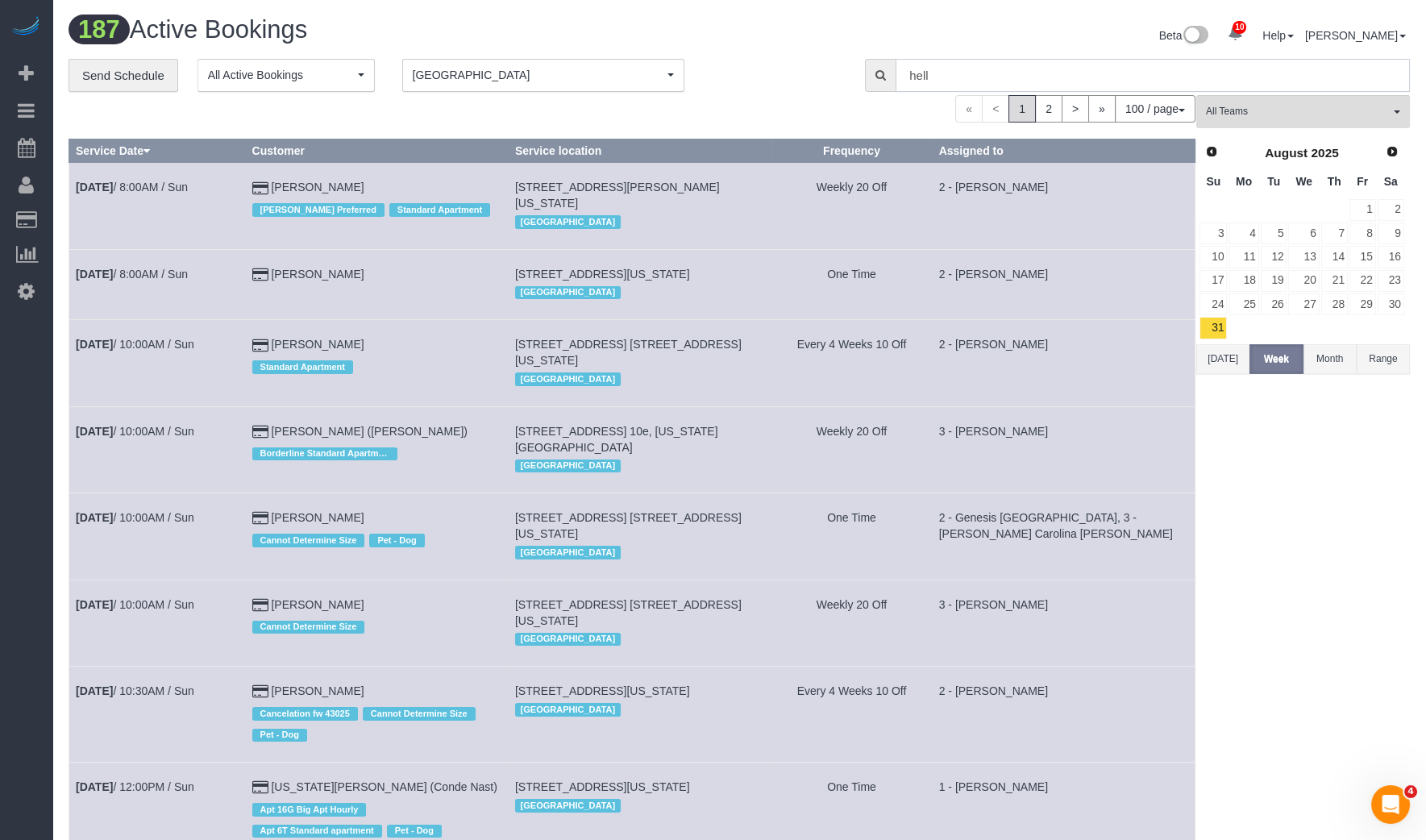
type input "hello"
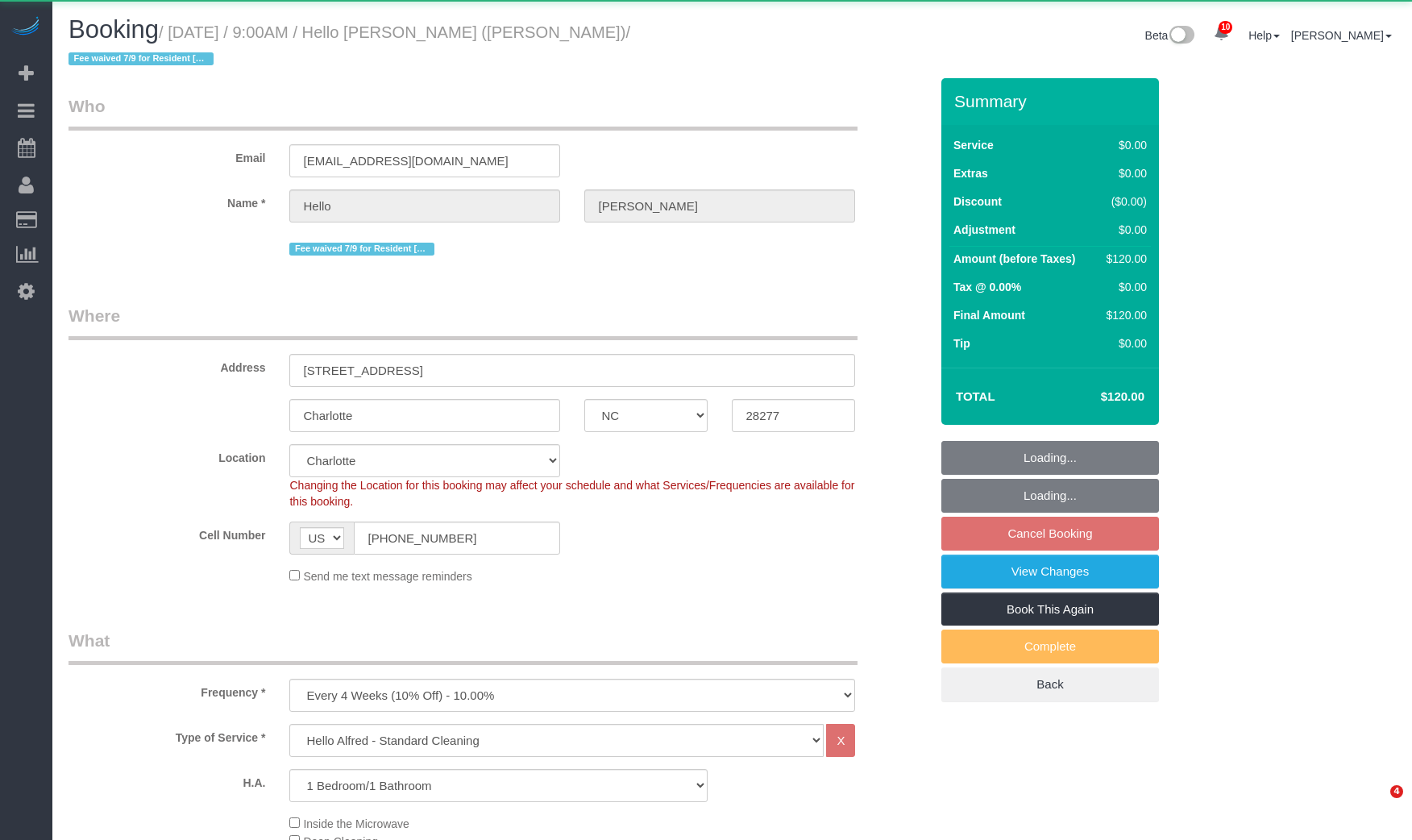
select select "NC"
select select "spot59"
select select "object:8300"
select select "spot85"
select select "1"
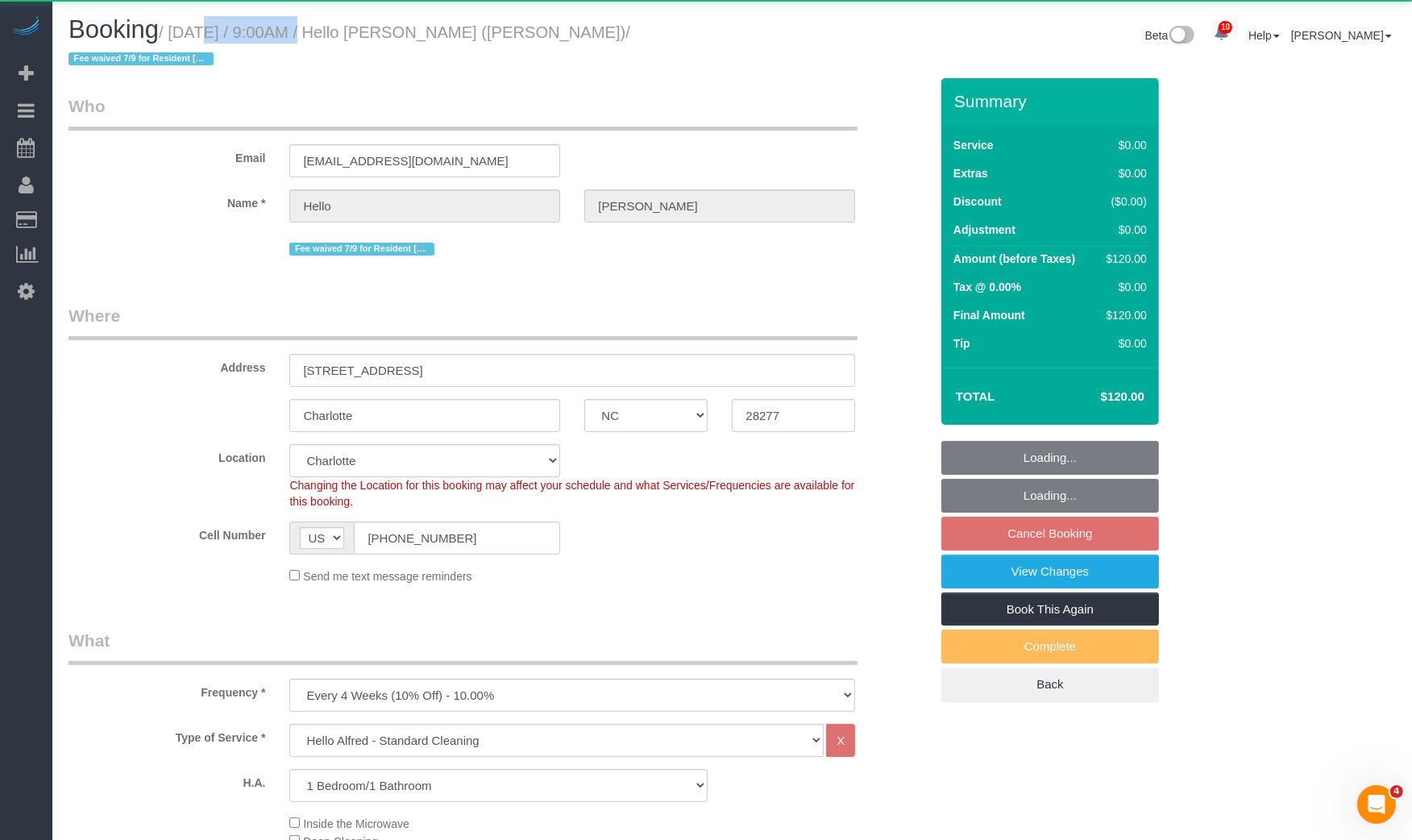
select select "number:89"
select select "number:90"
select select "number:15"
select select "number:6"
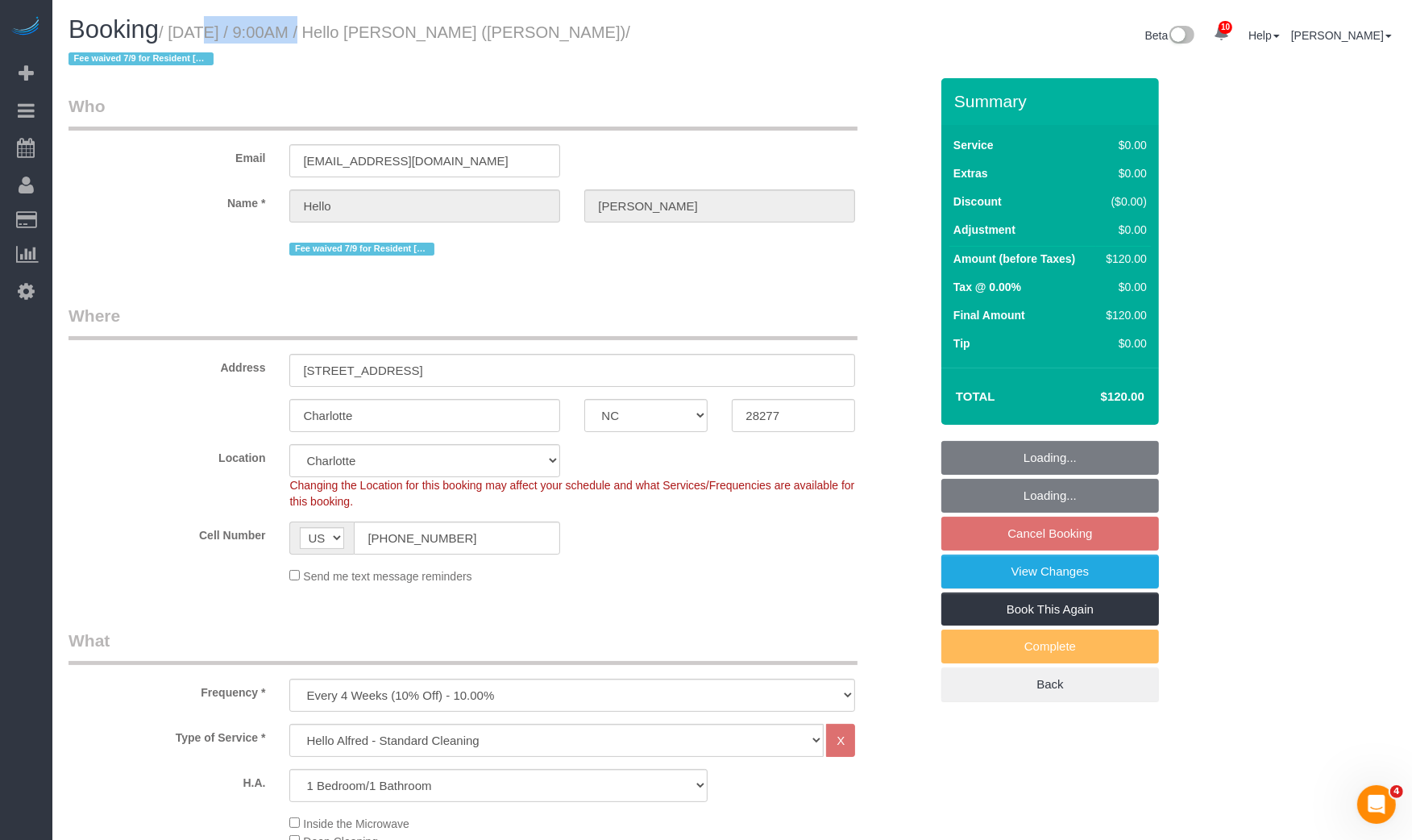
drag, startPoint x: 183, startPoint y: 30, endPoint x: 582, endPoint y: 41, distance: 399.2
click at [582, 41] on small "/ September 05, 2025 / 9:00AM / Hello Alfred (Charlotte) / Fee waived 7/9 for R…" at bounding box center [349, 46] width 562 height 45
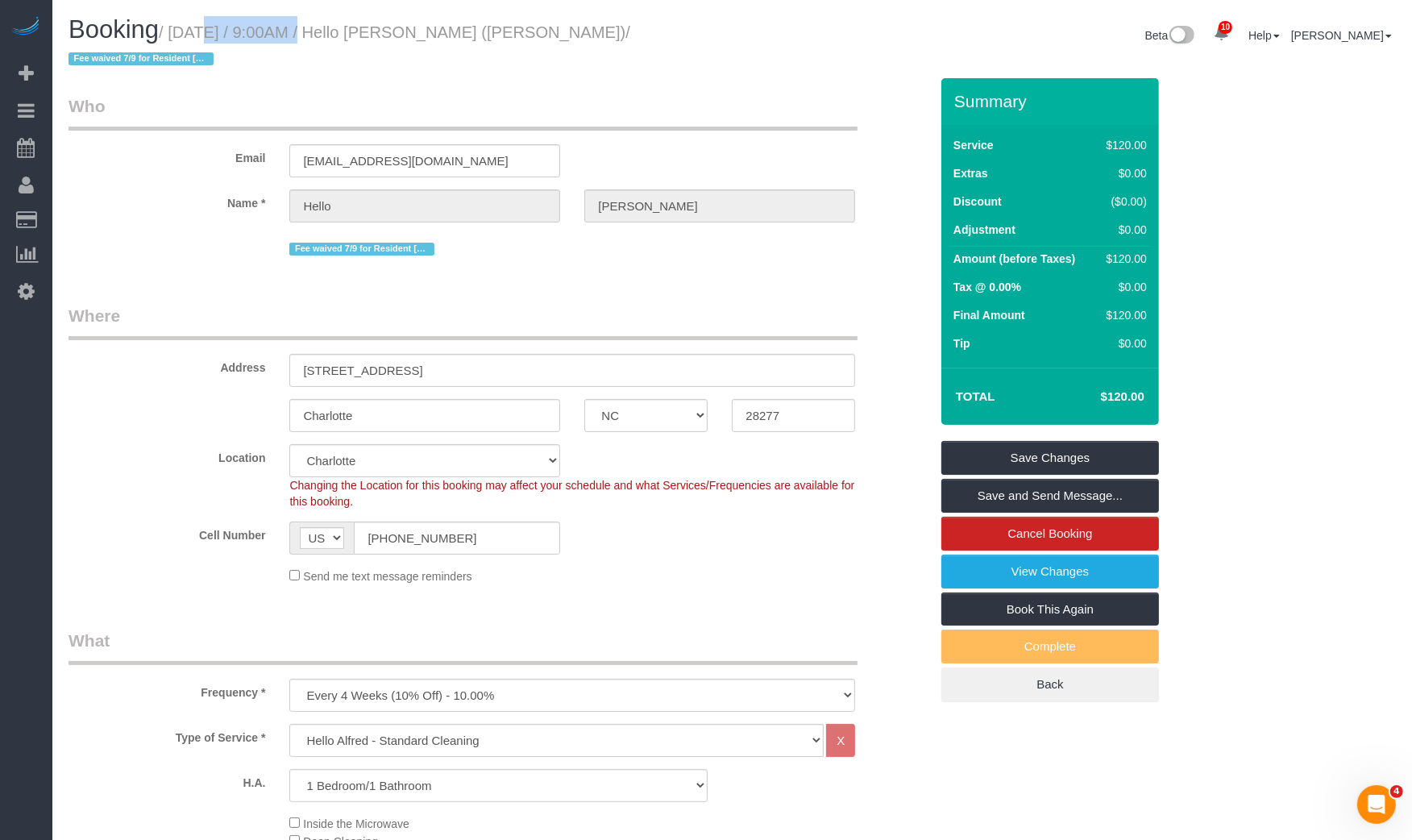
copy small "September 05, 2025 / 9:00AM / Hello Alfred (Charlotte)"
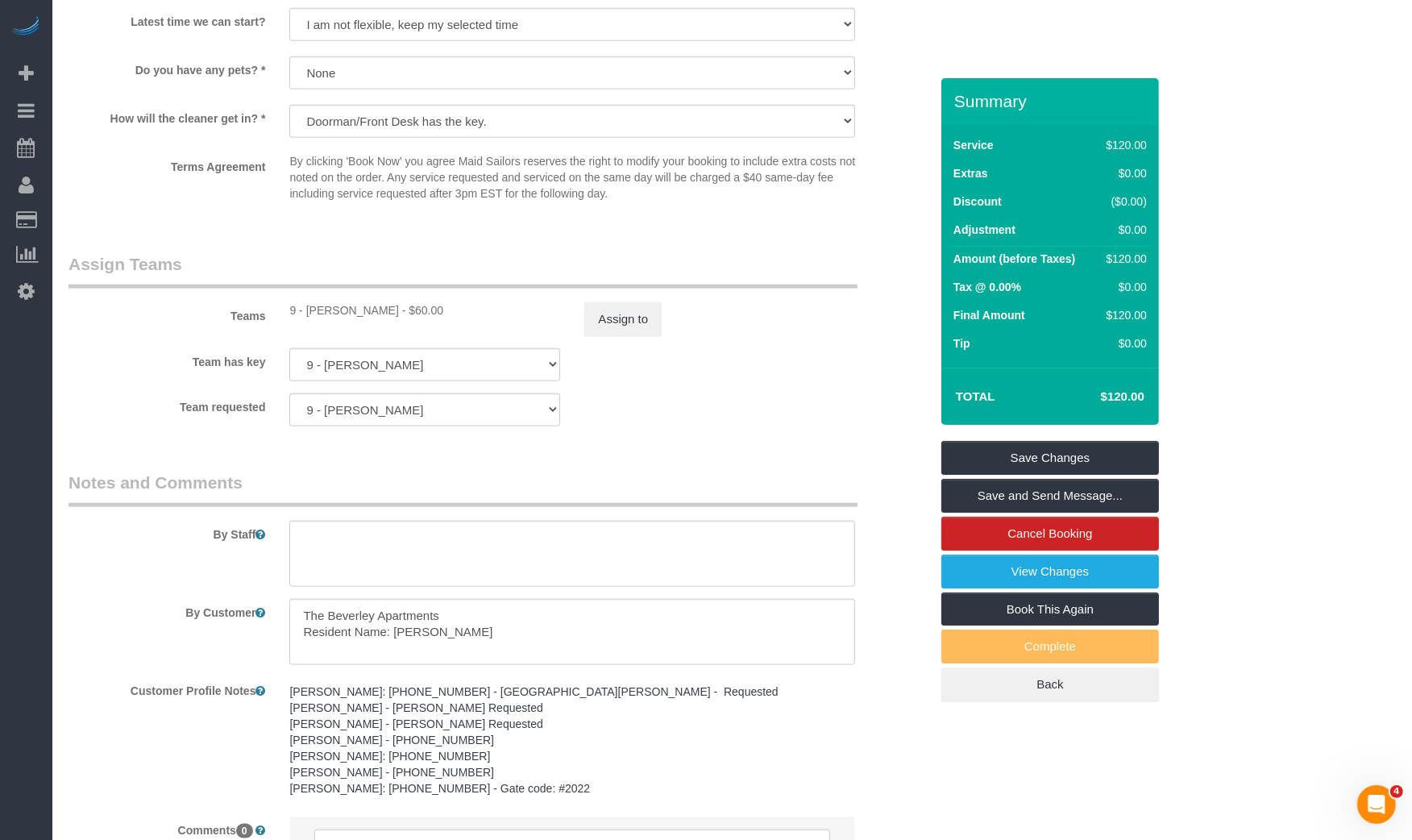
scroll to position [2009, 0]
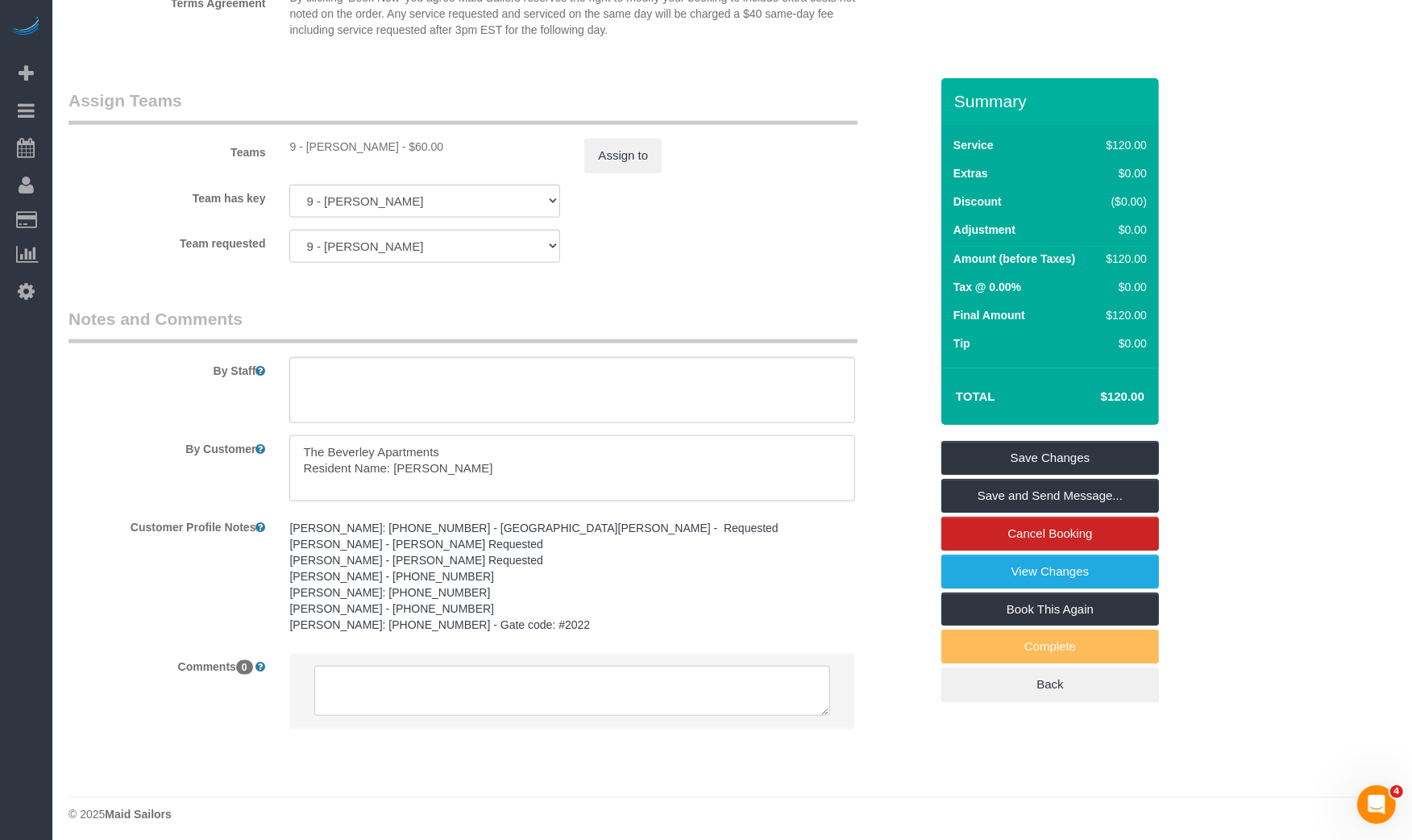
click at [371, 475] on textarea at bounding box center [572, 468] width 566 height 66
click at [371, 475] on textarea "To enrich screen reader interactions, please activate Accessibility in Grammarl…" at bounding box center [572, 468] width 566 height 66
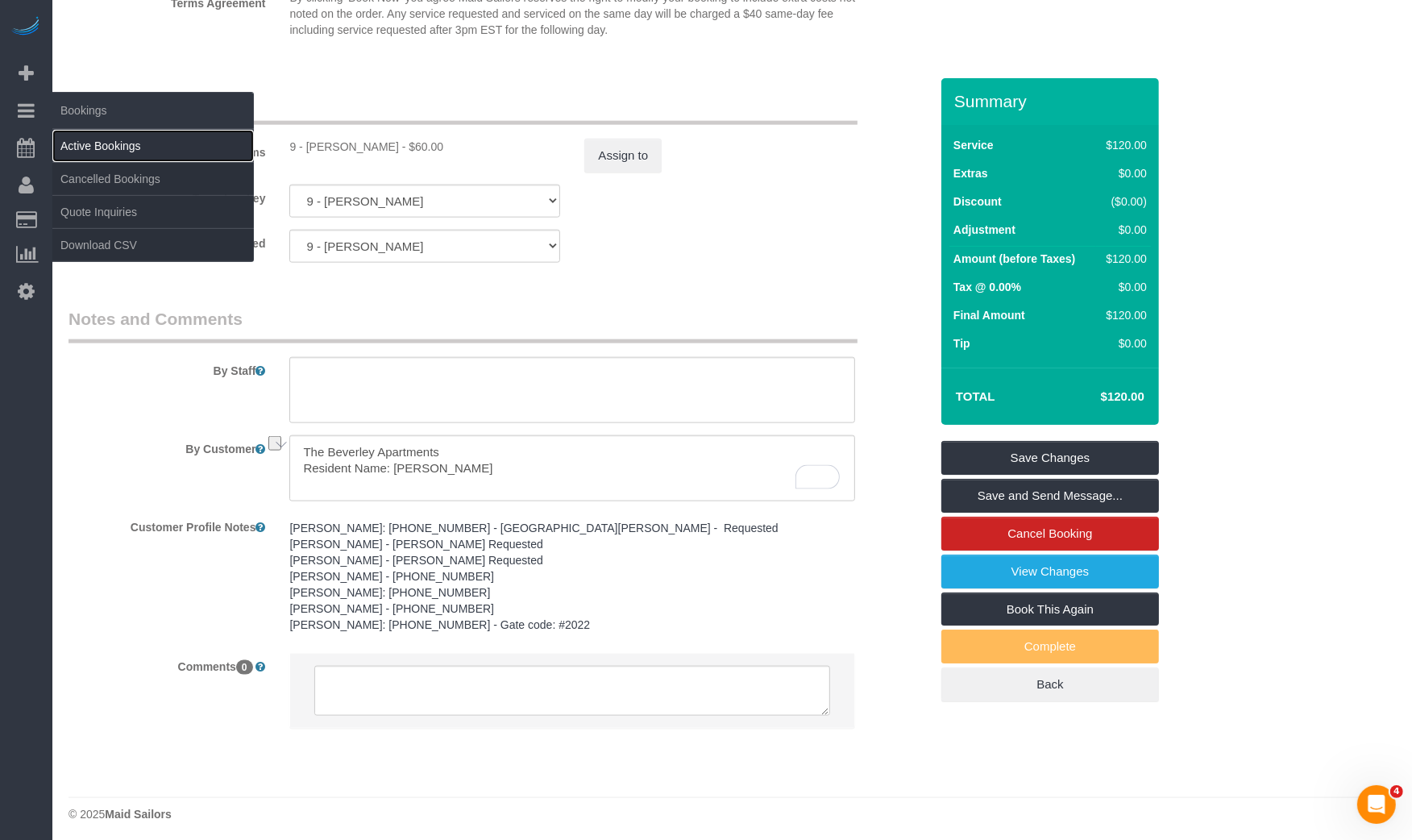
click at [134, 150] on link "Active Bookings" at bounding box center [153, 145] width 201 height 32
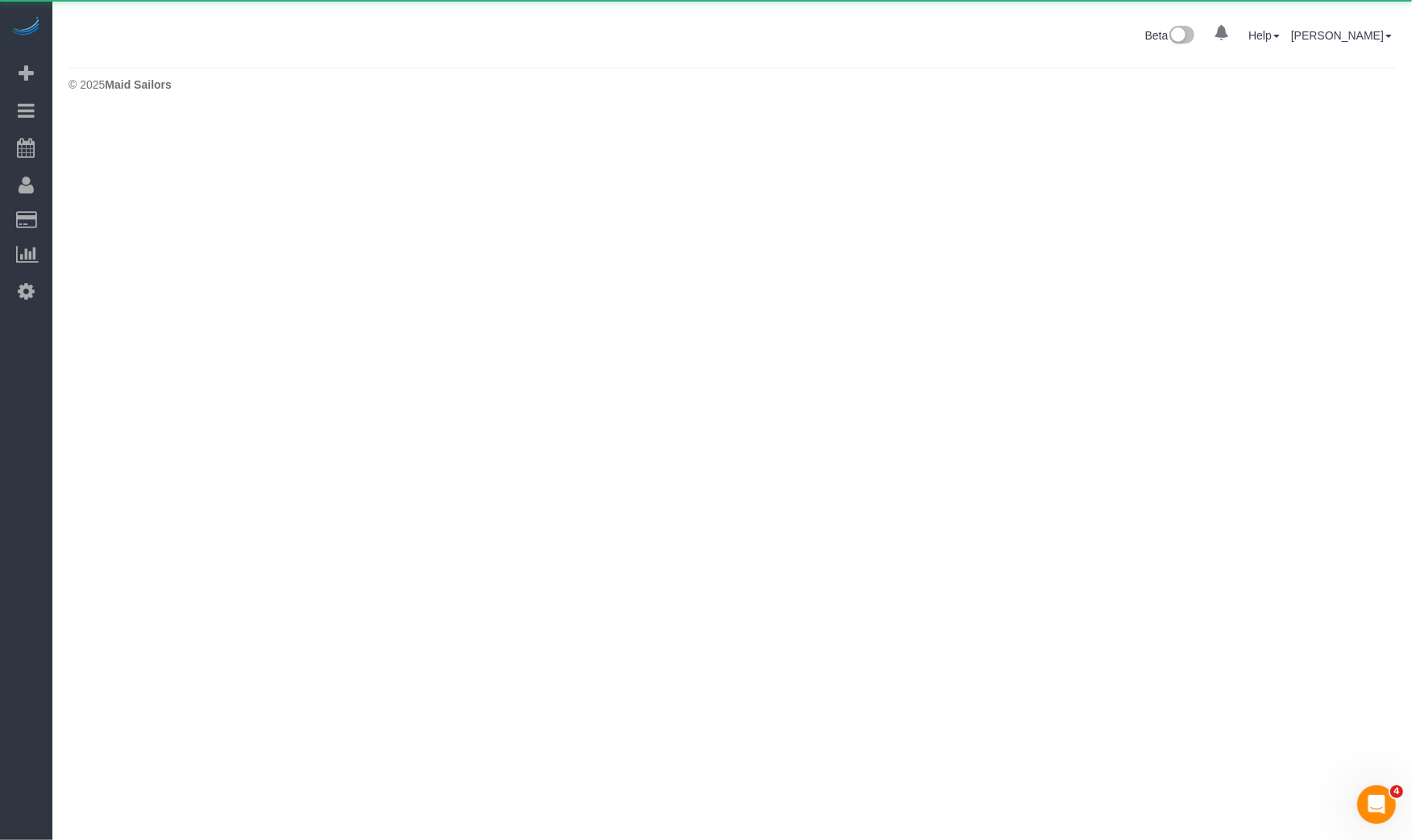
scroll to position [0, 0]
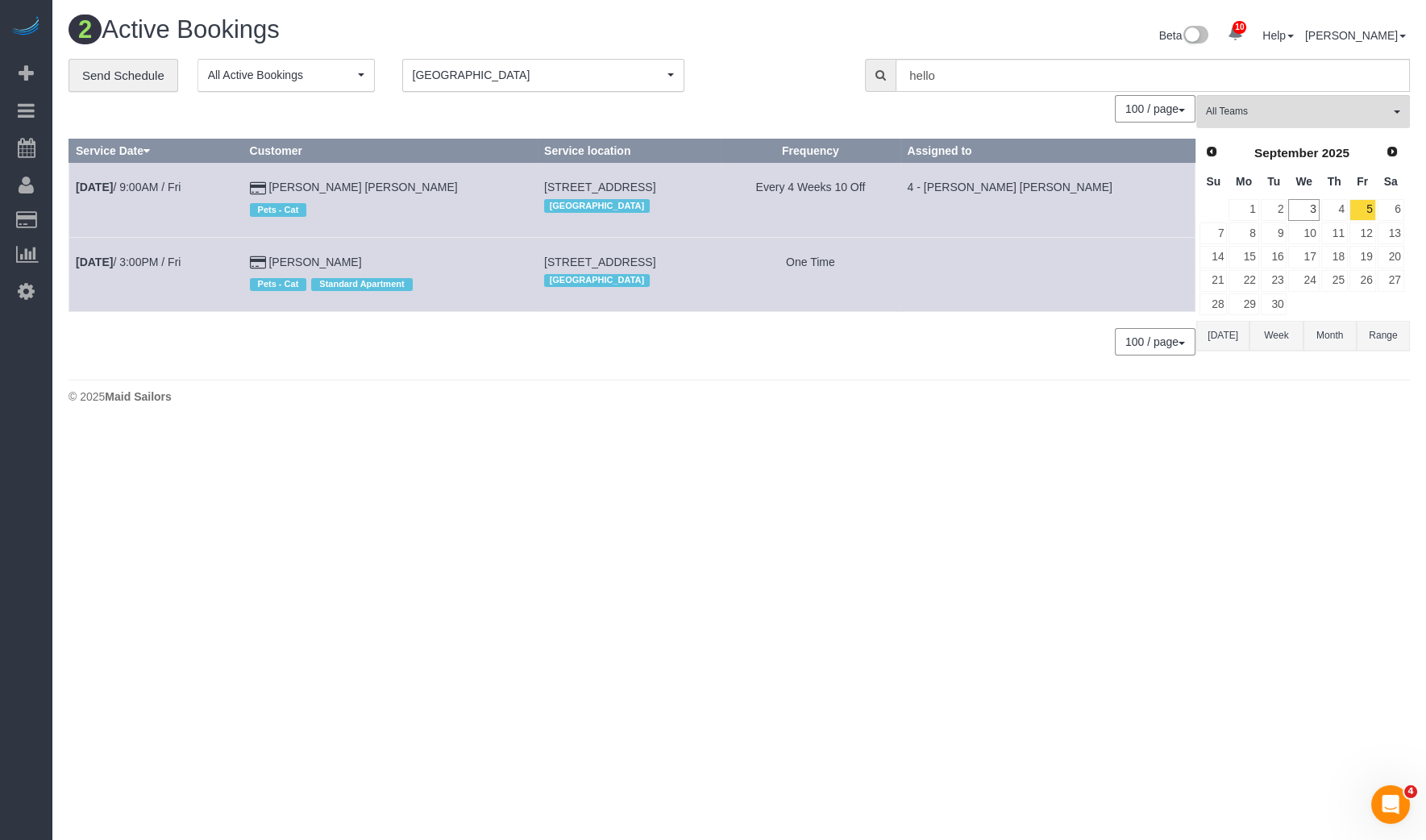
click at [117, 267] on td "Sep 5th / 3:00PM / Fri" at bounding box center [157, 274] width 174 height 74
click at [140, 260] on link "Sep 5th / 3:00PM / Fri" at bounding box center [129, 261] width 105 height 13
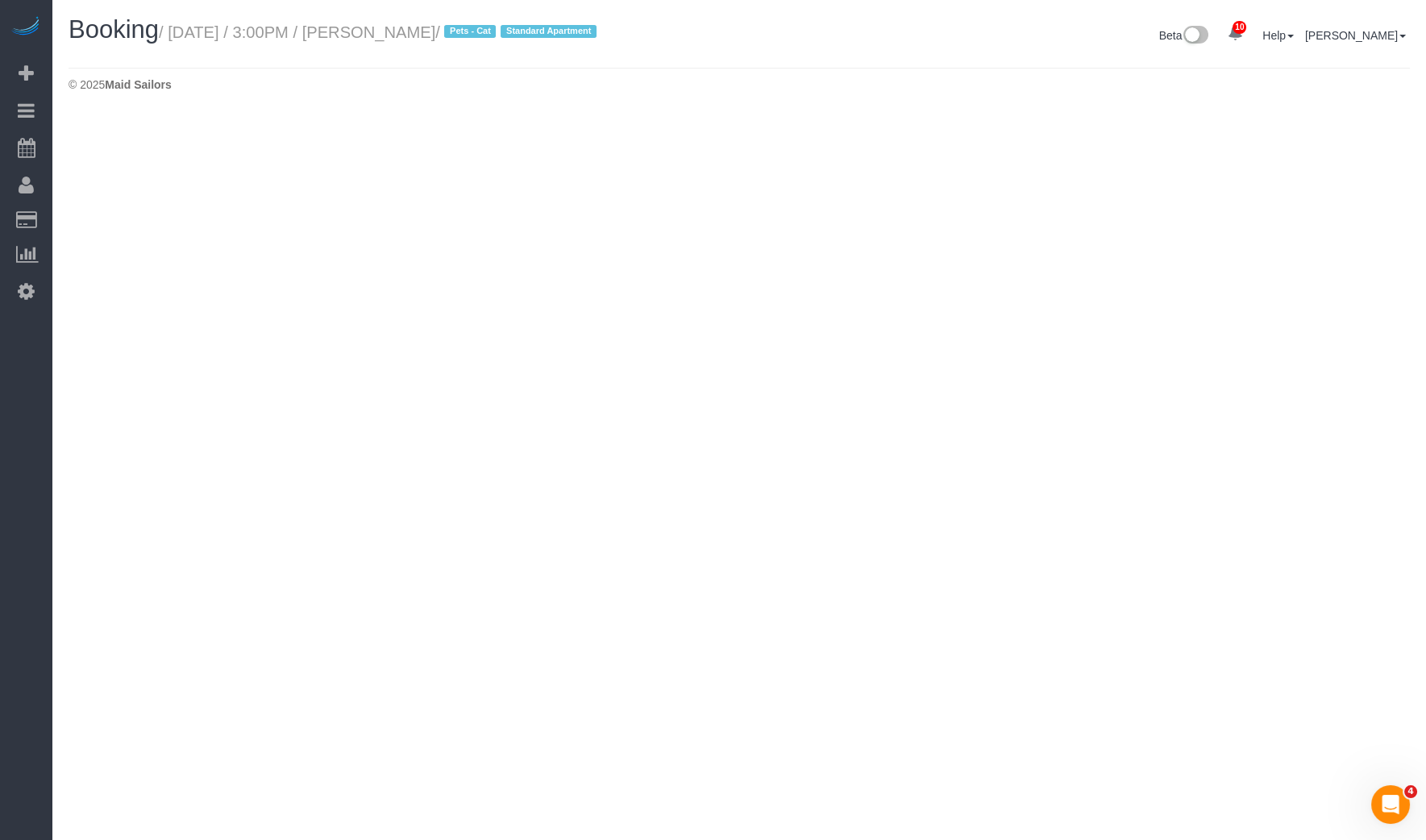
select select "MA"
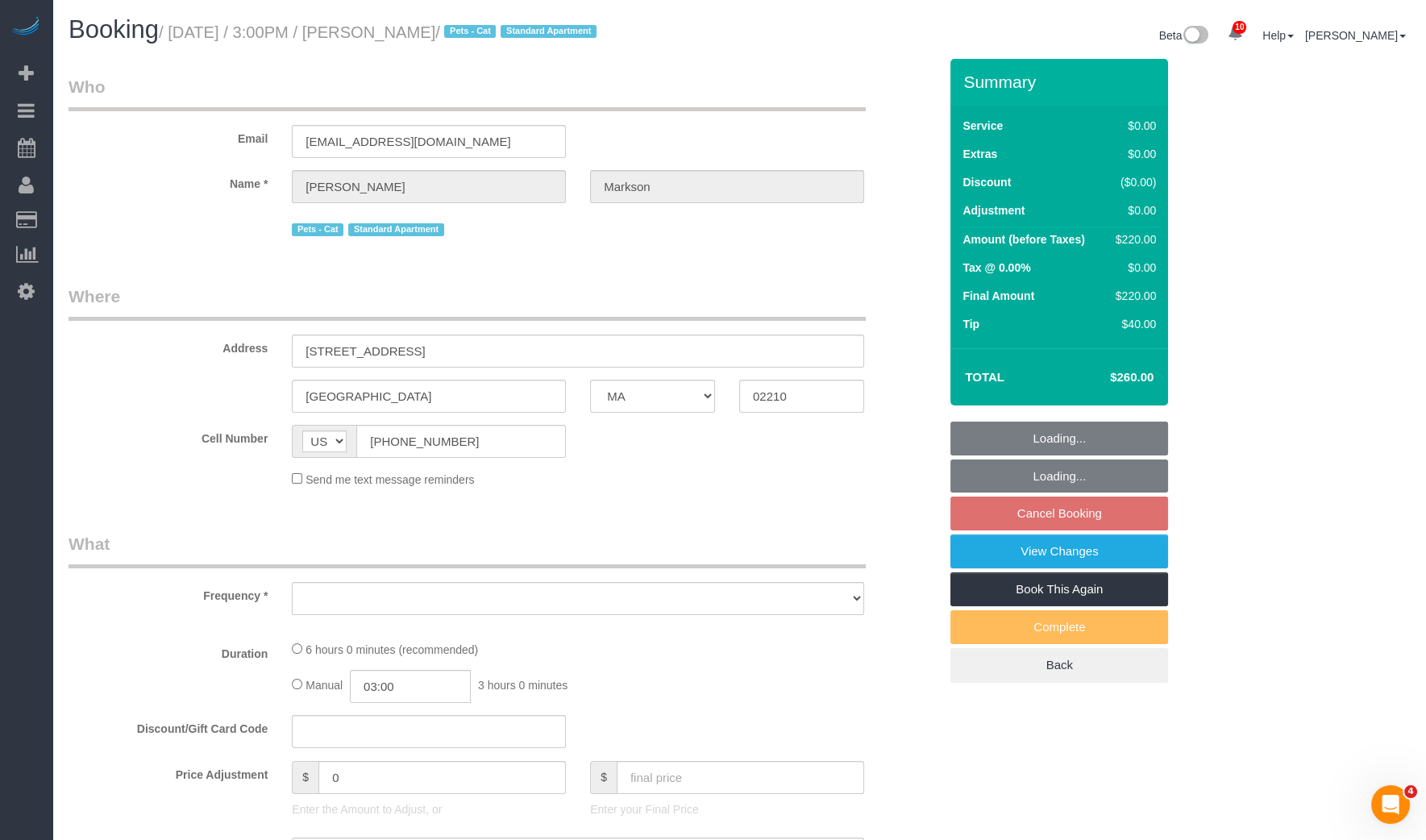
select select "object:9202"
select select "spot117"
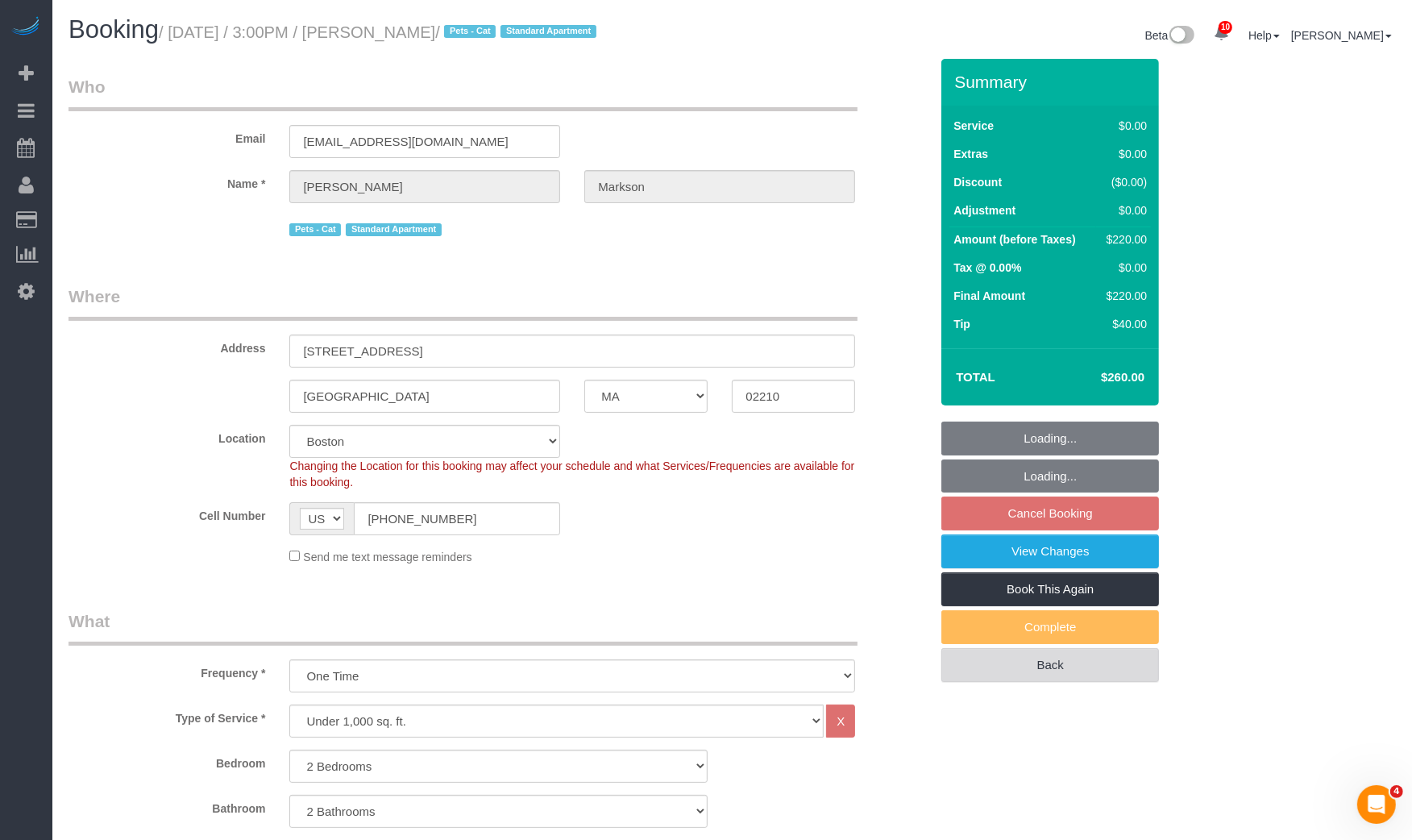
select select "object:9507"
select select
select select "string:stripe-pm_1MAOVx4VGloSiKo7fukt4Ol8"
select select "number:63"
select select "number:90"
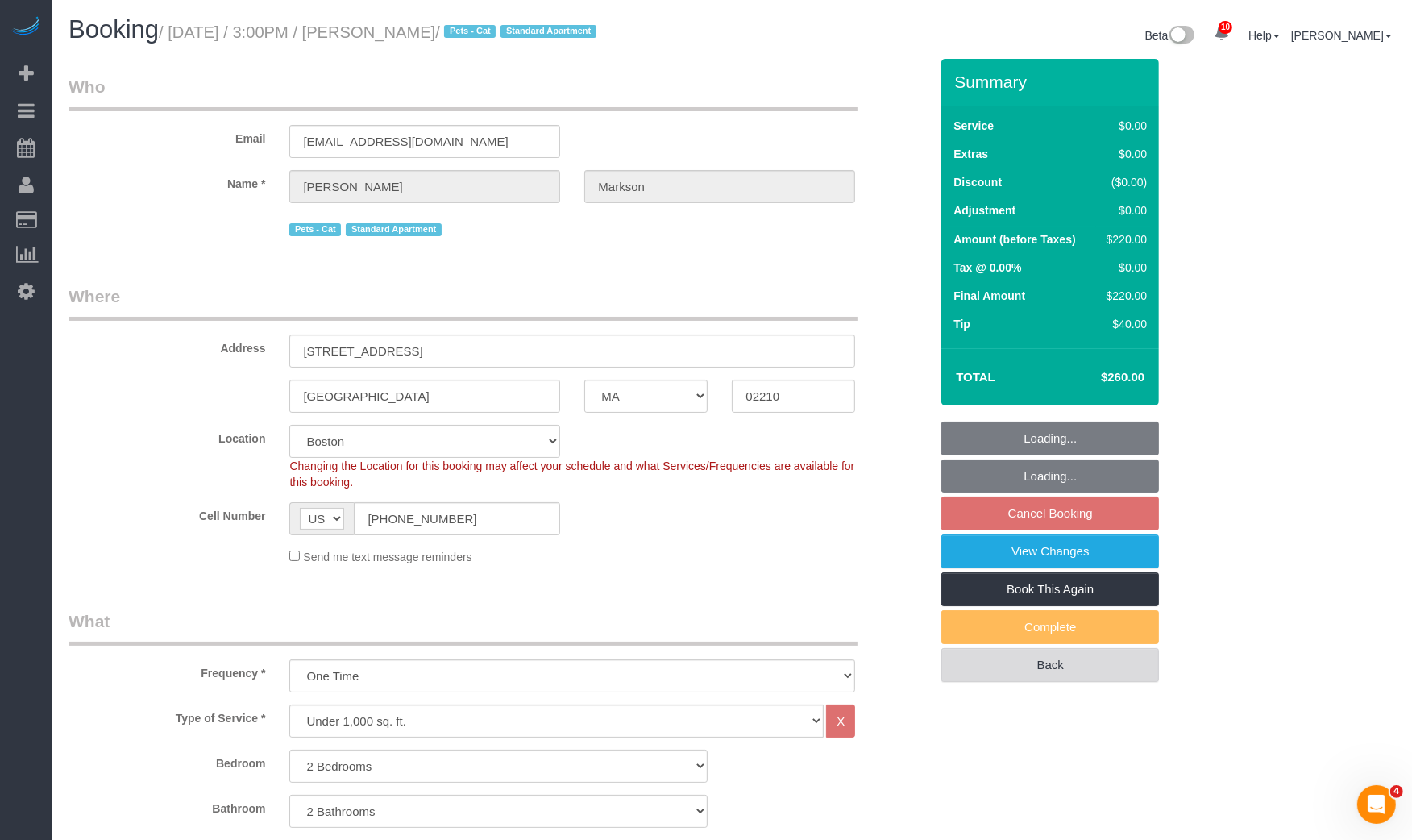
select select "number:14"
select select "number:5"
select select "2"
select select "spot169"
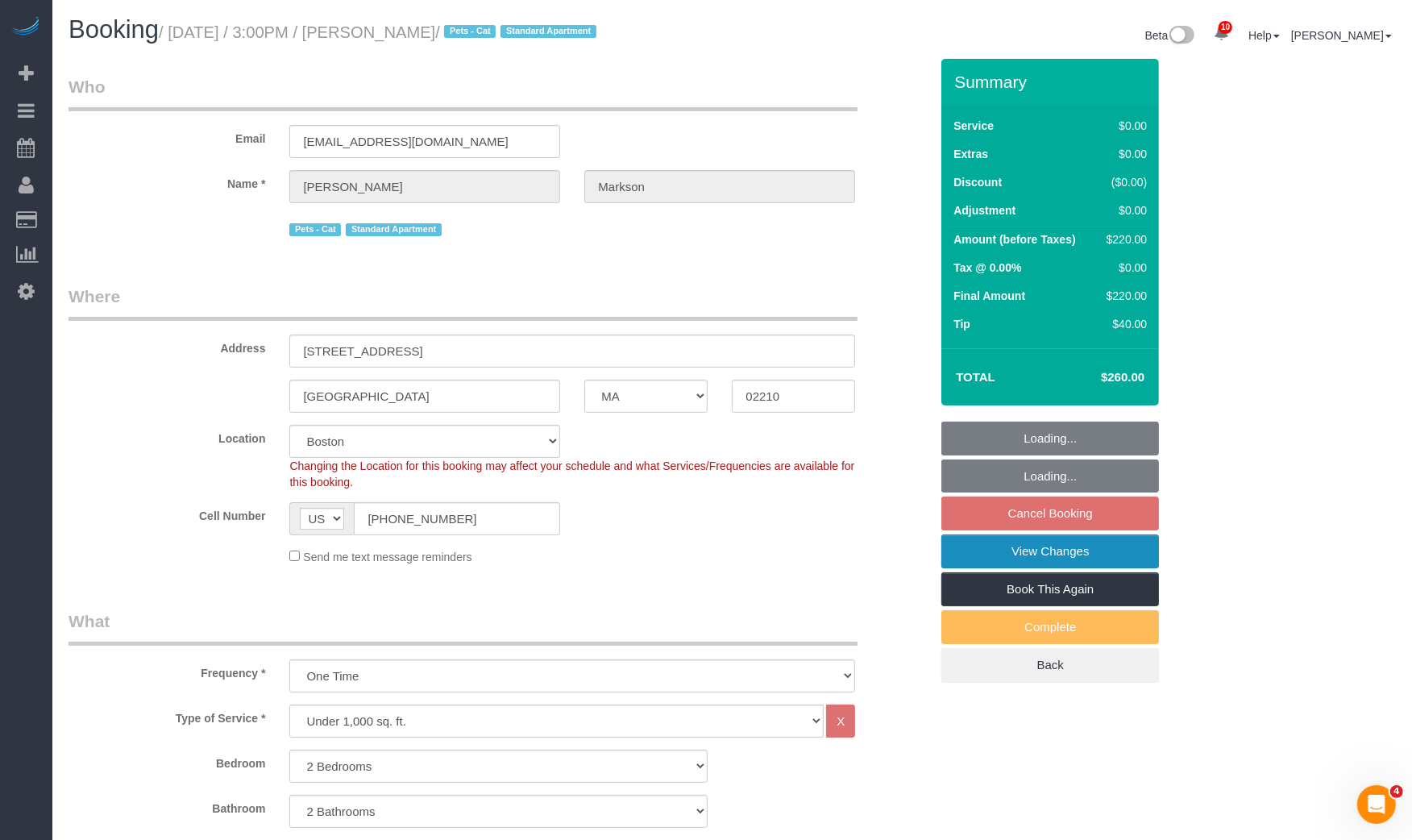
click at [1084, 545] on link "View Changes" at bounding box center [1050, 552] width 217 height 34
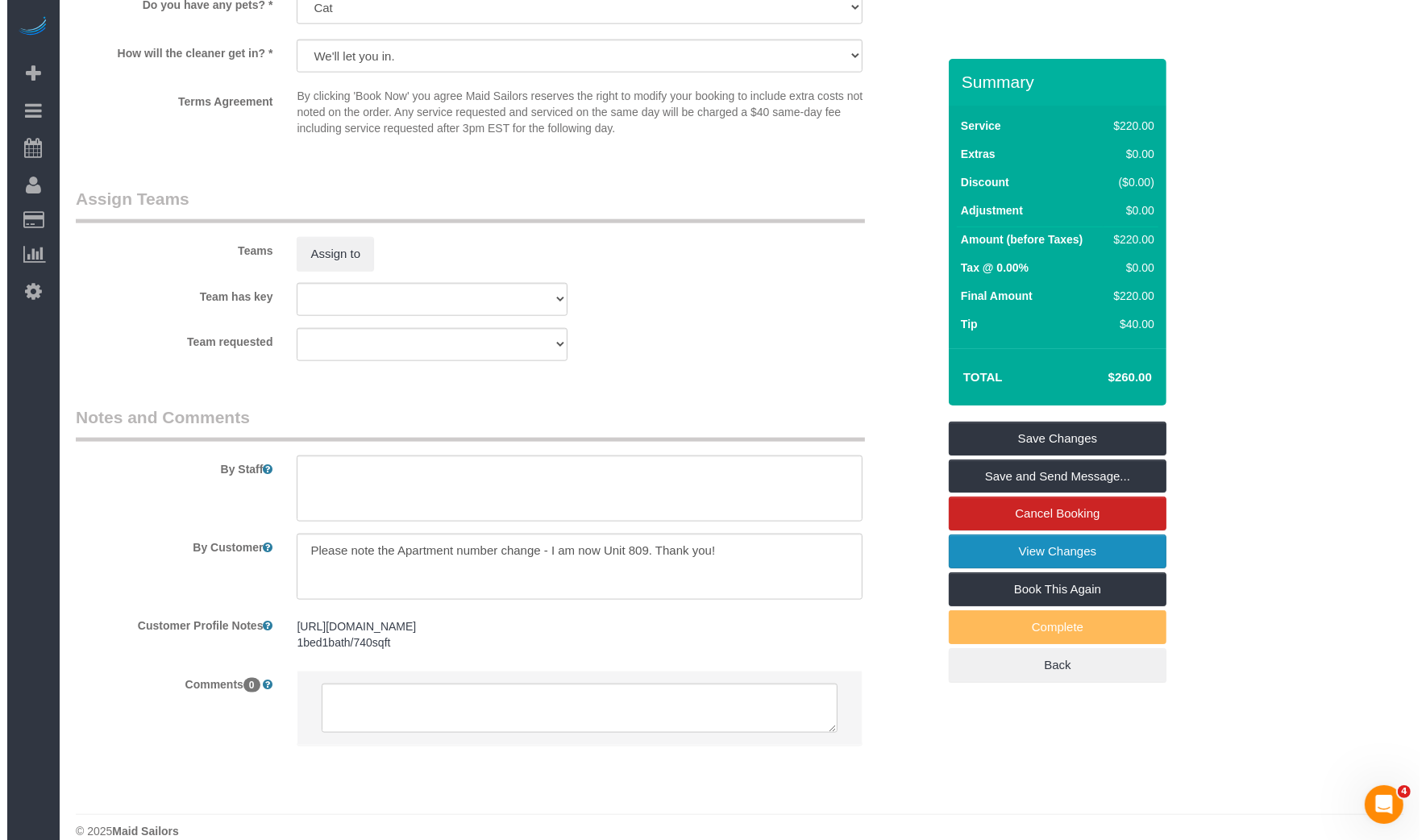
scroll to position [1968, 0]
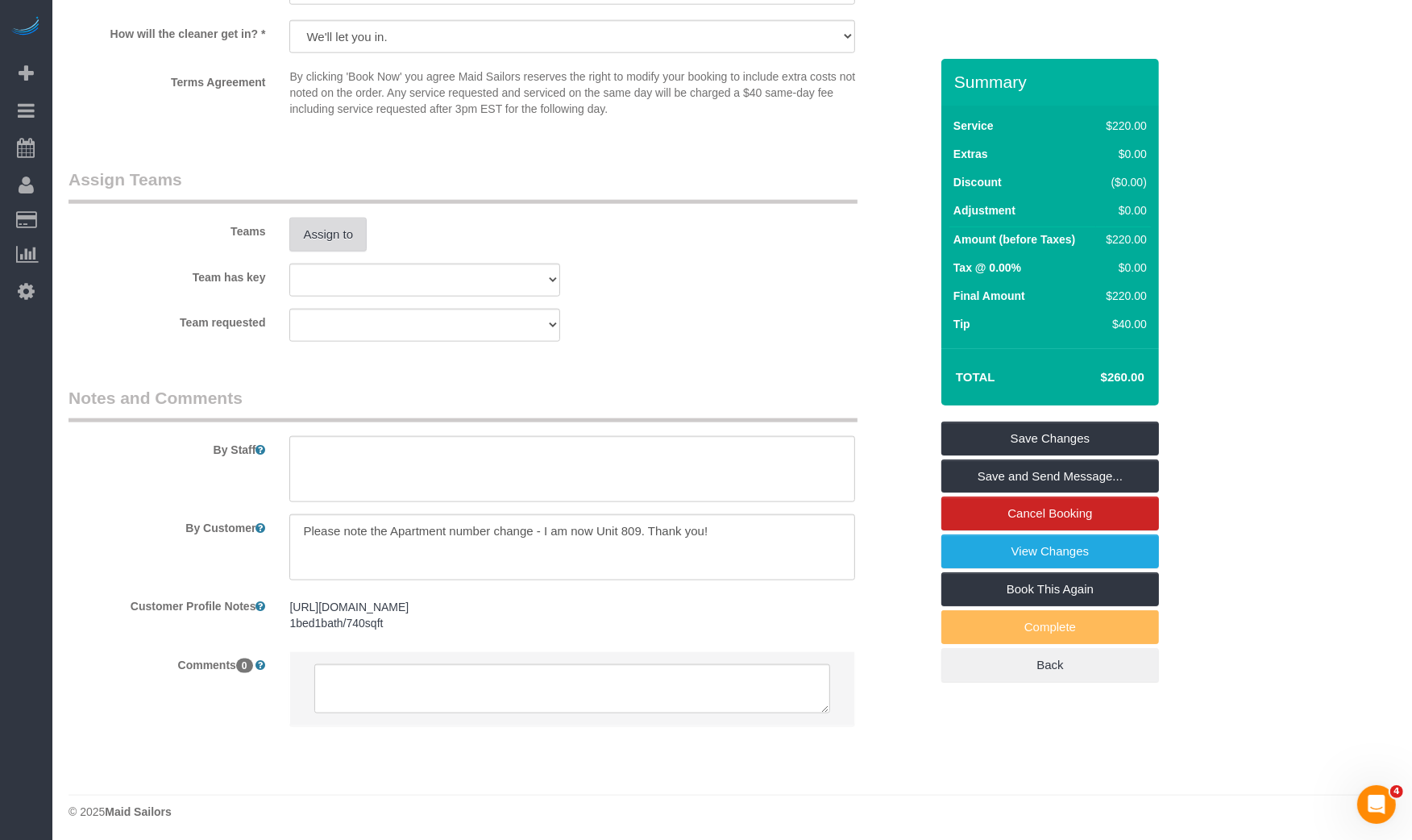
click at [343, 217] on button "Assign to" at bounding box center [327, 234] width 77 height 34
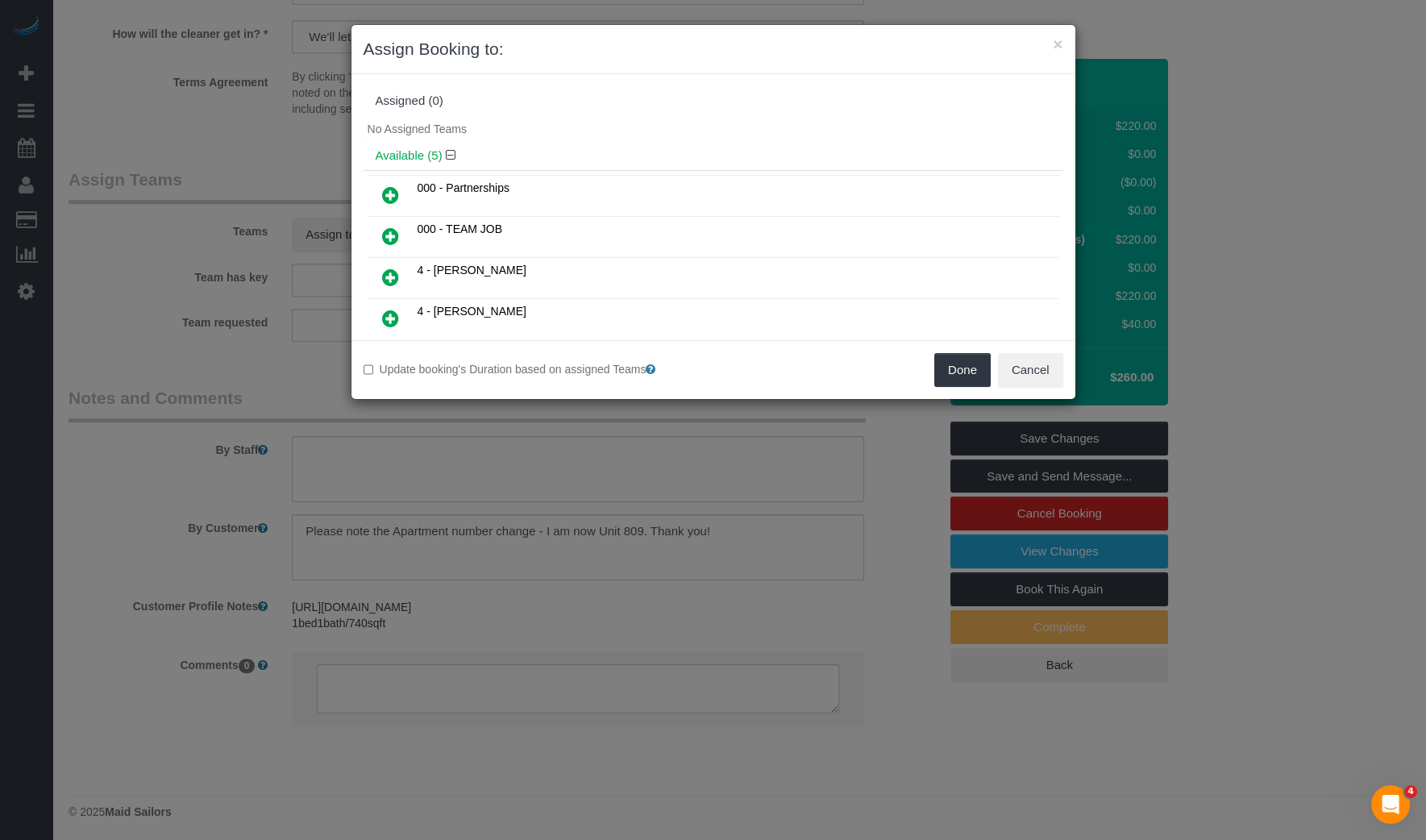
scroll to position [303, 0]
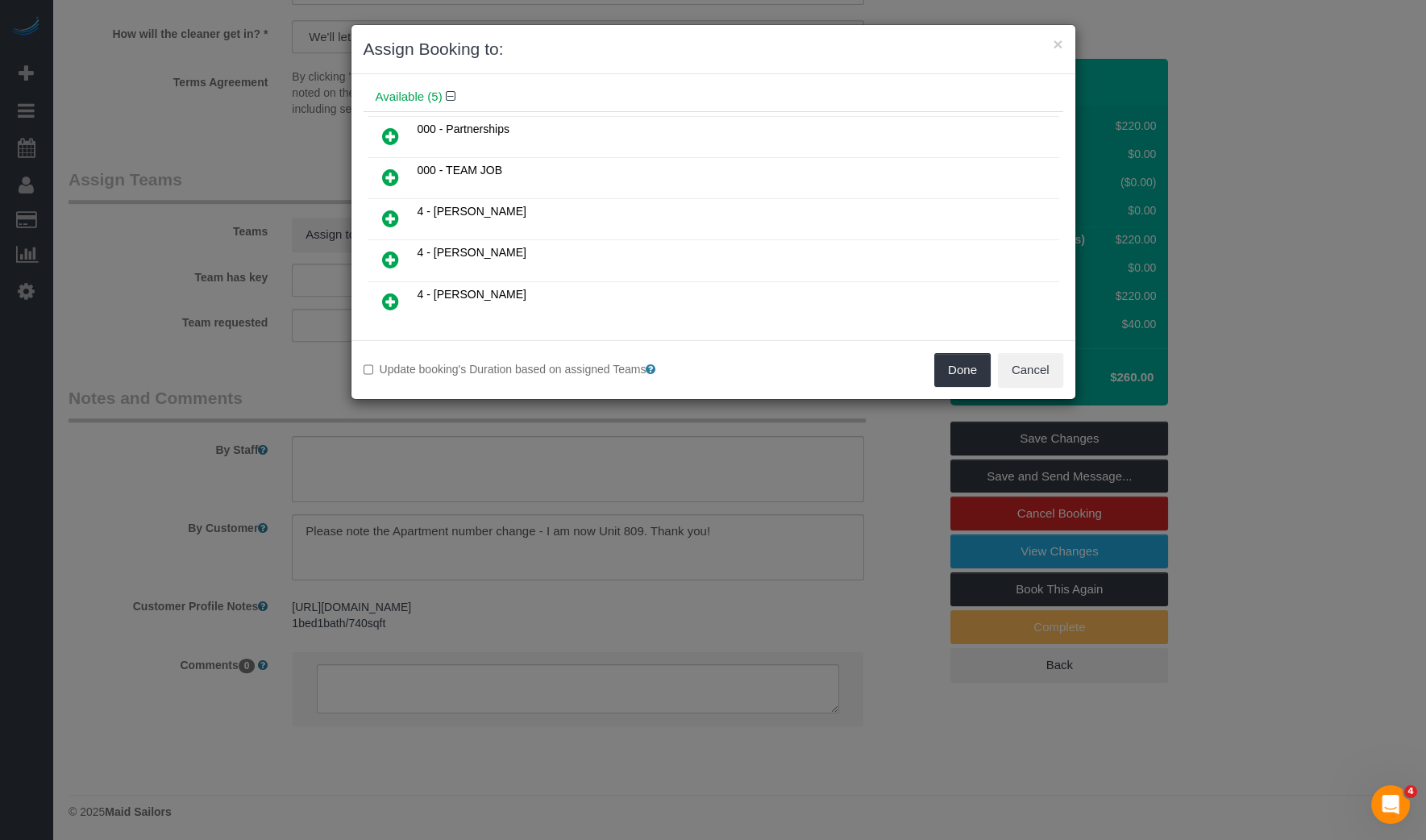
click at [383, 292] on icon at bounding box center [391, 301] width 17 height 19
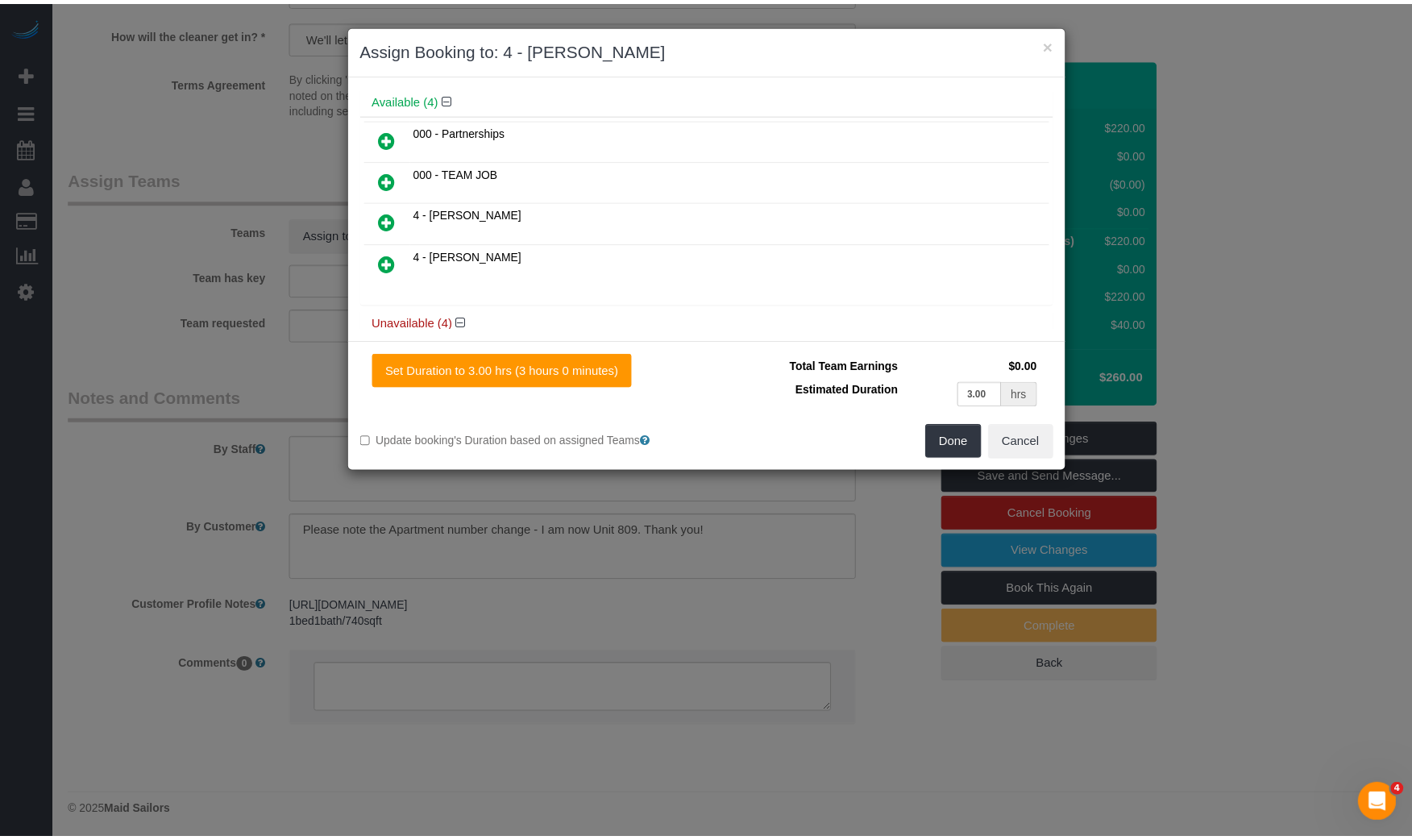
scroll to position [0, 0]
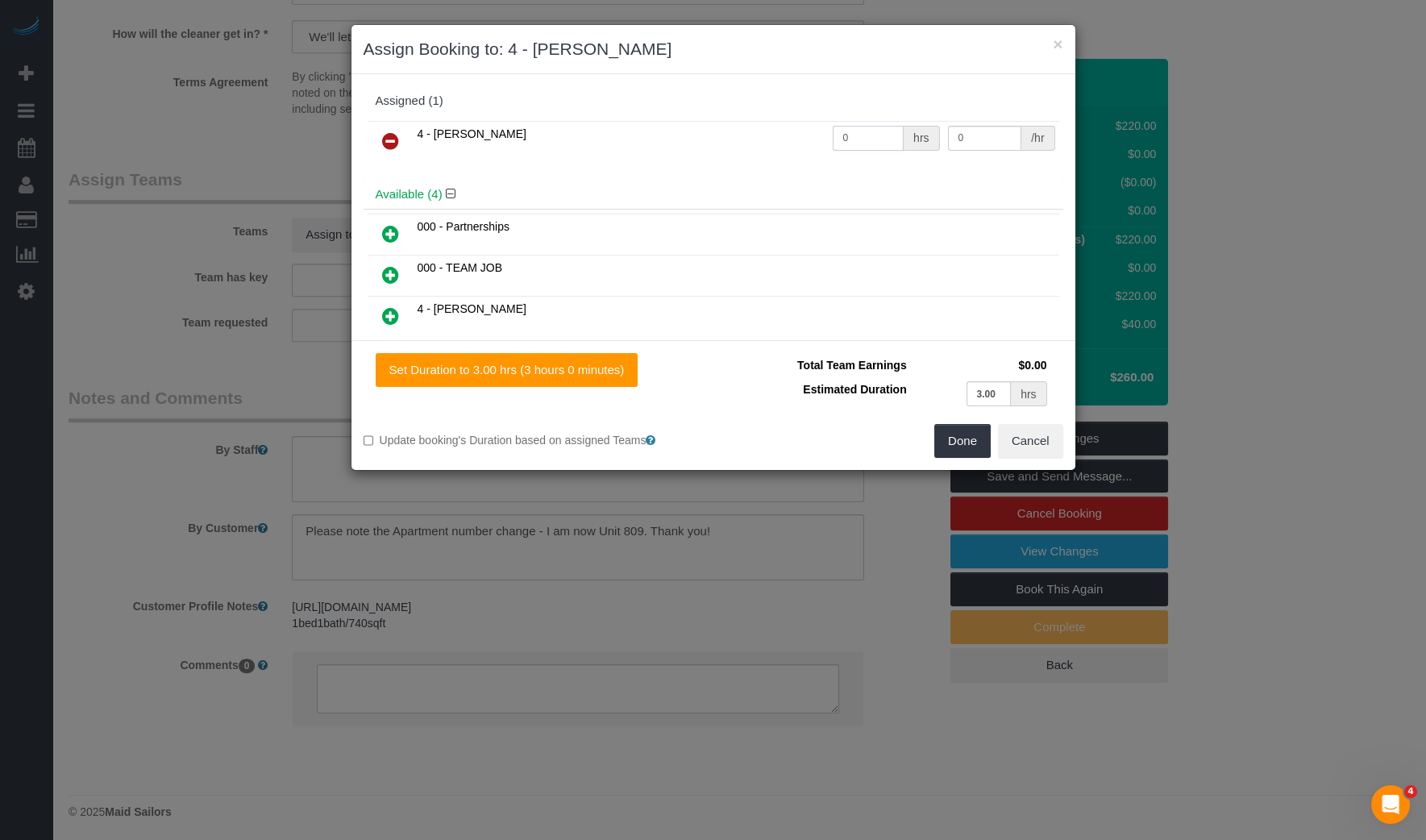
click at [874, 139] on input "0" at bounding box center [868, 139] width 72 height 25
type input "1"
click at [961, 141] on input "0" at bounding box center [985, 139] width 74 height 25
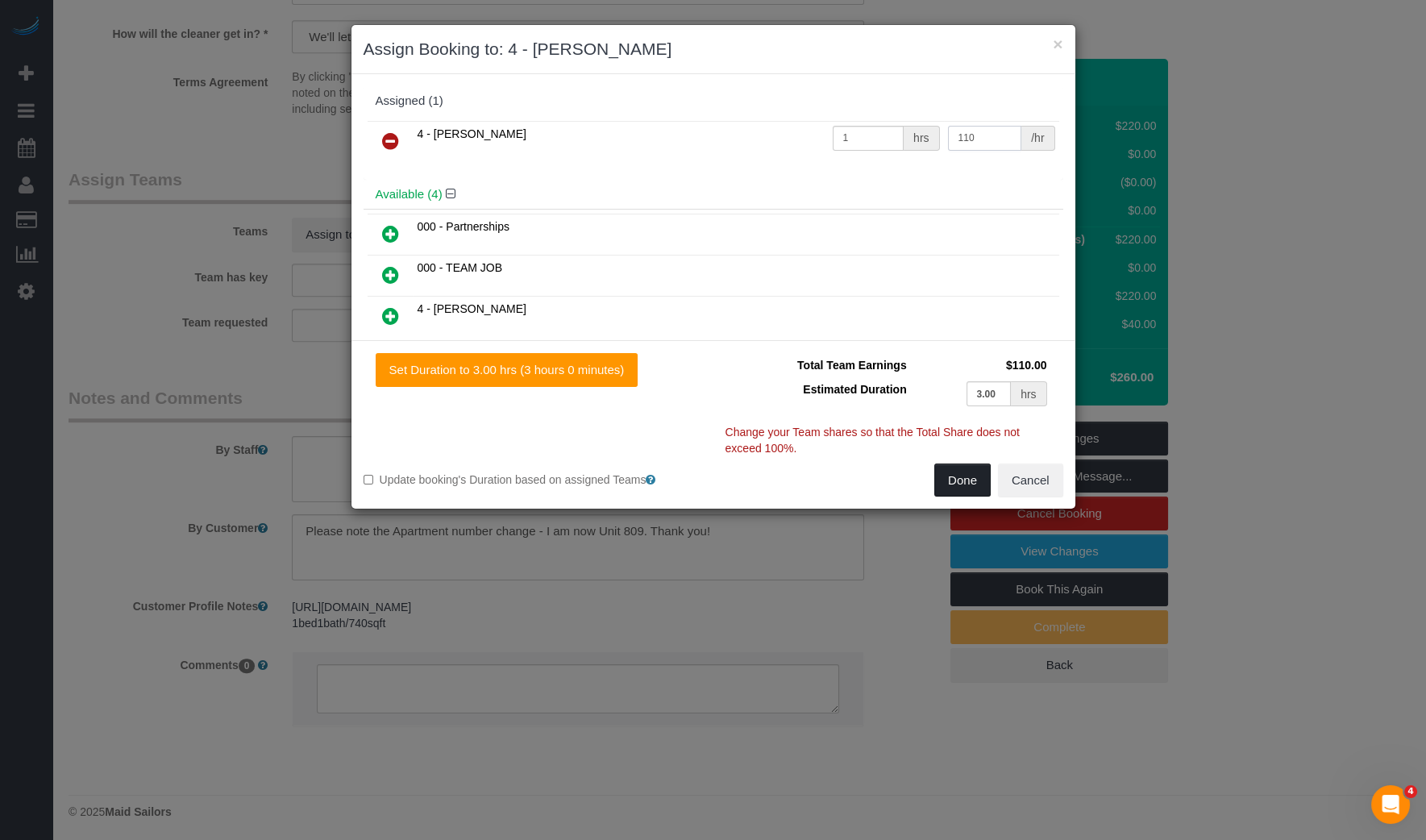
type input "110"
click at [961, 480] on button "Done" at bounding box center [962, 480] width 57 height 34
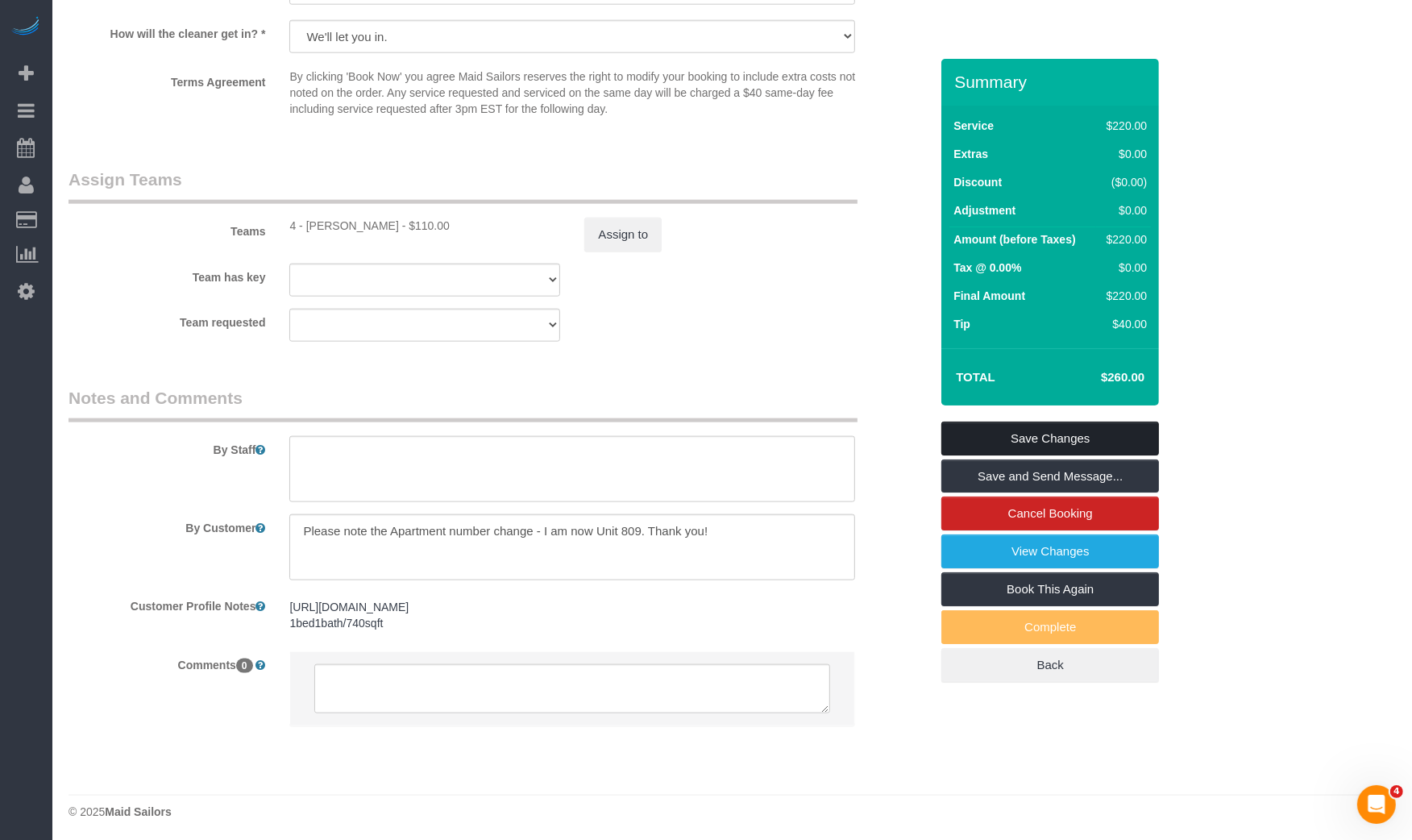
click at [1065, 438] on link "Save Changes" at bounding box center [1050, 438] width 217 height 34
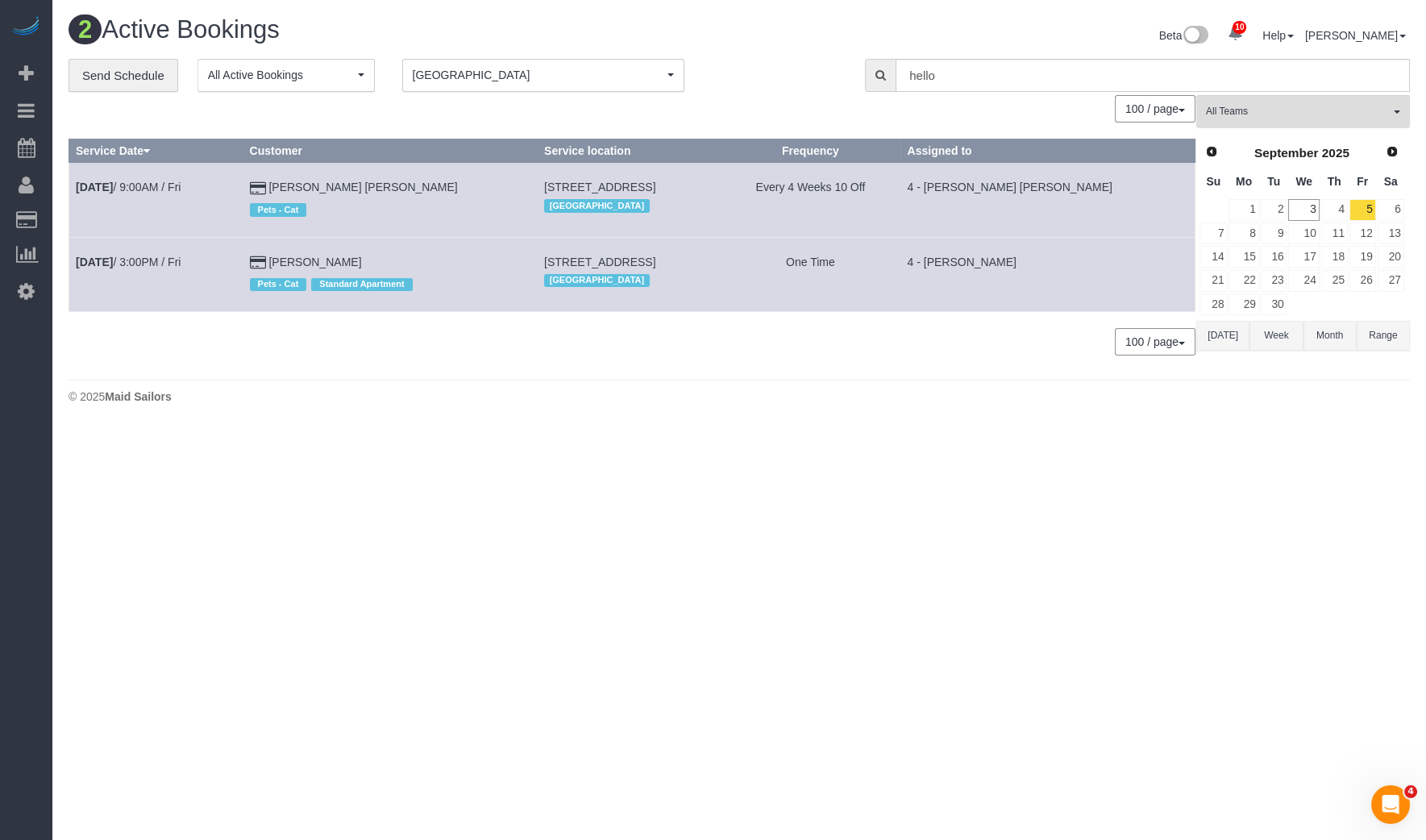
click at [992, 207] on td "4 - [PERSON_NAME] [PERSON_NAME]" at bounding box center [1048, 200] width 295 height 74
click at [1335, 209] on link "4" at bounding box center [1334, 210] width 26 height 22
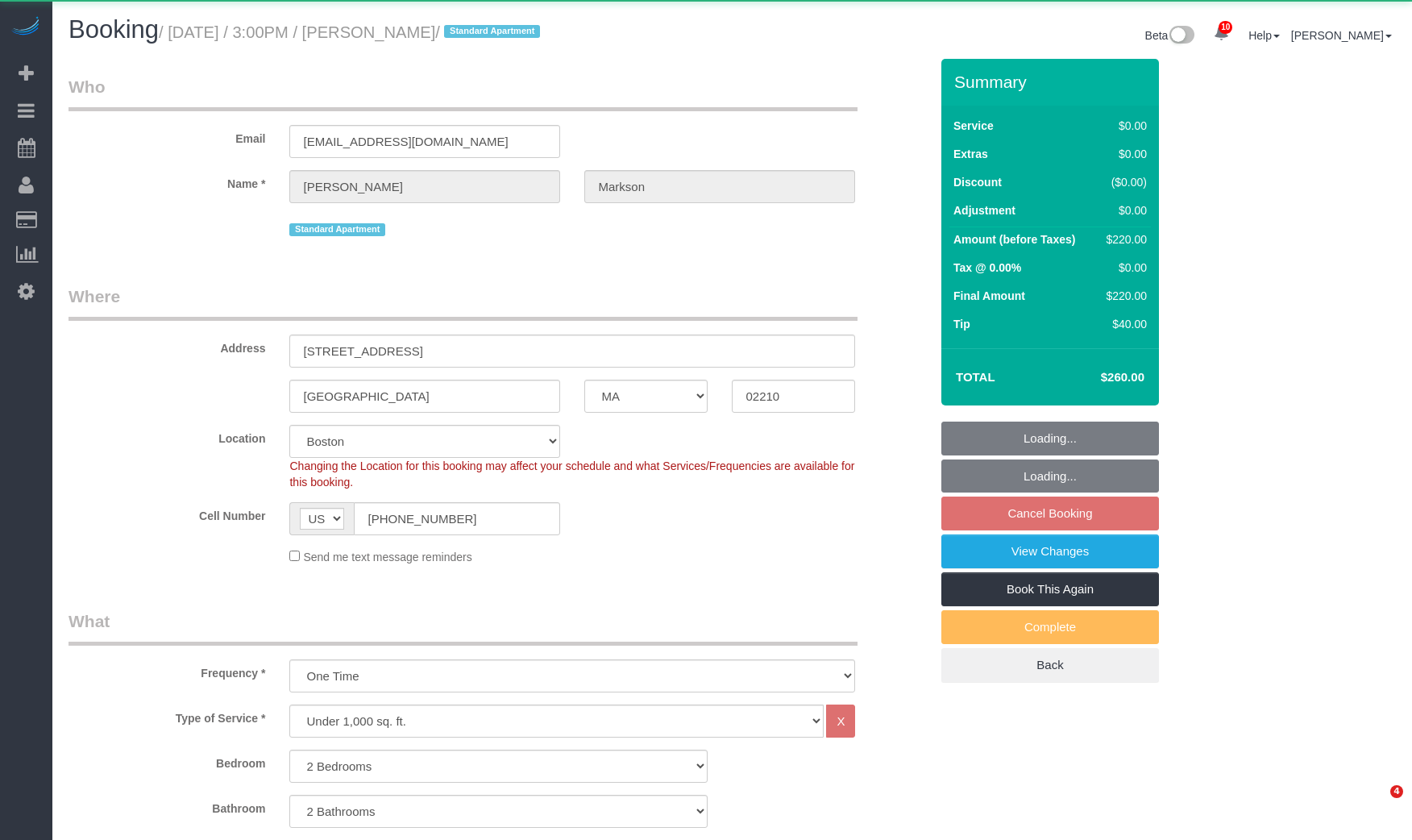
select select "MA"
select select "2"
select select "spot8"
select select "number:63"
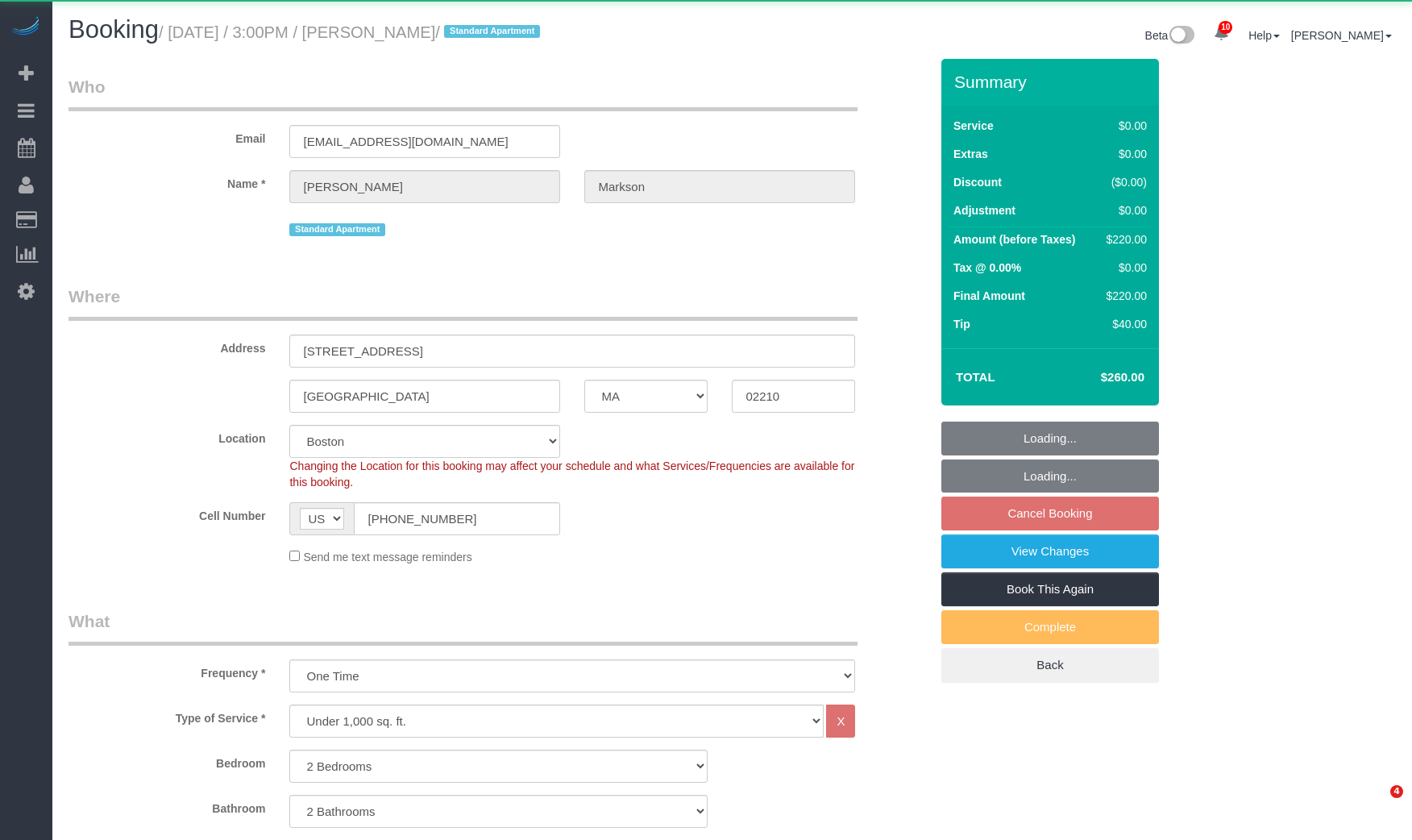
select select "number:90"
select select "number:14"
select select "number:5"
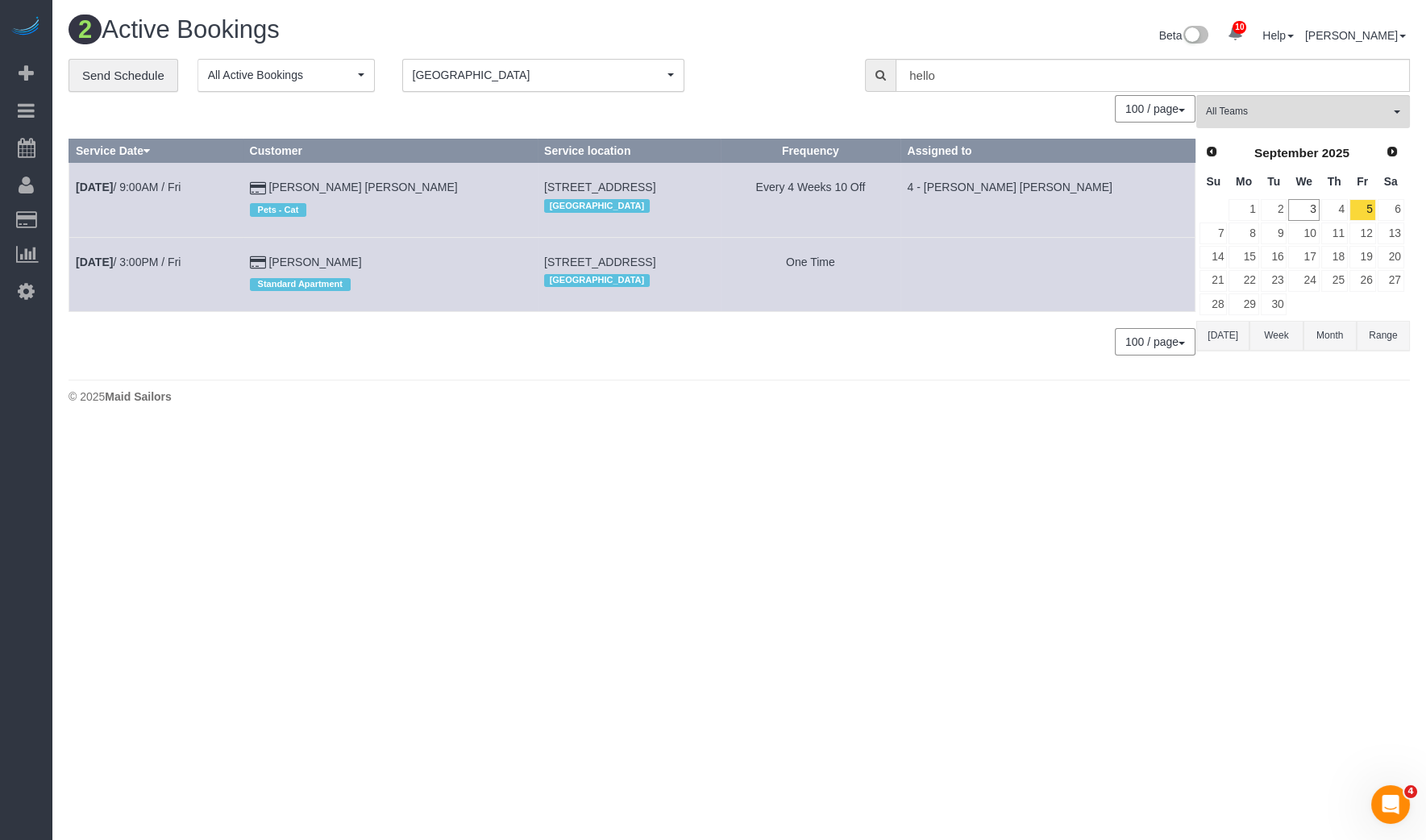
click at [344, 249] on td "Ashley Markson Standard Apartment" at bounding box center [390, 274] width 295 height 74
click at [330, 256] on link "Ashley Markson" at bounding box center [315, 261] width 93 height 13
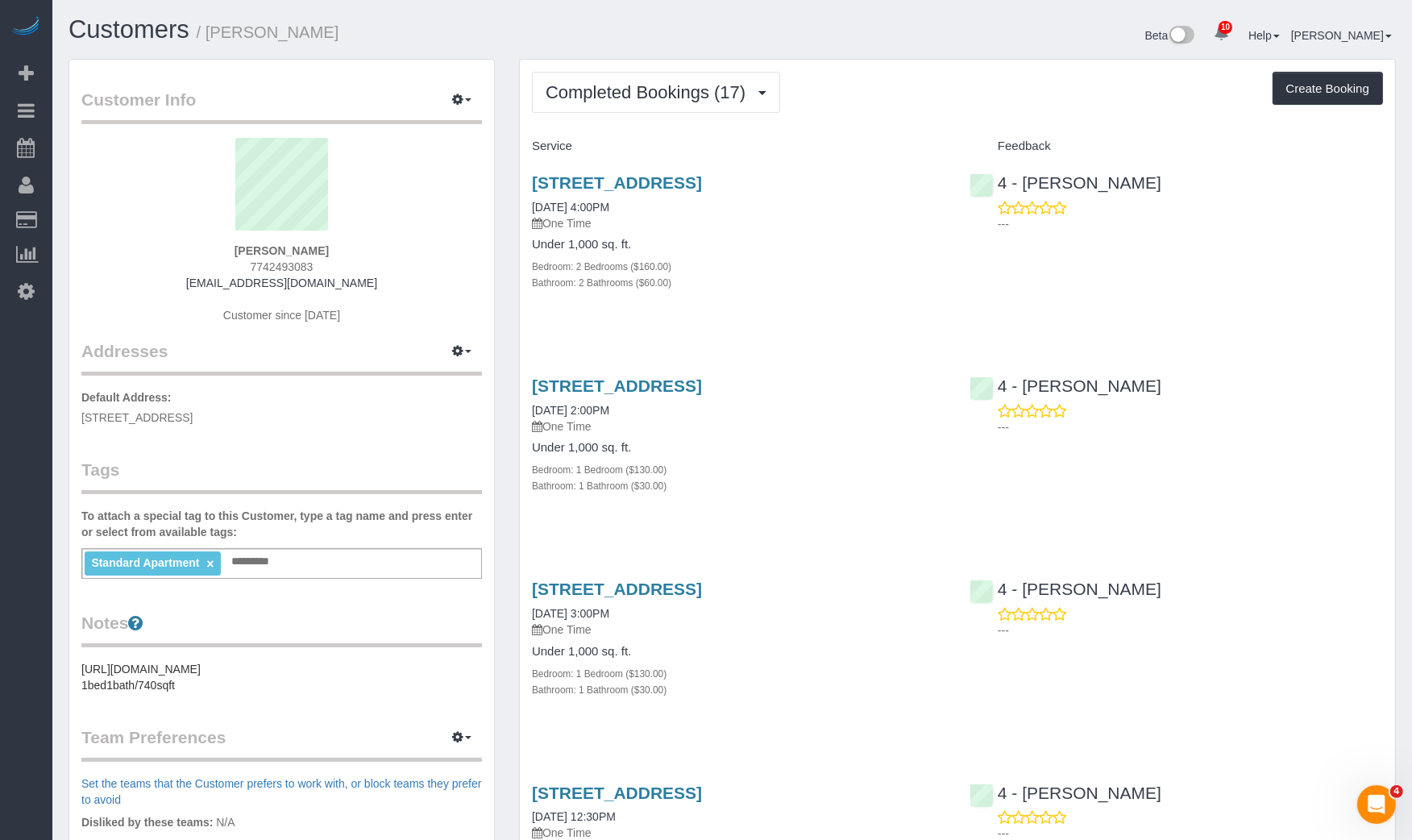
click at [313, 549] on div "Standard Apartment × Add a tag" at bounding box center [281, 563] width 400 height 30
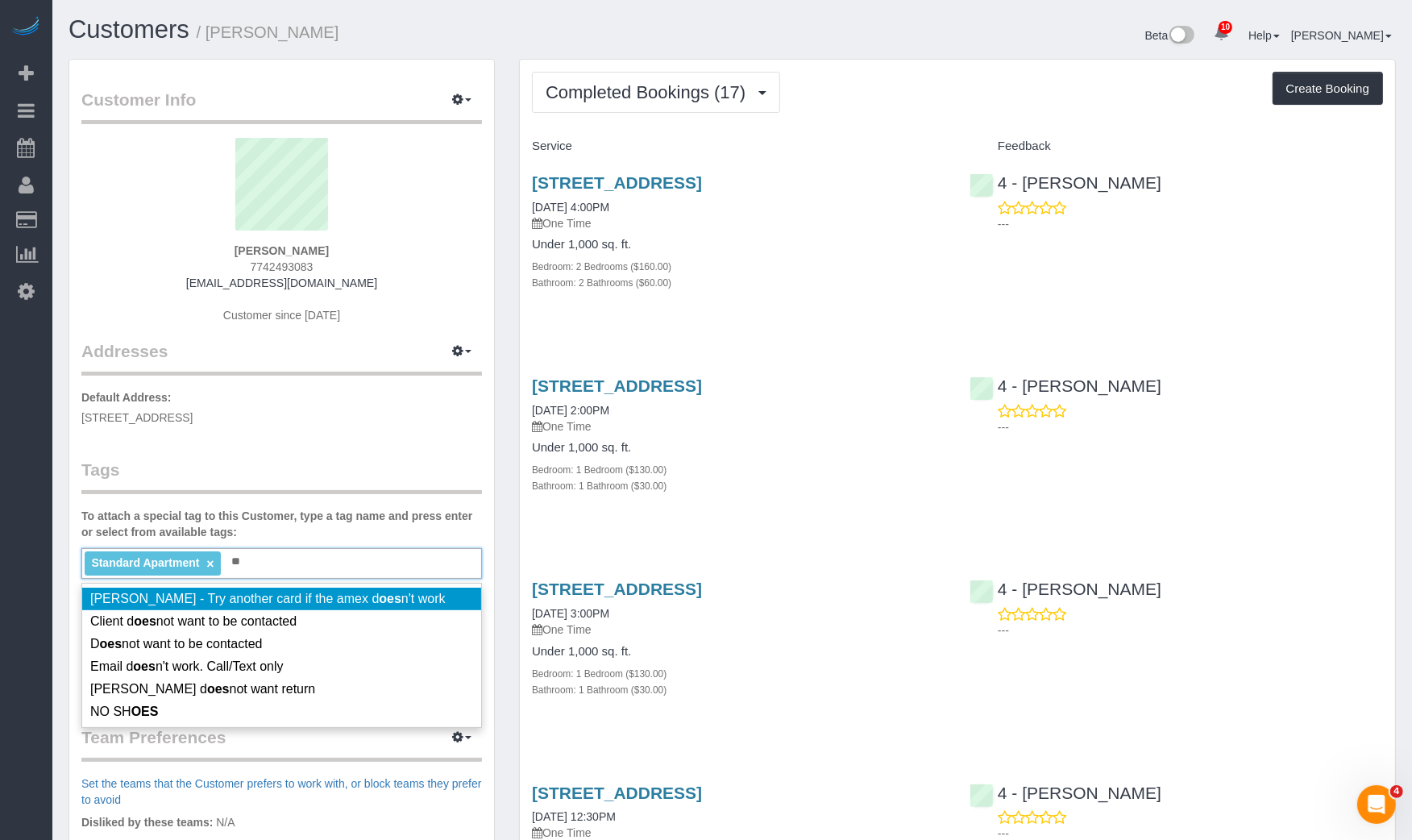
type input "*"
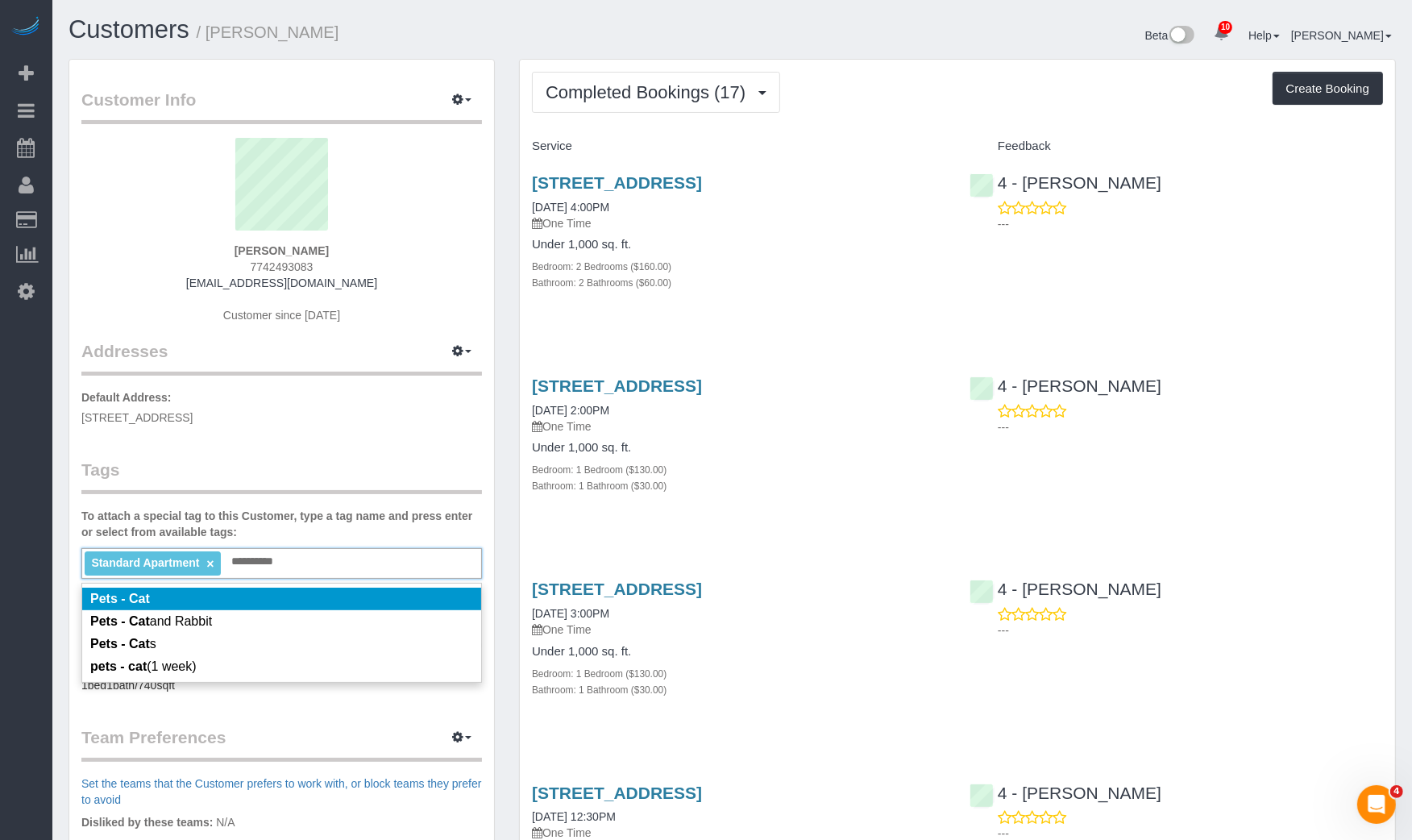
type input "**********"
click at [235, 597] on li "Pets - Cat" at bounding box center [282, 598] width 399 height 23
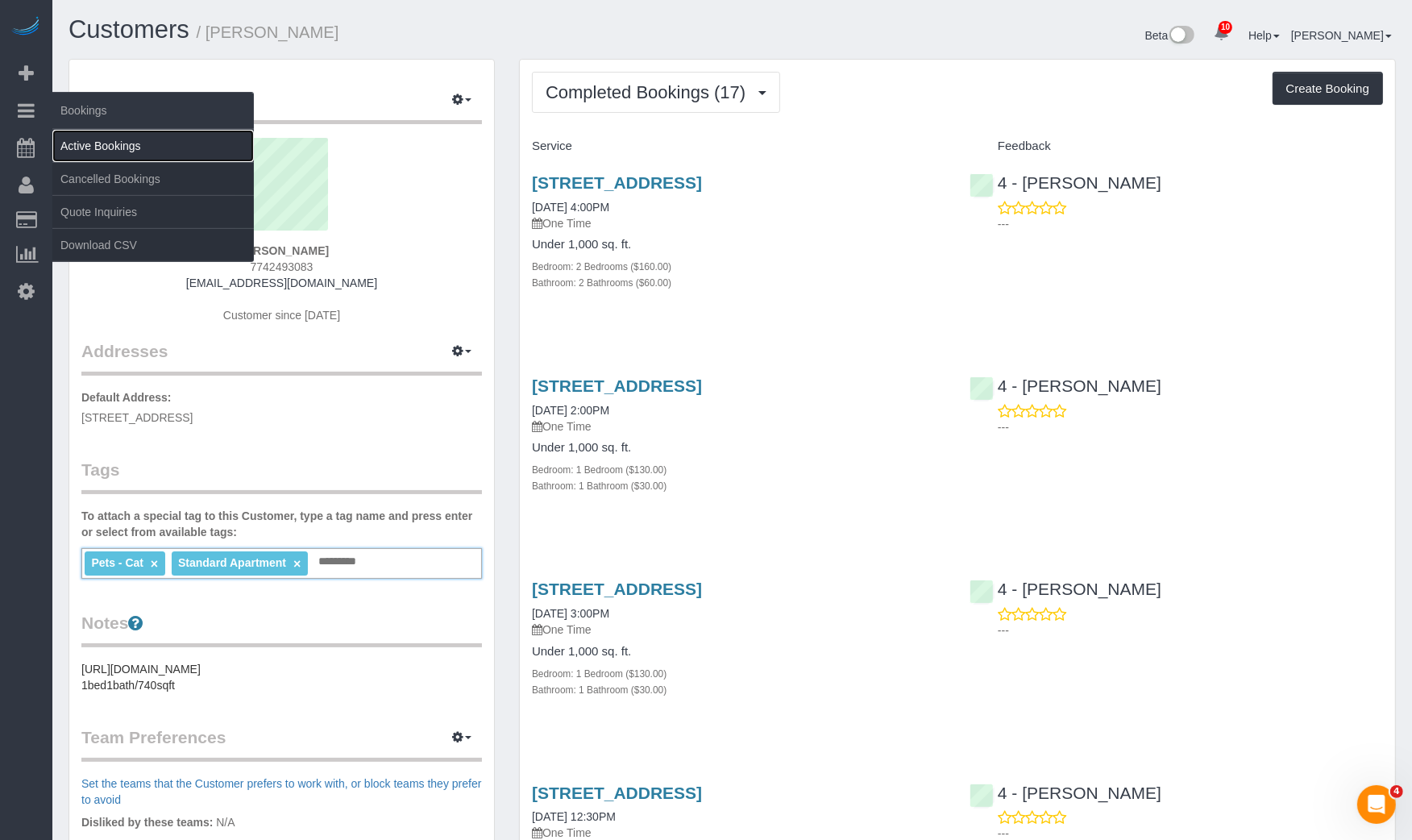
click at [176, 146] on link "Active Bookings" at bounding box center [153, 145] width 201 height 32
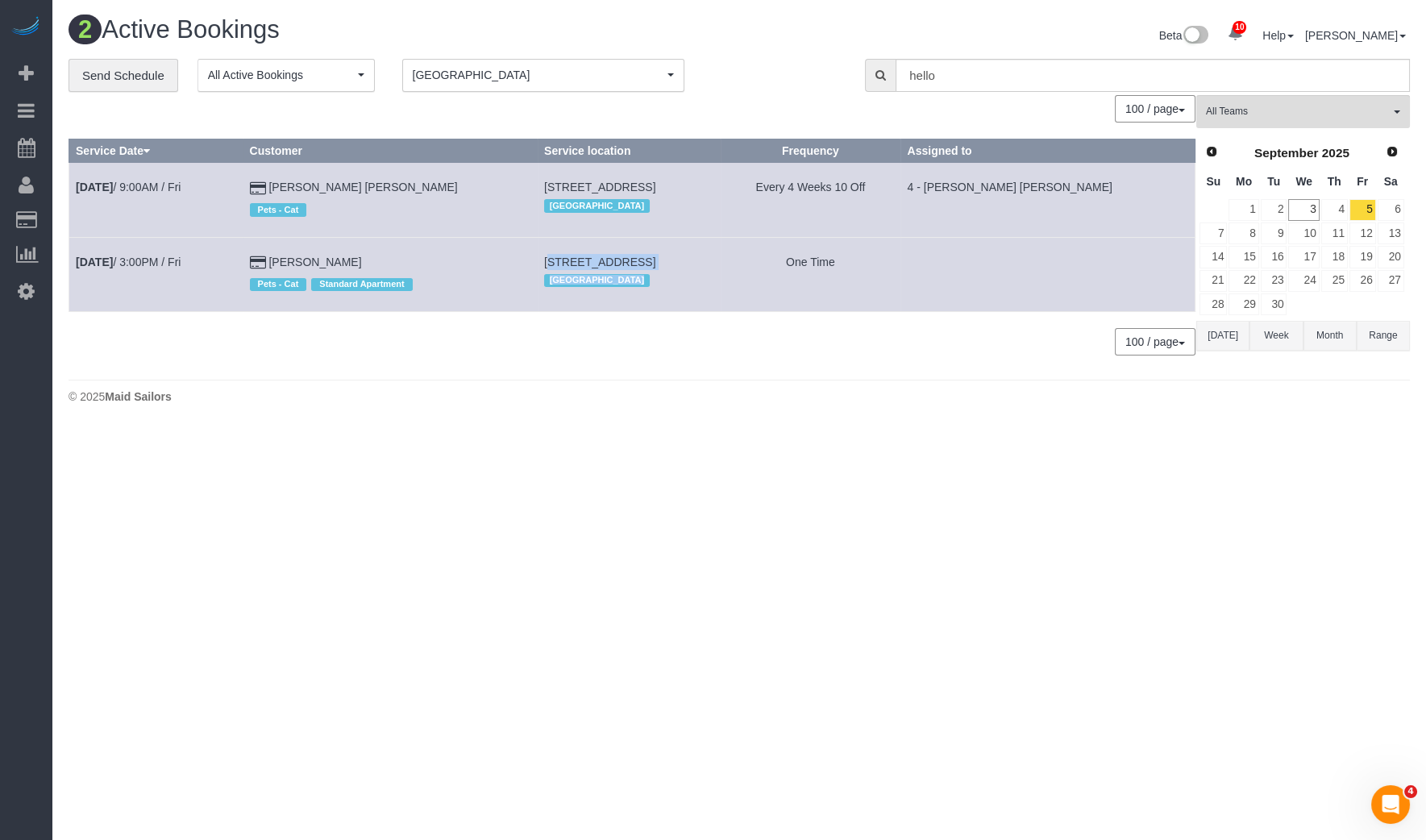
drag, startPoint x: 487, startPoint y: 258, endPoint x: 756, endPoint y: 250, distance: 269.1
click at [721, 250] on td "25 Northern Avenue, Apt. 809, Boston, MA 02210 Boston" at bounding box center [629, 274] width 183 height 74
click at [300, 257] on link "Ashley Markson" at bounding box center [315, 261] width 93 height 13
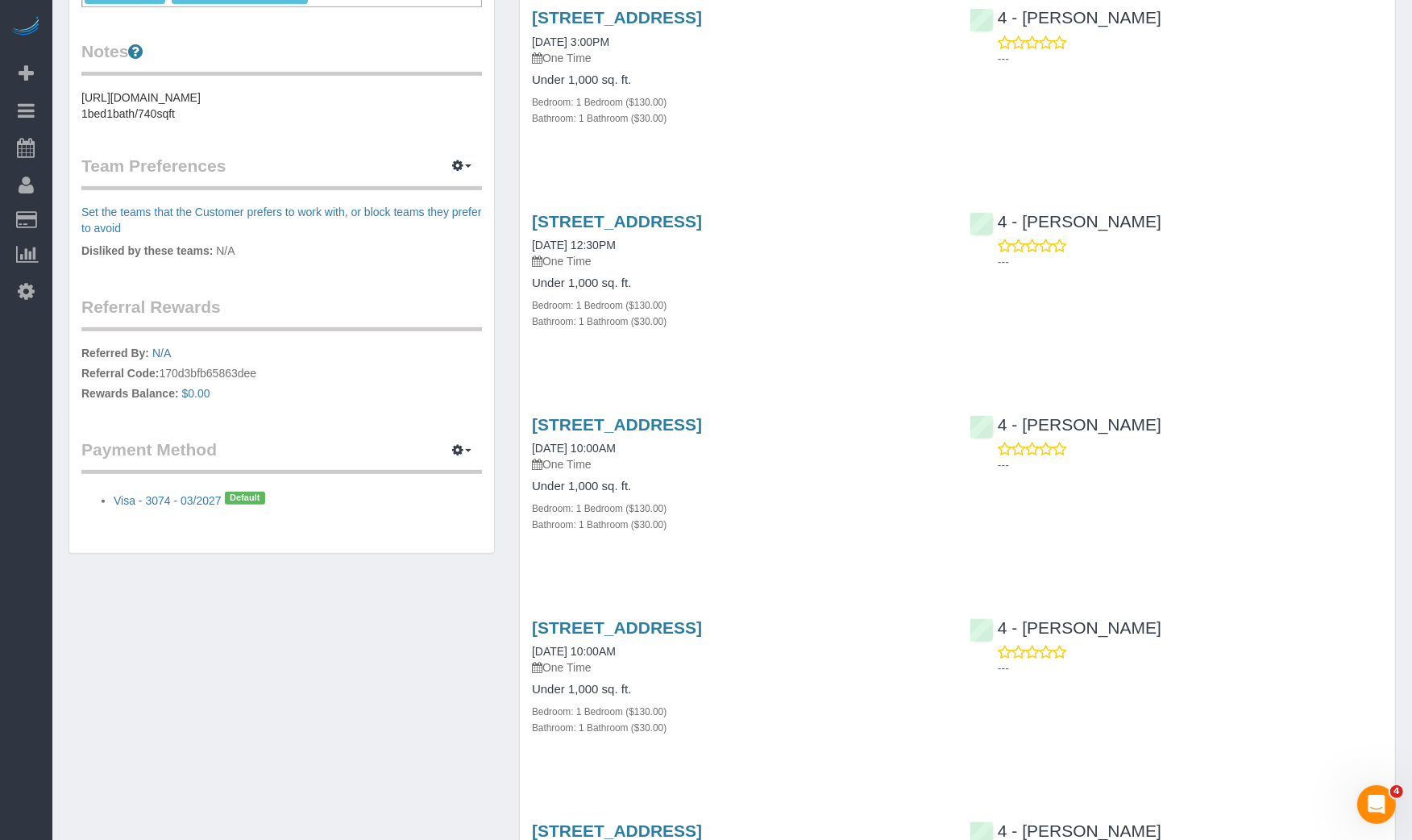
scroll to position [556, 0]
